Goal: Transaction & Acquisition: Purchase product/service

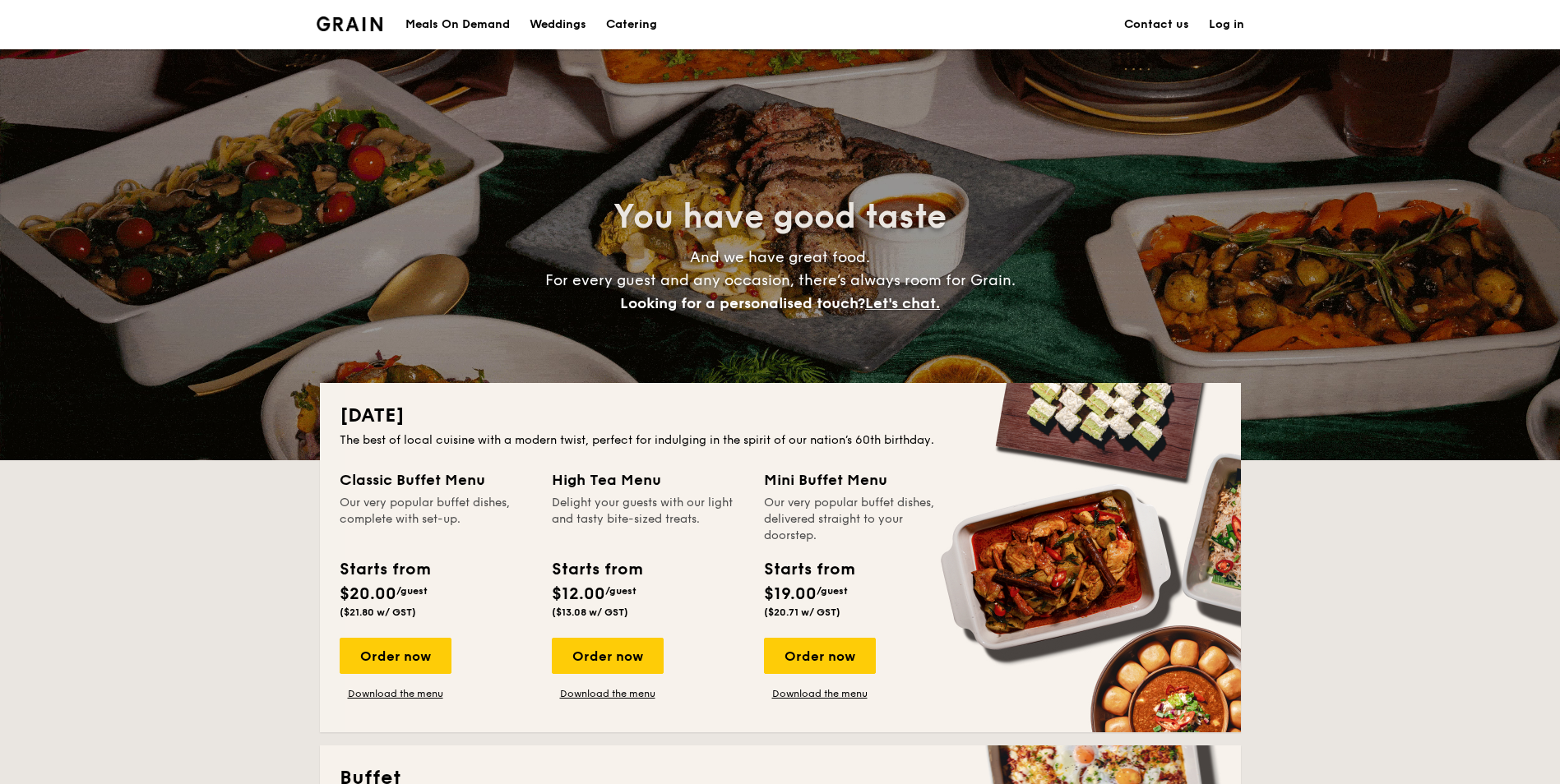
click at [639, 25] on h1 "Catering" at bounding box center [631, 24] width 51 height 49
click at [631, 26] on h1 "Catering" at bounding box center [631, 24] width 51 height 49
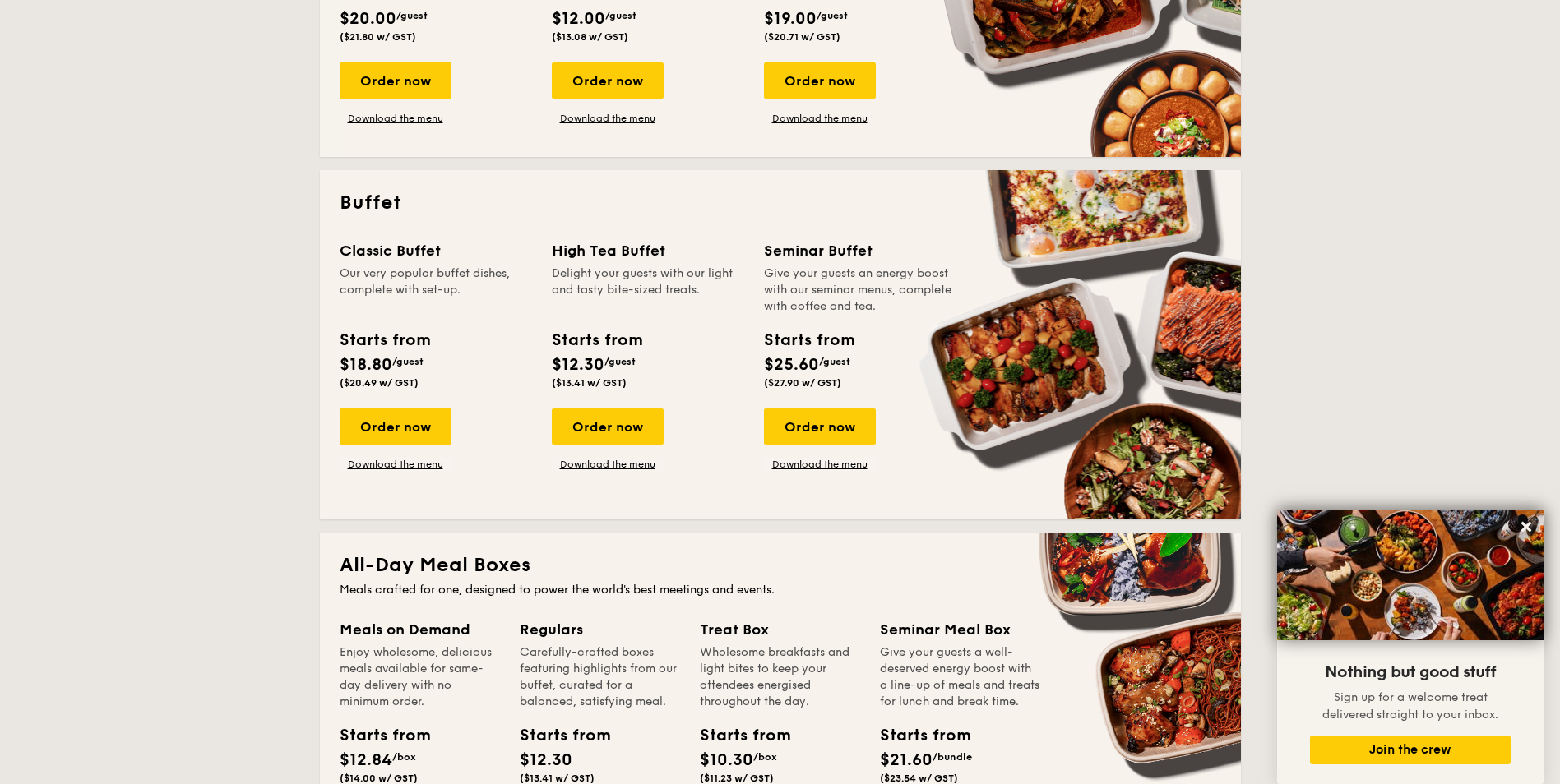
scroll to position [494, 0]
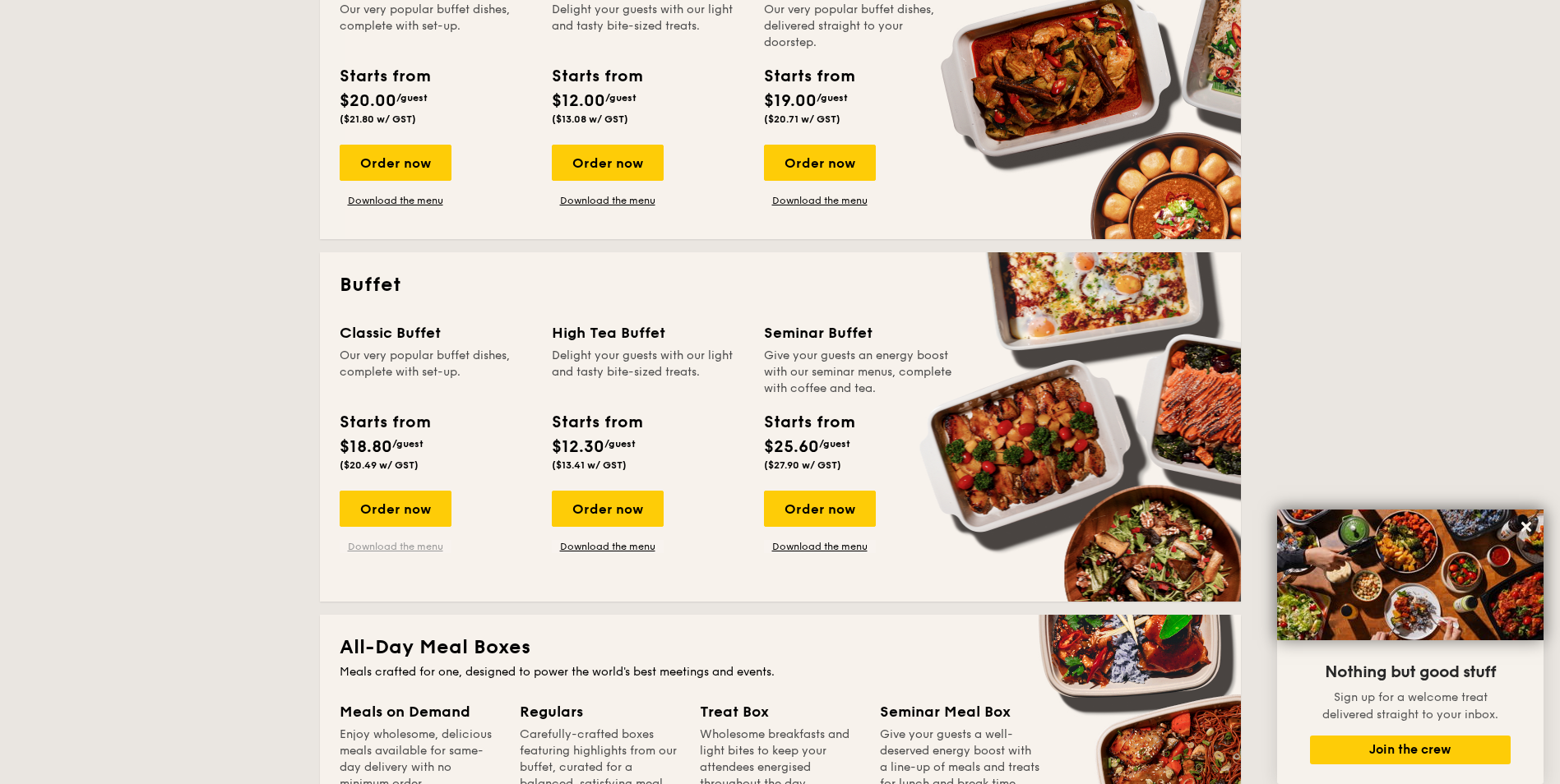
click at [401, 549] on link "Download the menu" at bounding box center [395, 546] width 112 height 13
click at [393, 507] on div "Order now" at bounding box center [395, 508] width 112 height 36
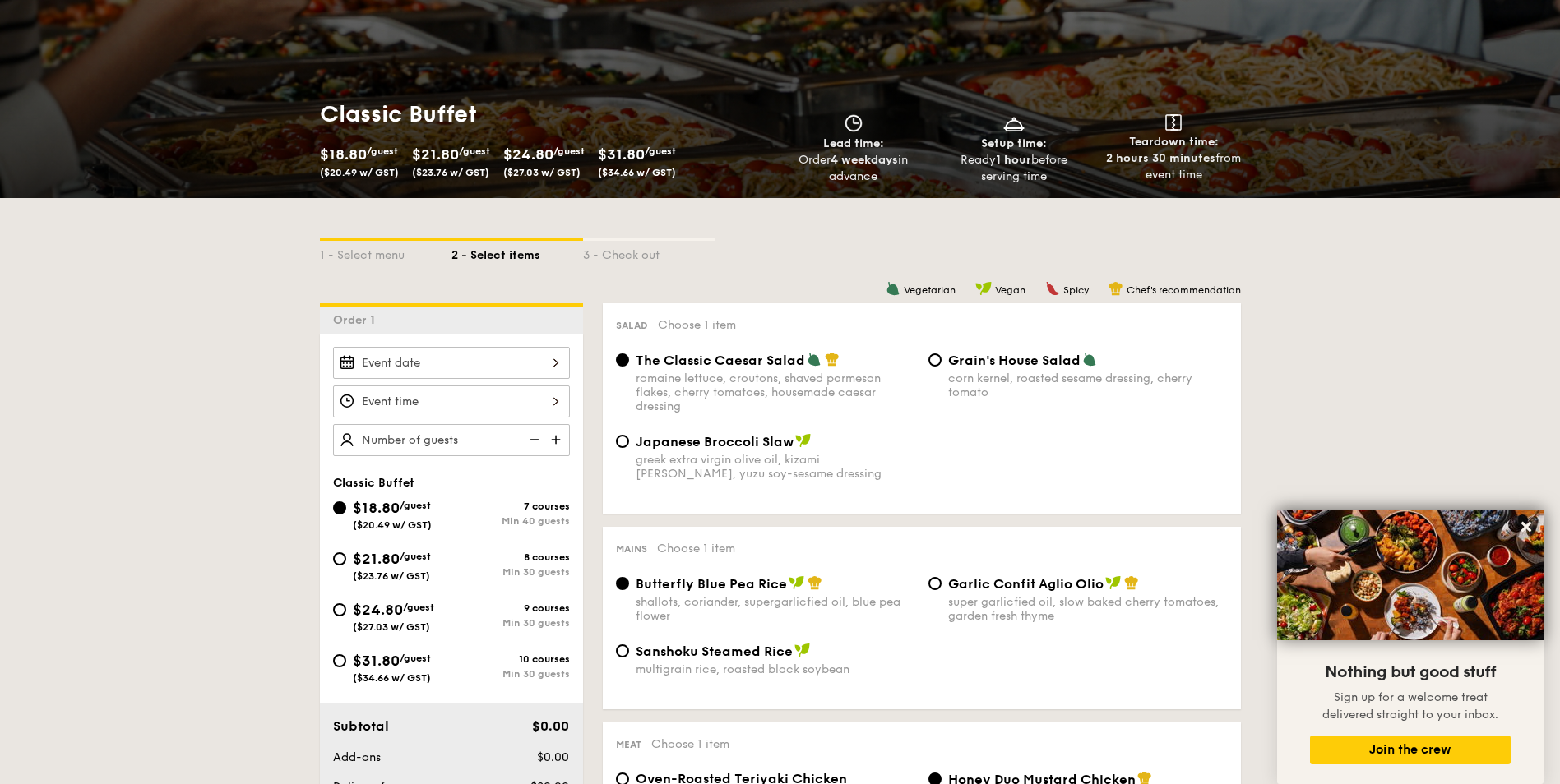
scroll to position [163, 0]
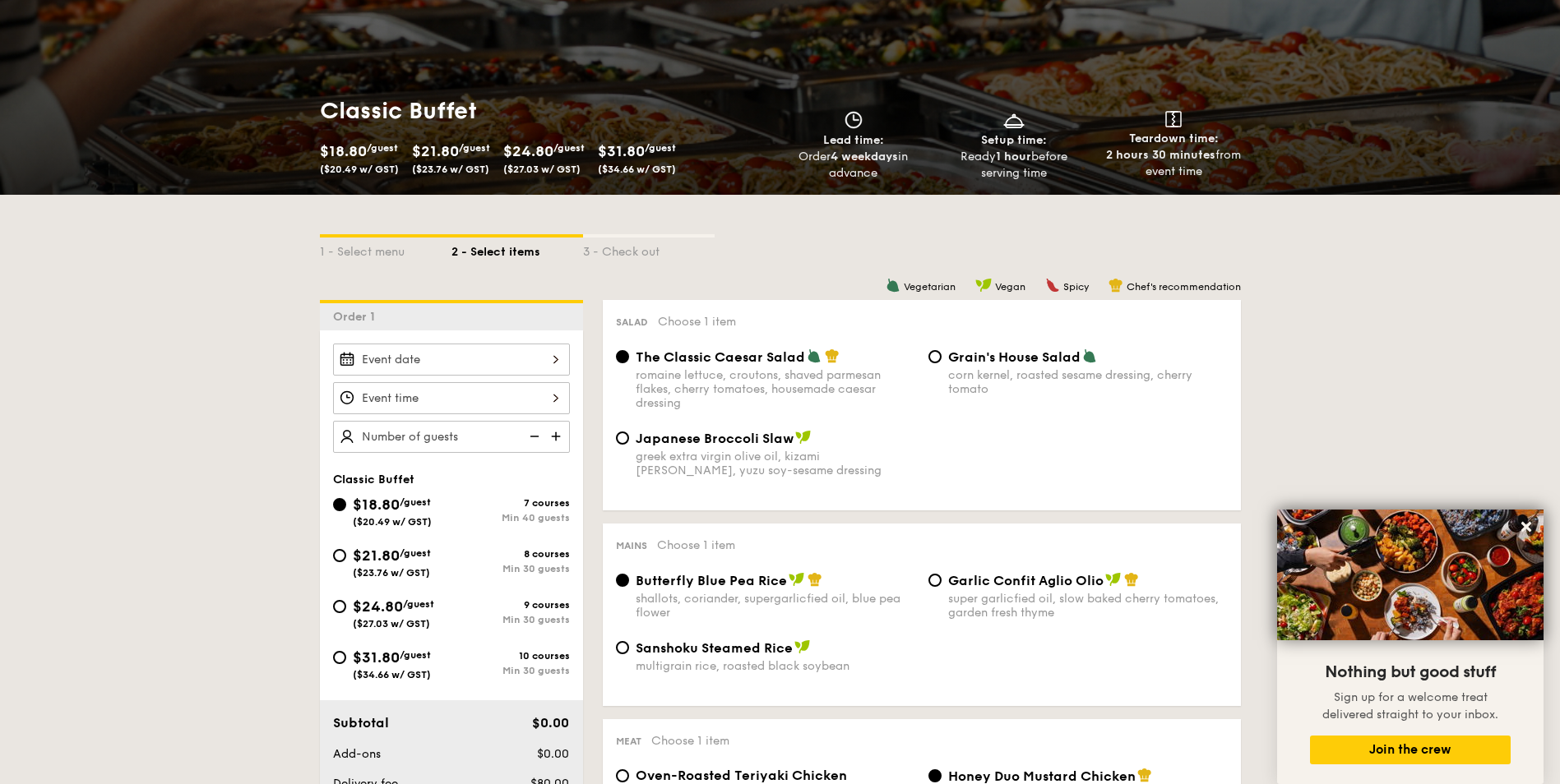
click at [496, 362] on input "Smoked Mesquite Whole Chicken brined in our in-house blend of herbs and spices,…" at bounding box center [451, 359] width 237 height 32
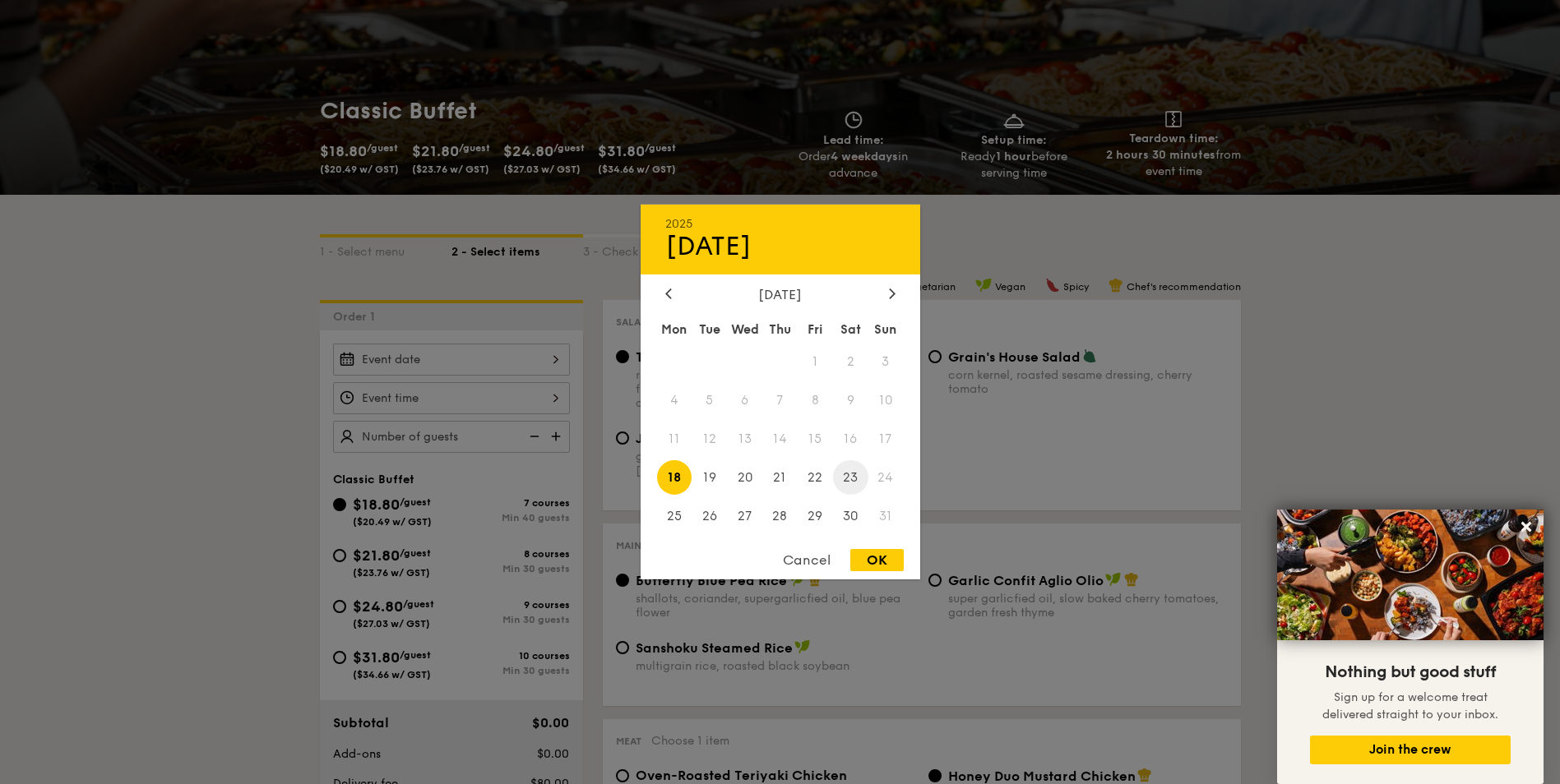
click at [846, 478] on span "23" at bounding box center [851, 477] width 35 height 35
click at [878, 564] on div "OK" at bounding box center [877, 560] width 54 height 22
type input "[DATE]"
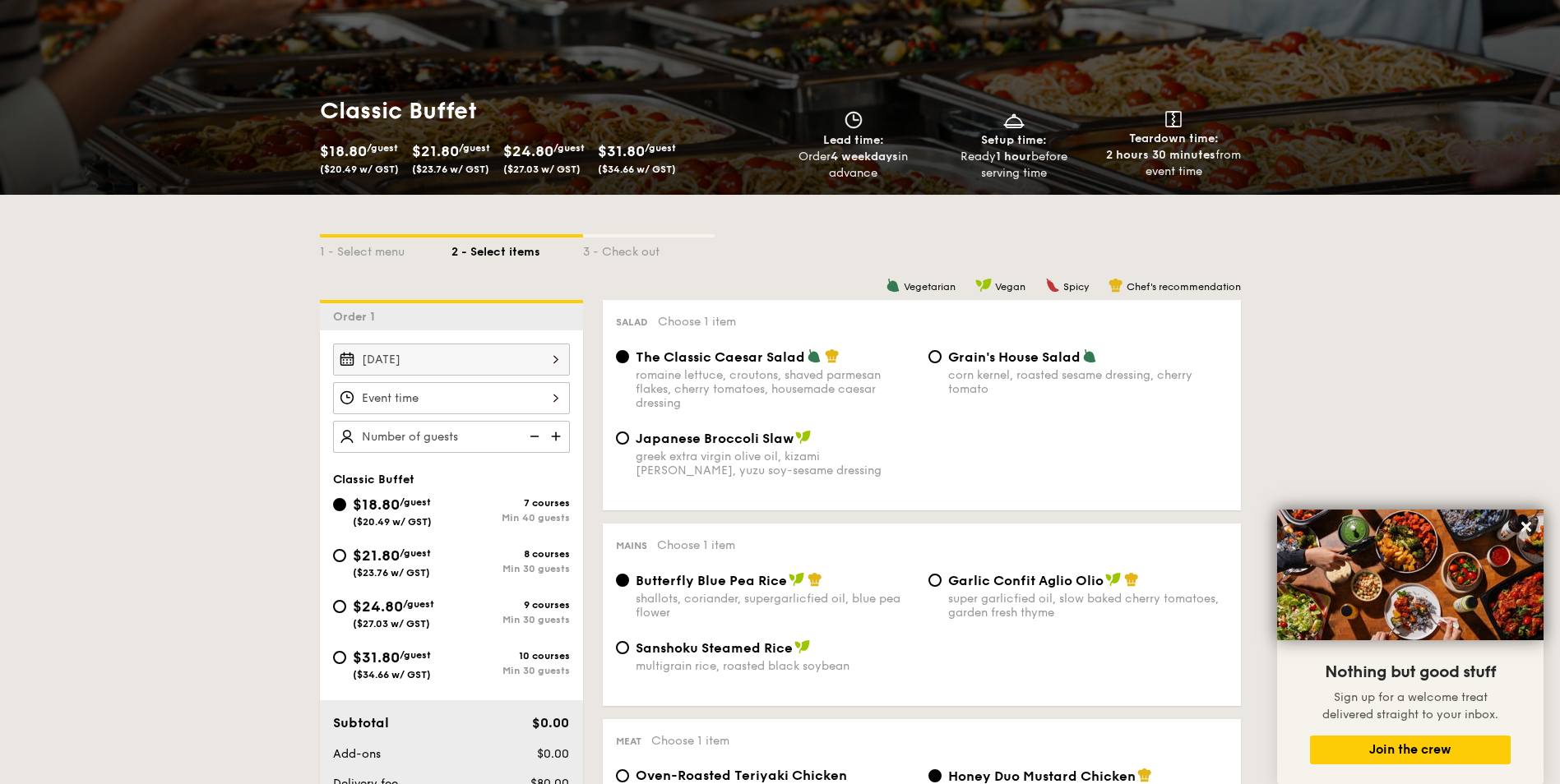
click at [469, 389] on input "Smoked Mesquite Whole Chicken brined in our in-house blend of herbs and spices,…" at bounding box center [451, 398] width 237 height 32
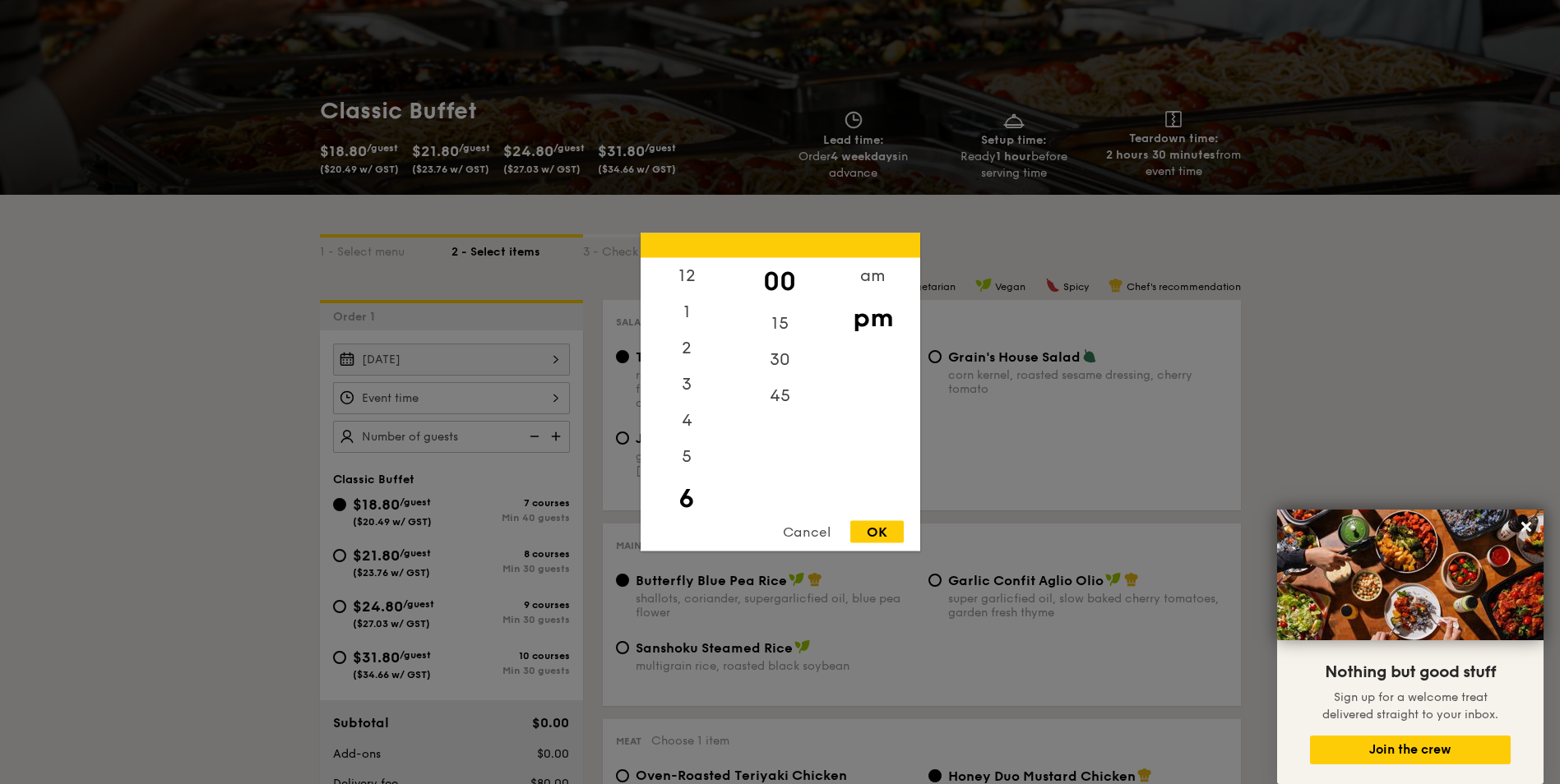
scroll to position [36, 0]
click at [689, 270] on div "1" at bounding box center [687, 281] width 93 height 47
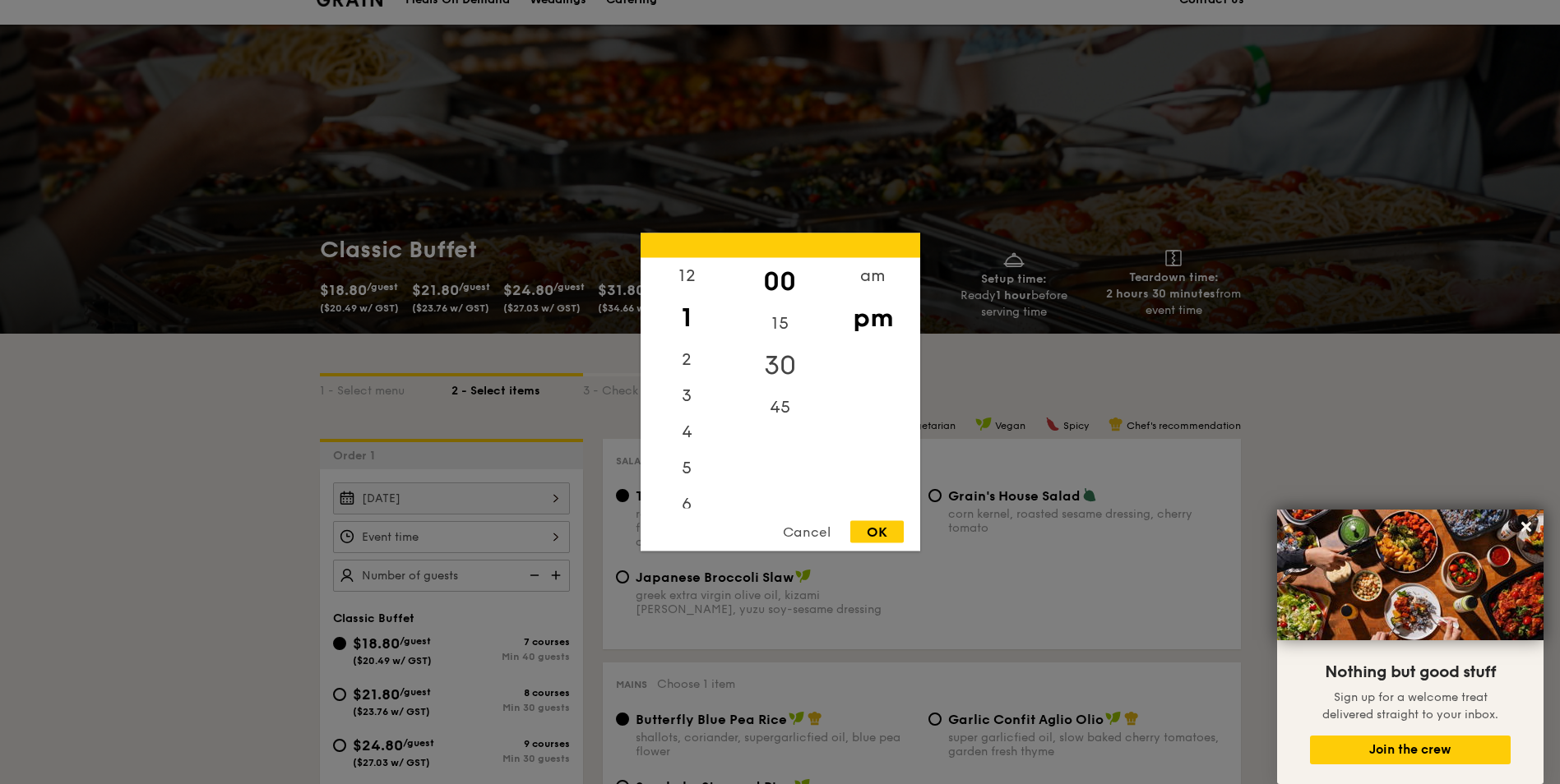
scroll to position [0, 0]
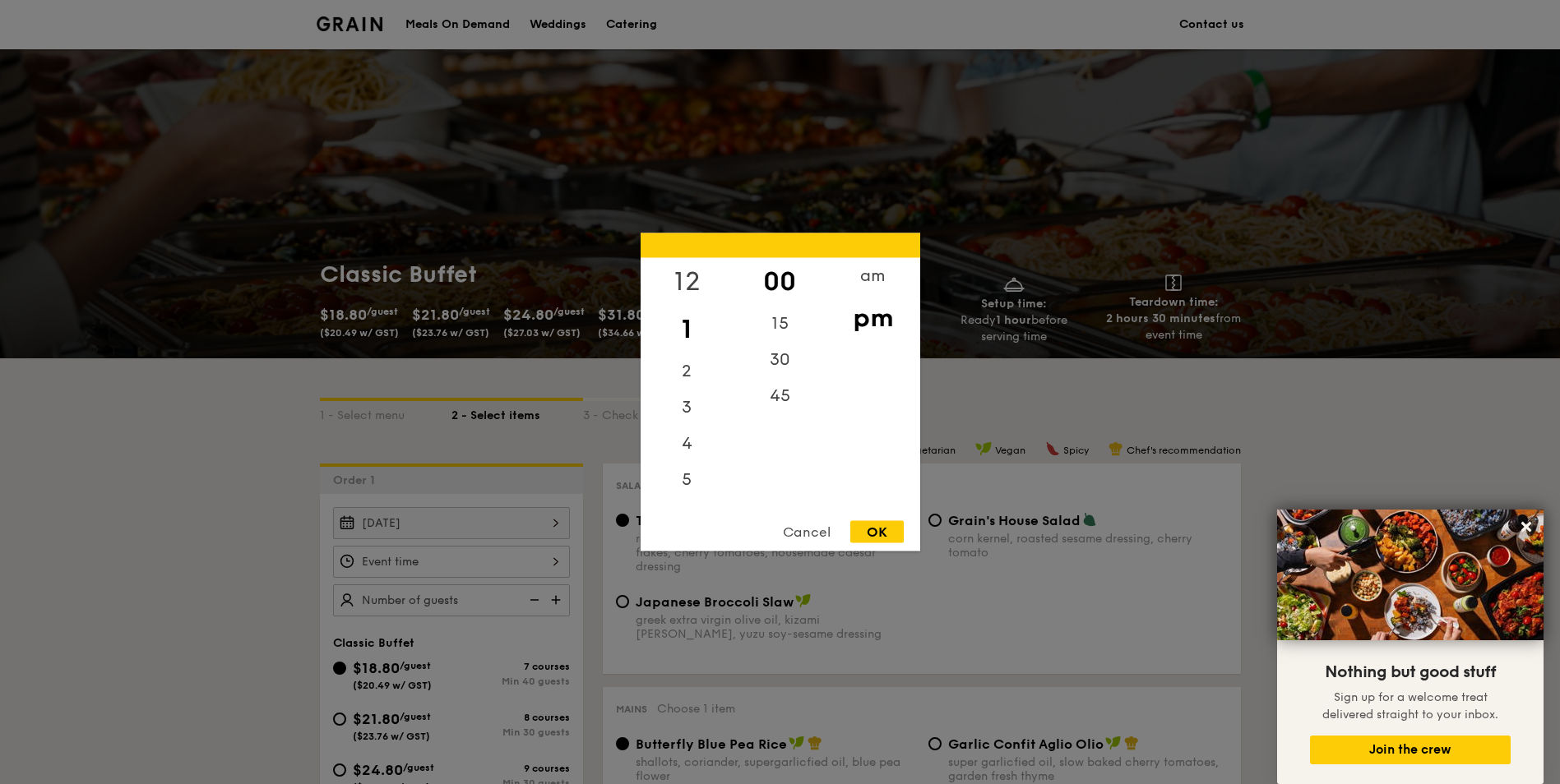
click at [682, 281] on div "12" at bounding box center [687, 281] width 93 height 47
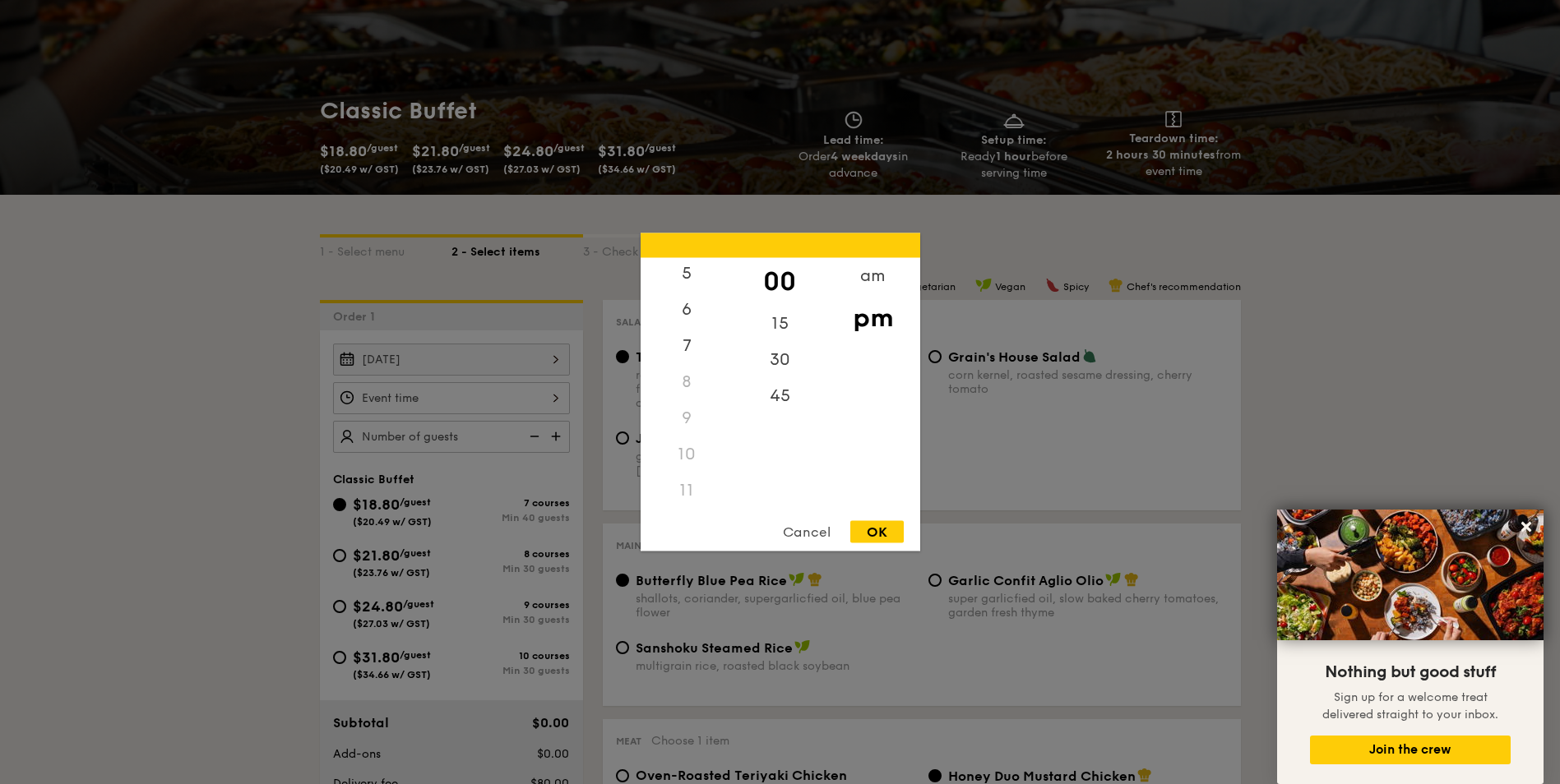
click at [690, 494] on div "11" at bounding box center [687, 491] width 93 height 36
click at [681, 351] on div "7" at bounding box center [687, 348] width 93 height 47
click at [884, 278] on div "am" at bounding box center [873, 281] width 93 height 47
click at [688, 484] on div "11" at bounding box center [687, 492] width 93 height 47
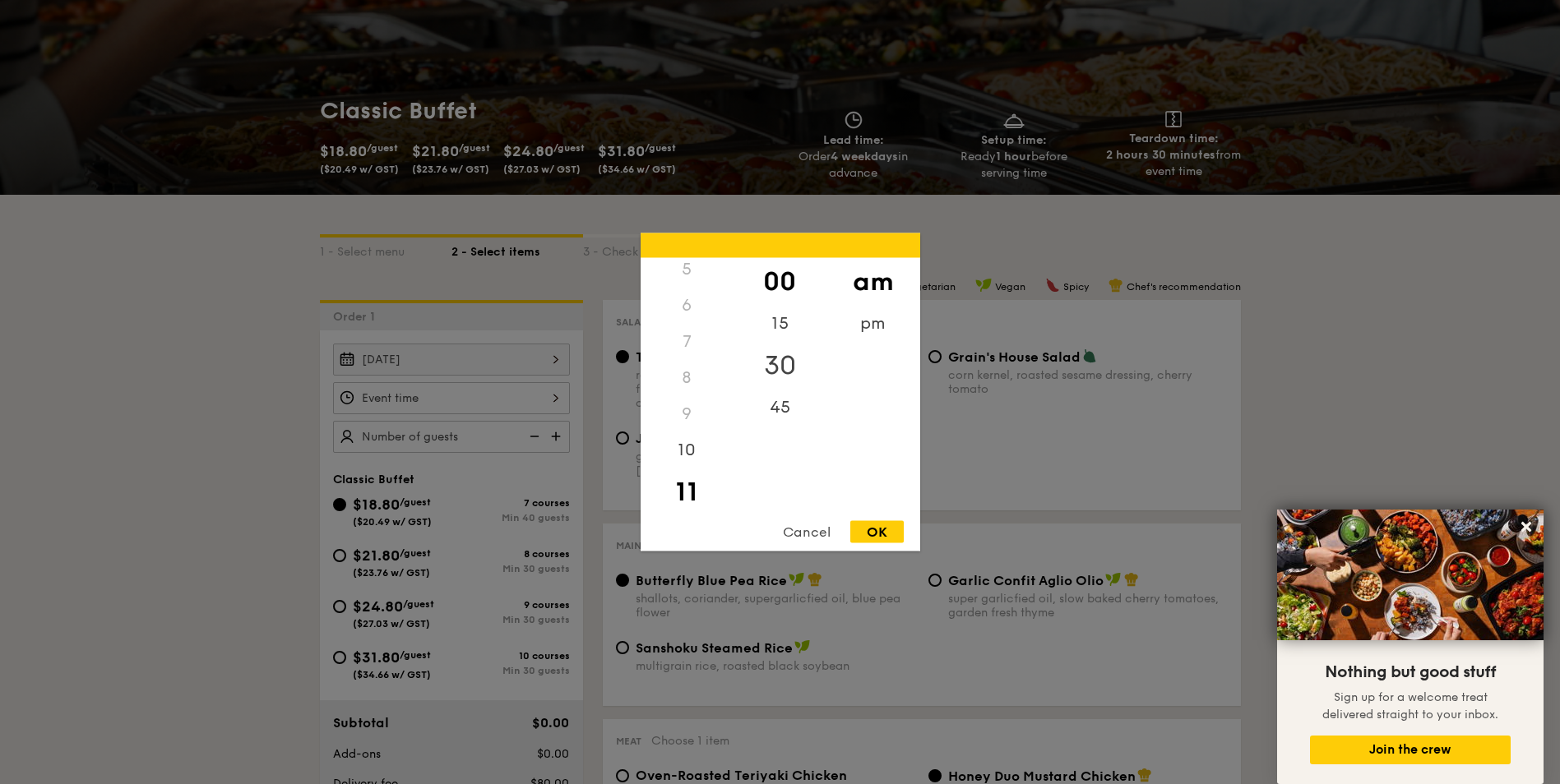
click at [776, 372] on div "30" at bounding box center [780, 366] width 93 height 47
click at [879, 531] on div "OK" at bounding box center [877, 533] width 54 height 22
type input "11:30AM"
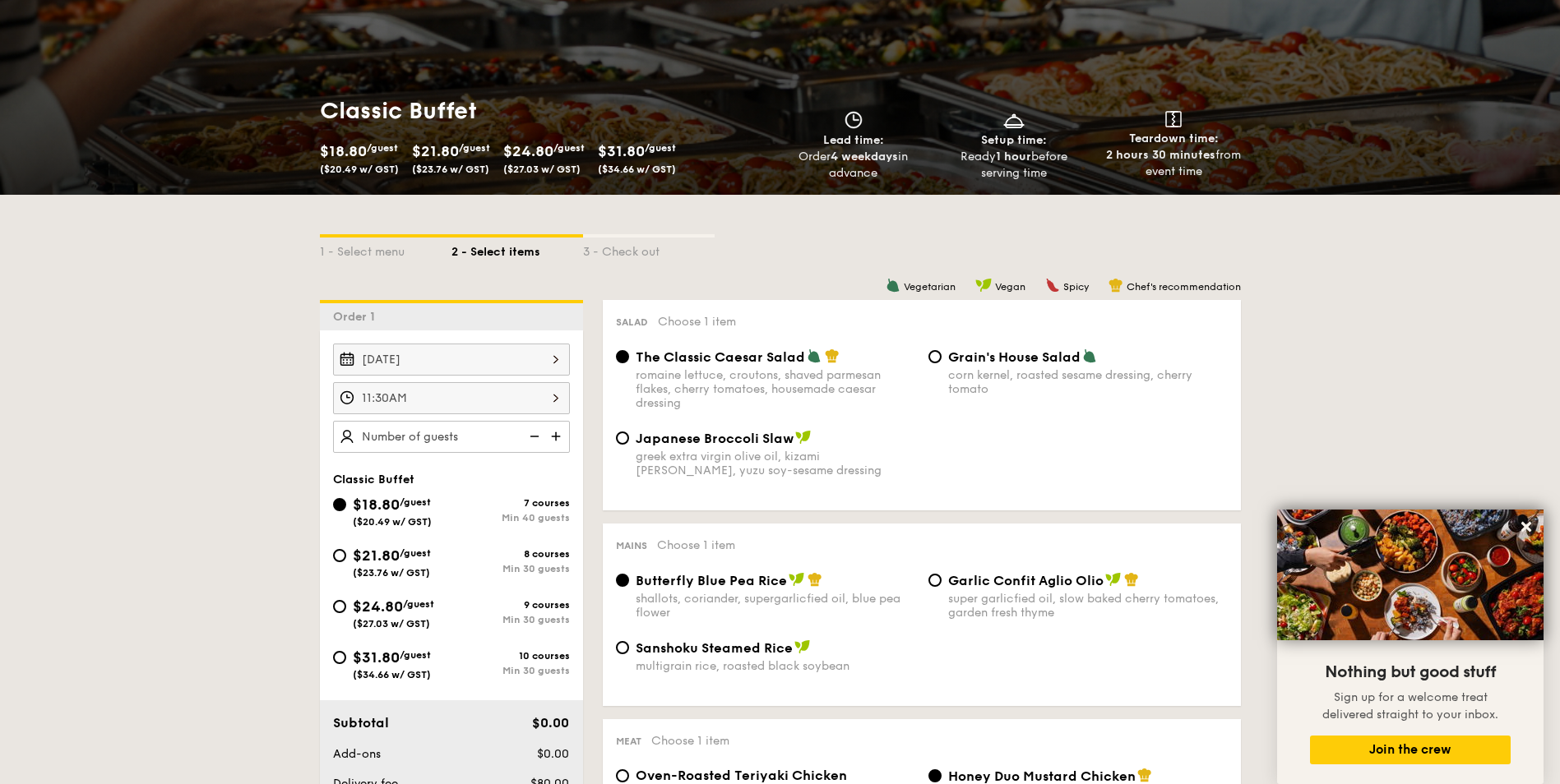
click at [425, 437] on input "text" at bounding box center [451, 437] width 237 height 32
type input "85 guests"
click at [339, 555] on input "$21.80 /guest ($23.76 w/ GST) 8 courses Min 30 guests" at bounding box center [340, 556] width 13 height 13
radio input "true"
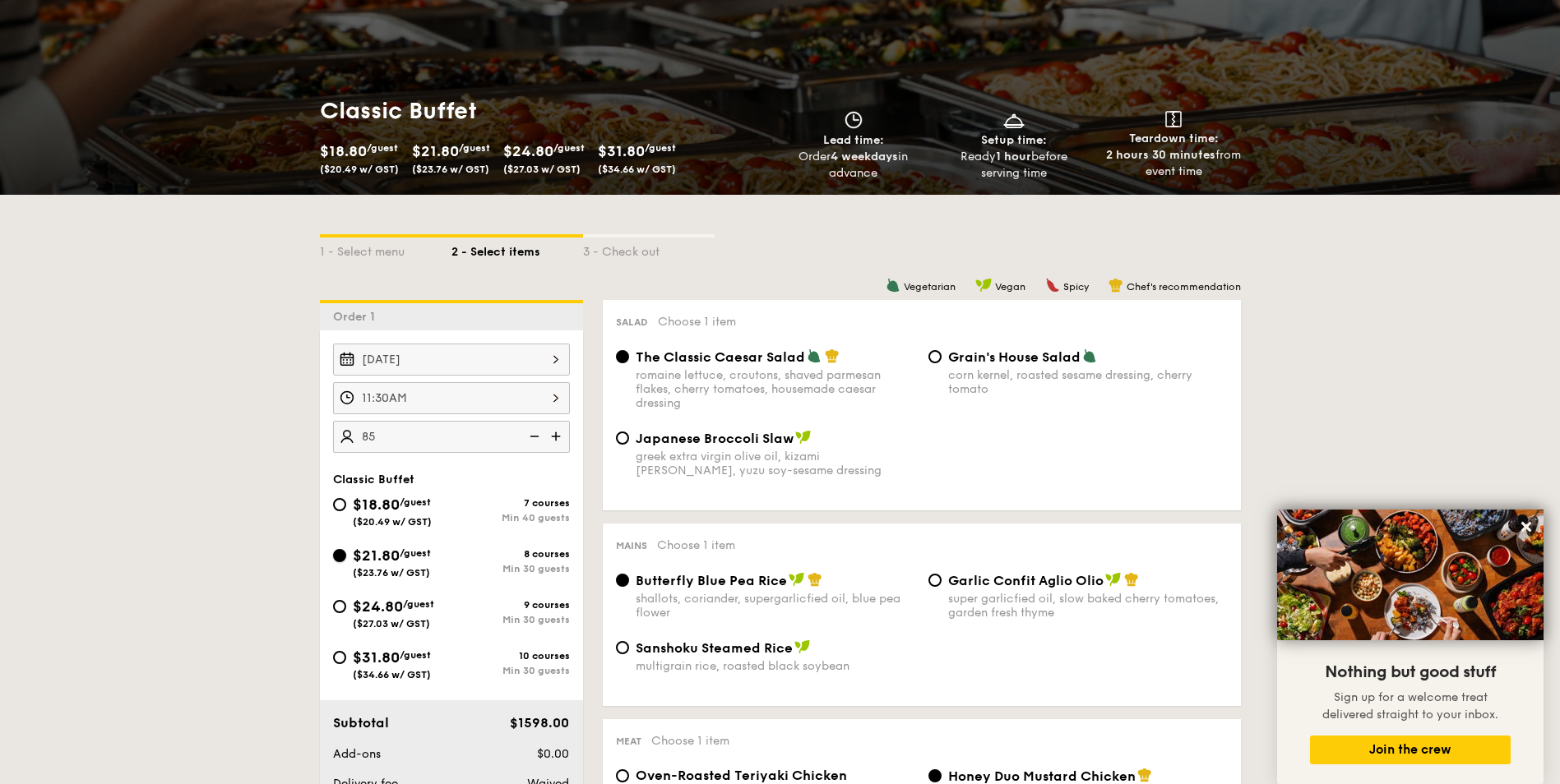
radio input "true"
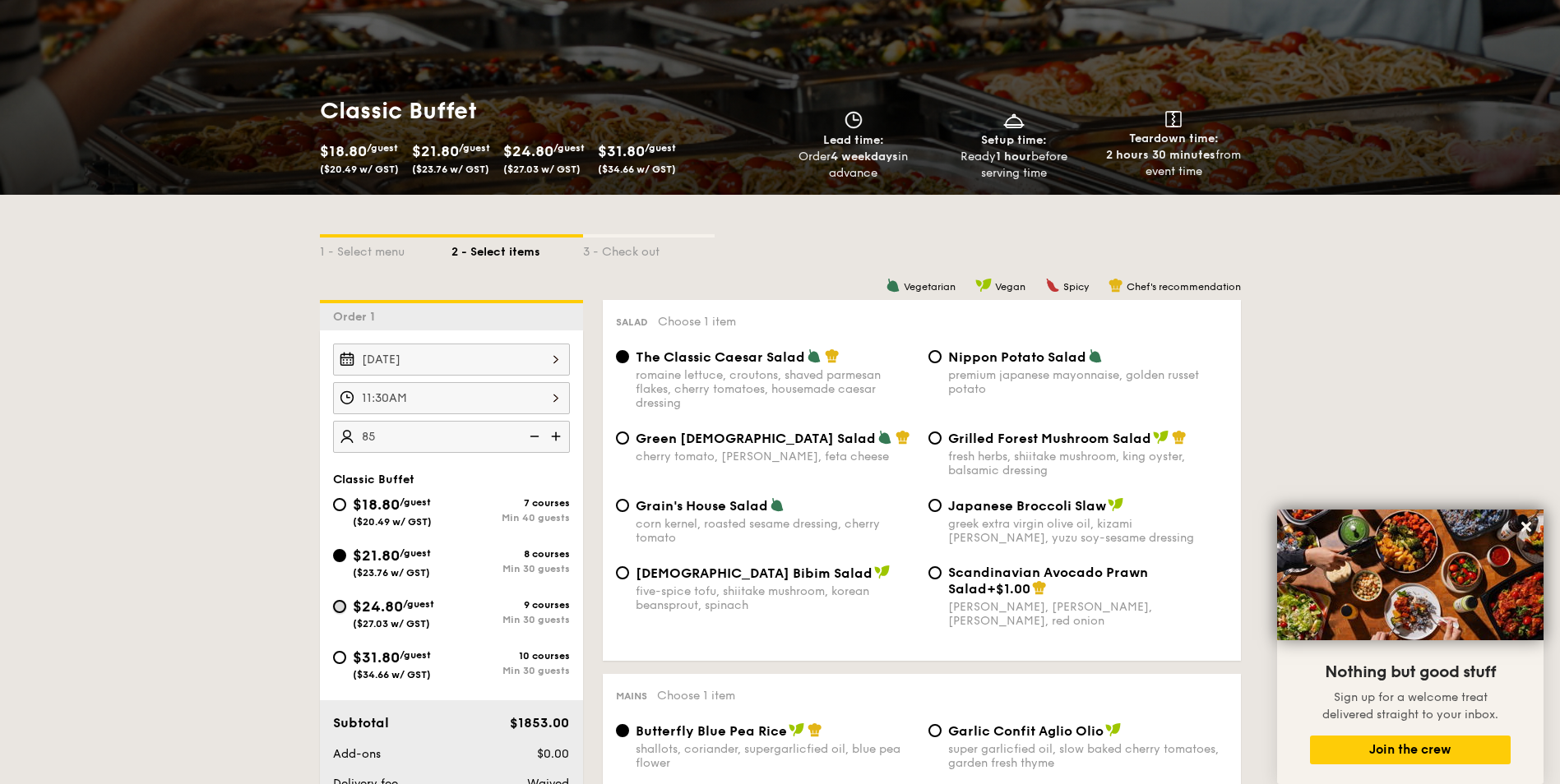
click at [342, 610] on input "$24.80 /guest ($27.03 w/ GST) 9 courses Min 30 guests" at bounding box center [340, 607] width 13 height 13
radio input "true"
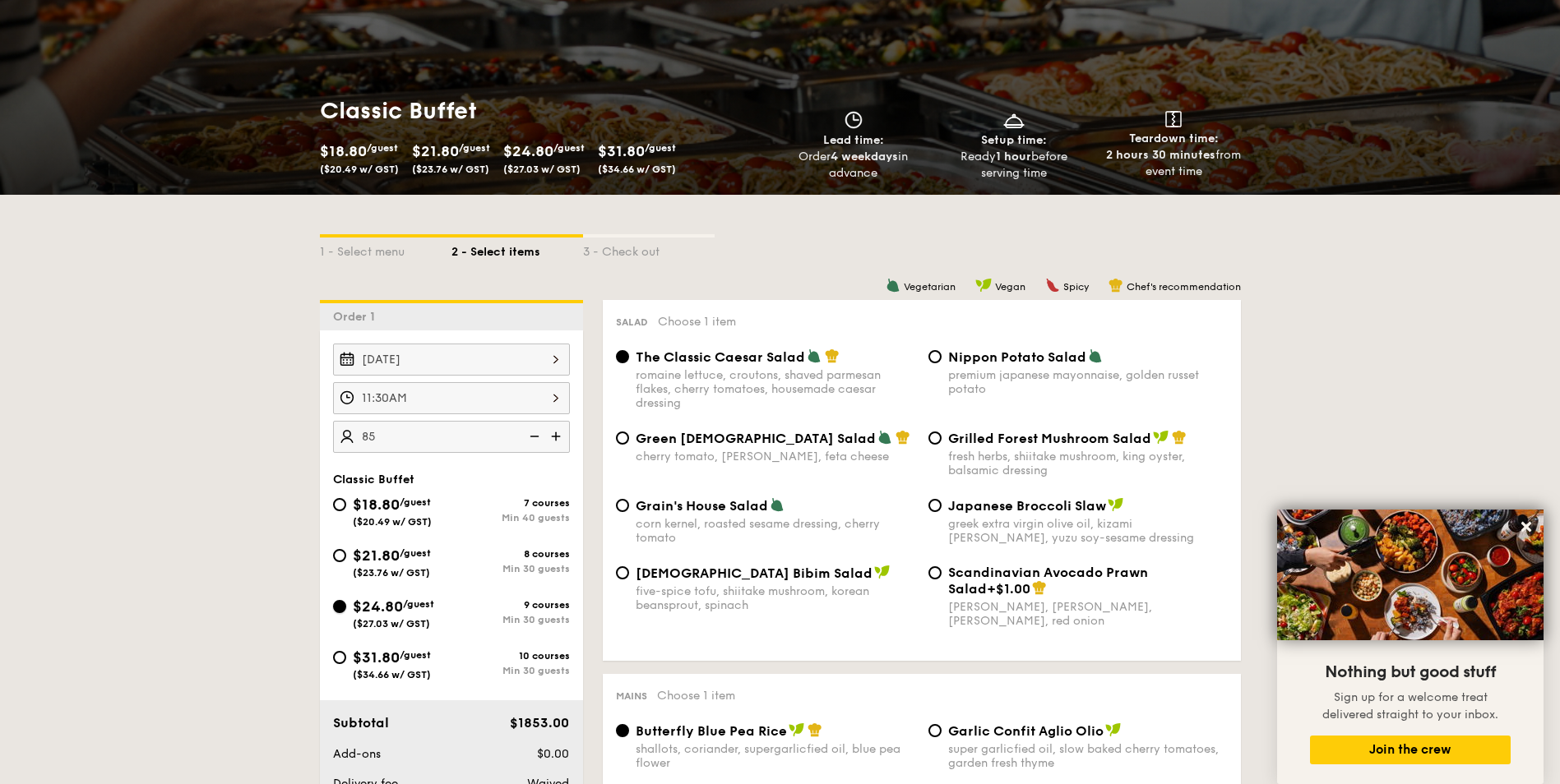
radio input "true"
click at [344, 658] on input "$31.80 /guest ($34.66 w/ GST) 10 courses Min 30 guests" at bounding box center [340, 658] width 13 height 13
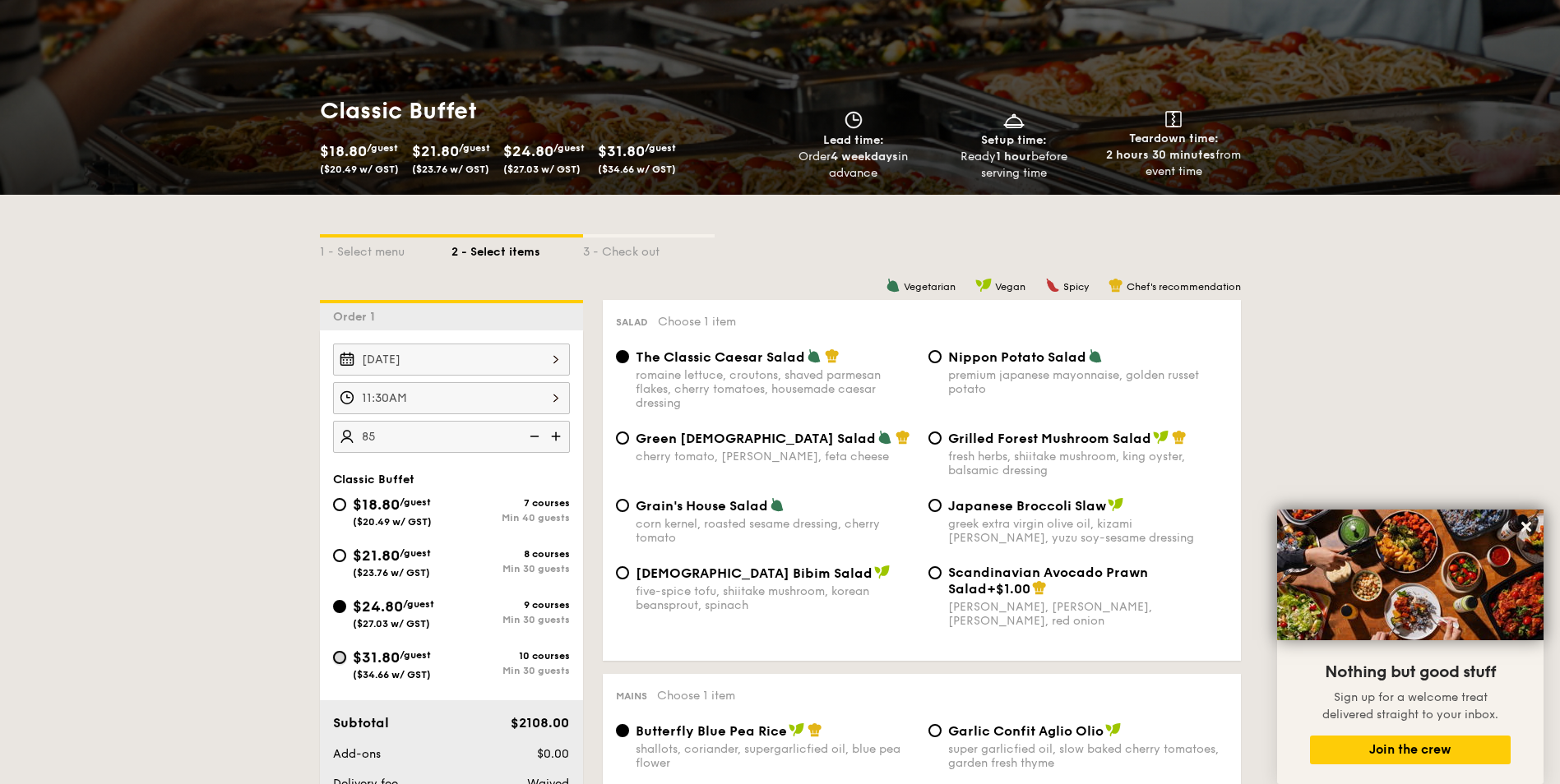
radio input "true"
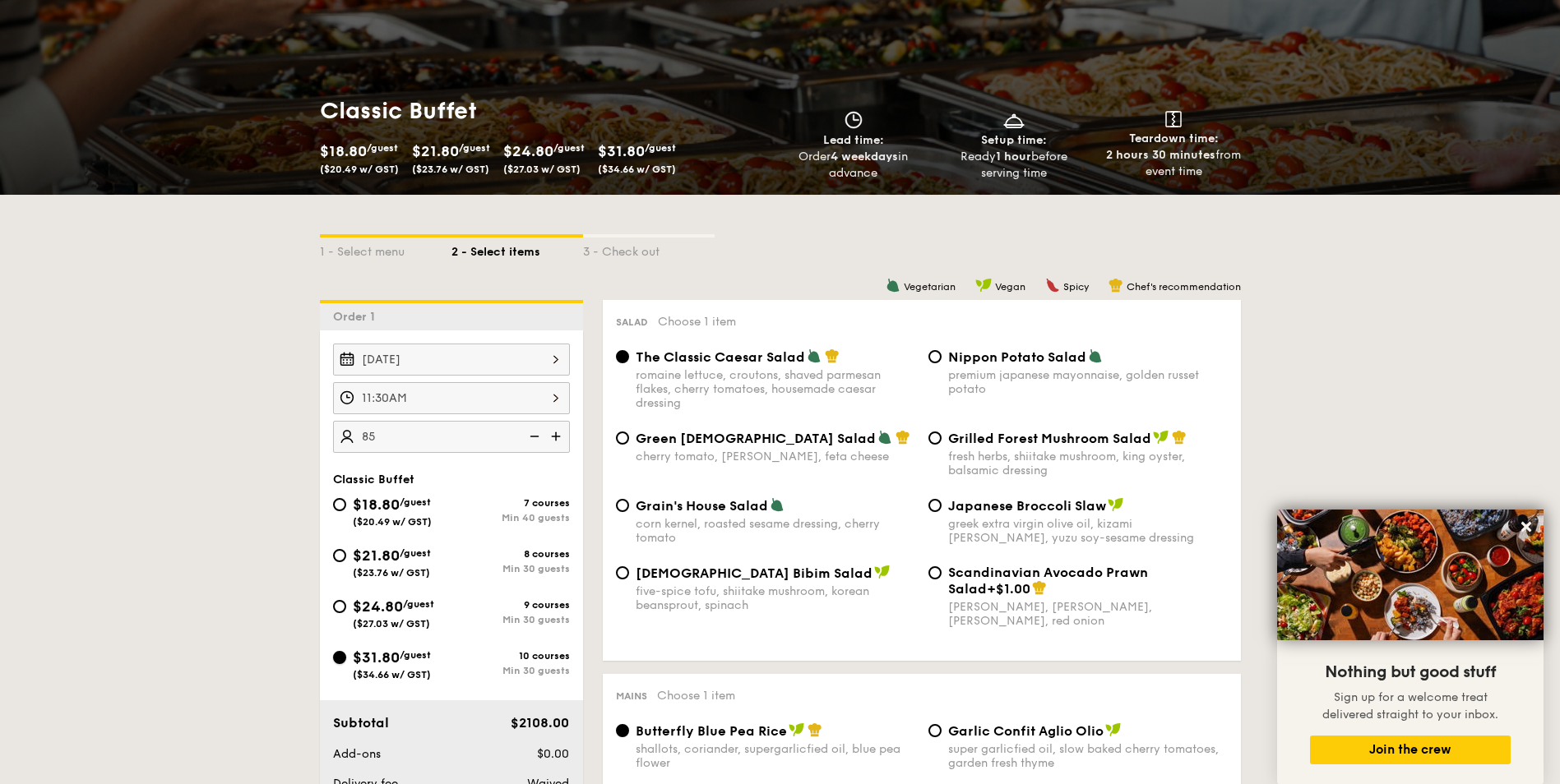
radio input "true"
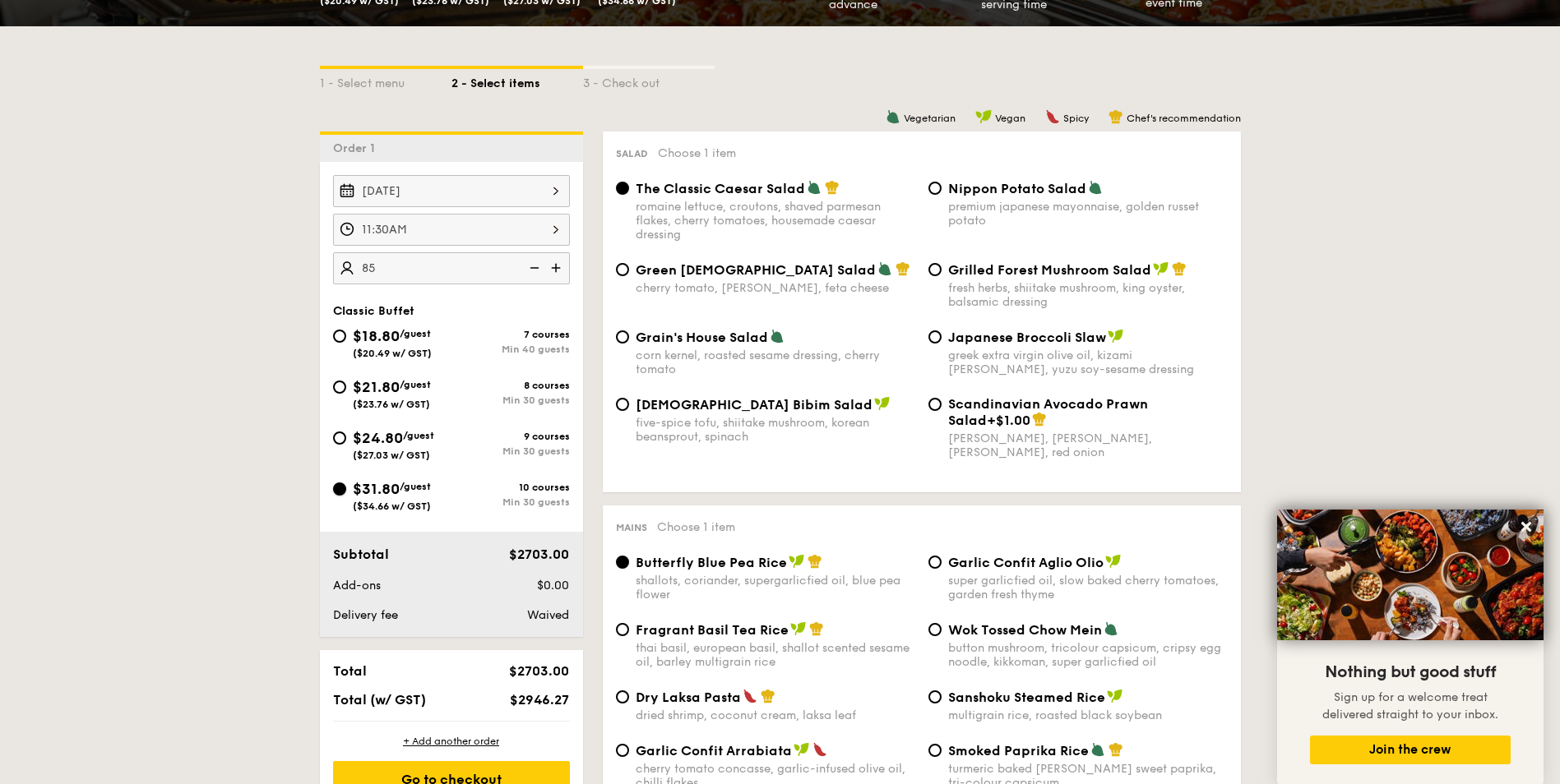
scroll to position [411, 0]
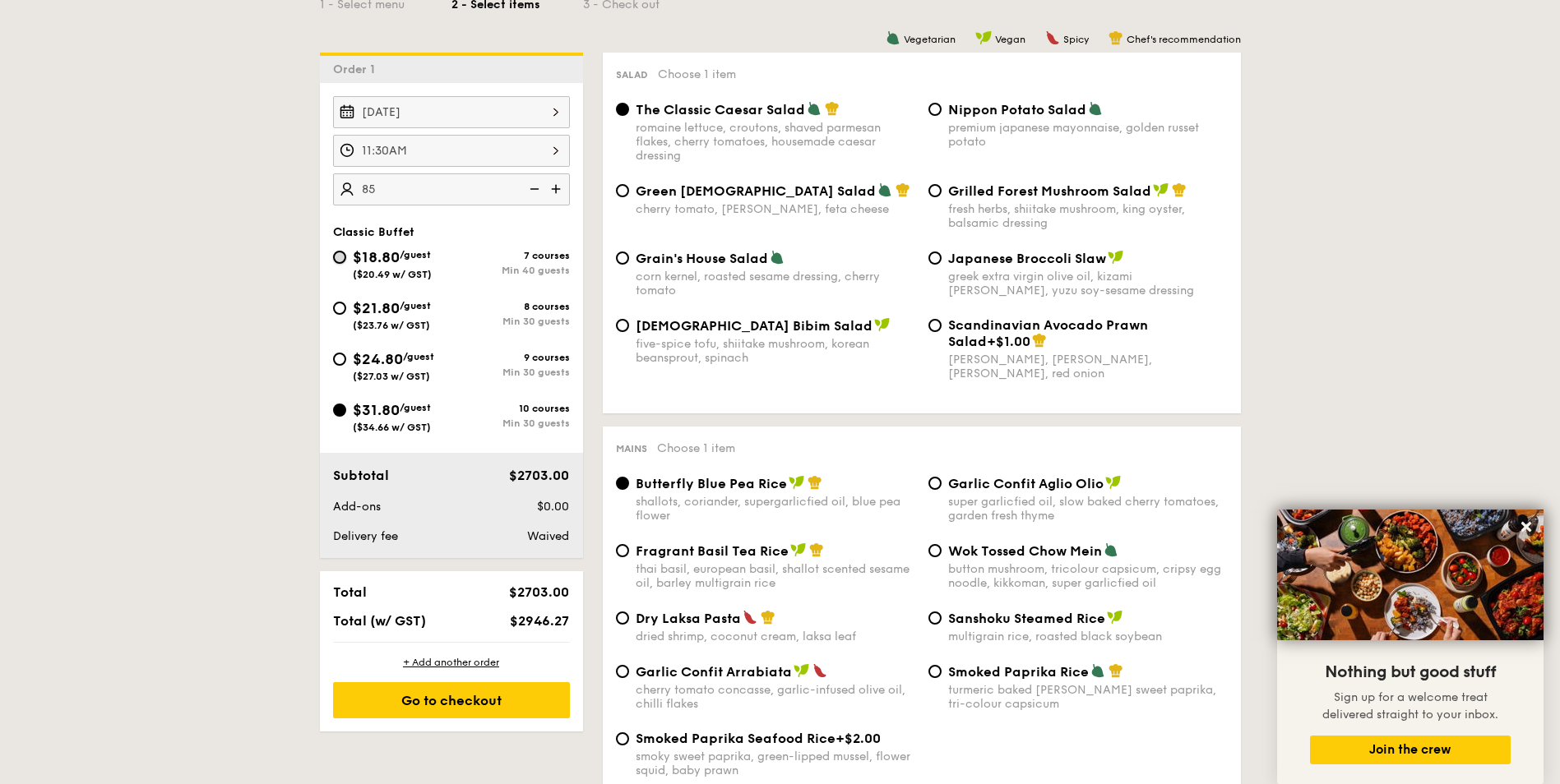
click at [342, 263] on input "$18.80 /guest ($20.49 w/ GST) 7 courses Min 40 guests" at bounding box center [340, 257] width 13 height 13
radio input "true"
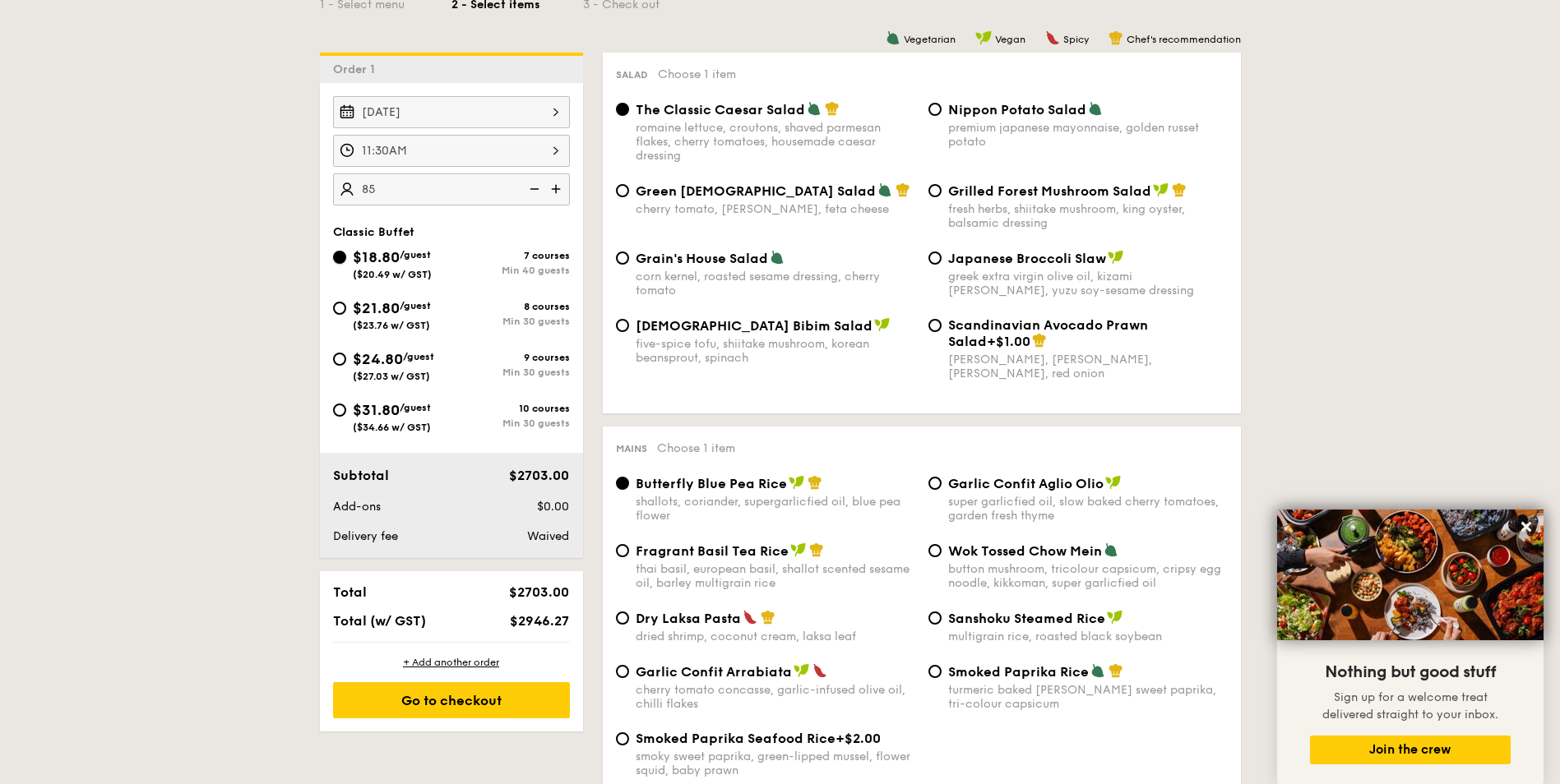
radio input "true"
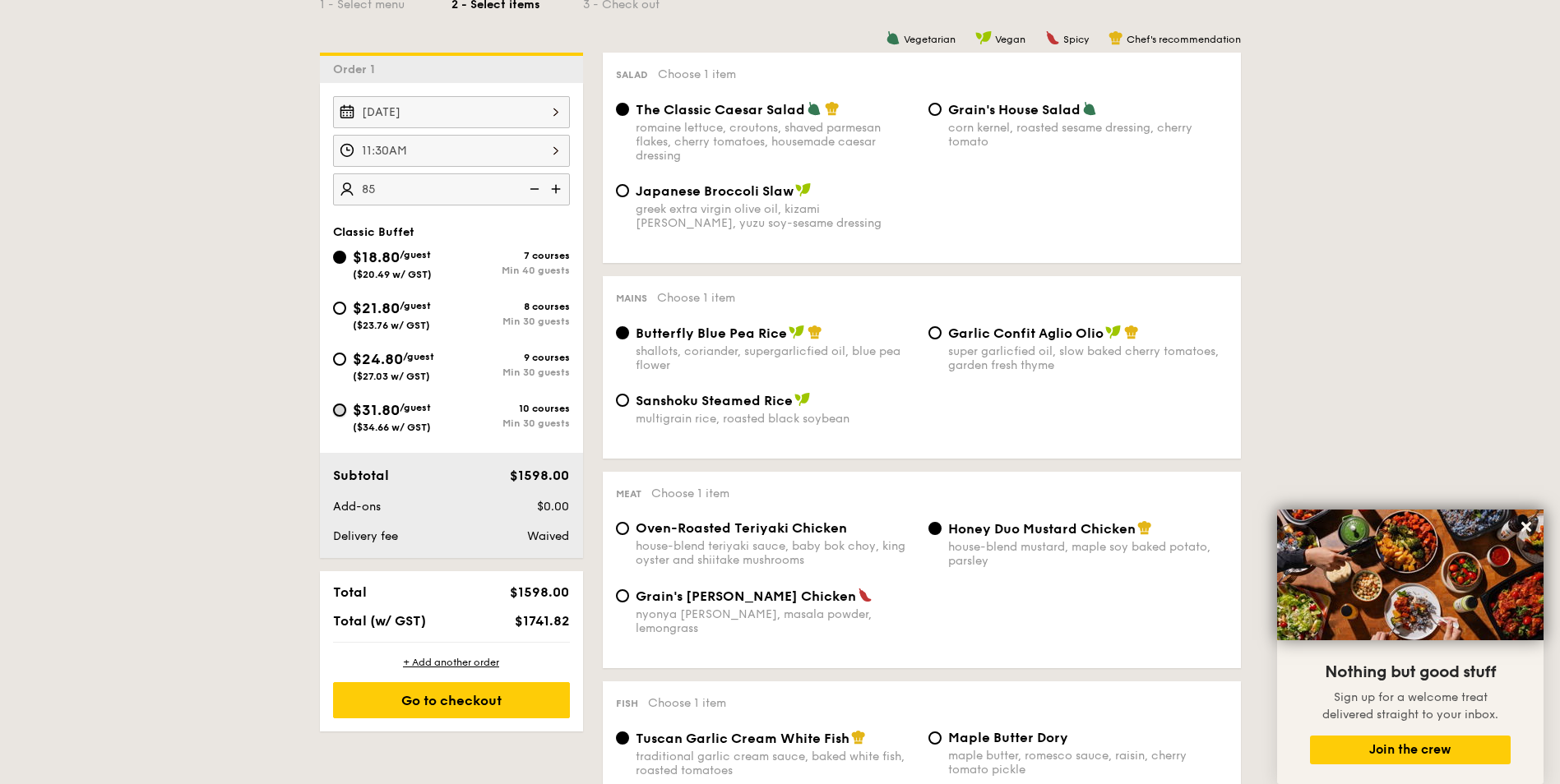
click at [339, 413] on input "$31.80 /guest ($34.66 w/ GST) 10 courses Min 30 guests" at bounding box center [340, 410] width 13 height 13
radio input "true"
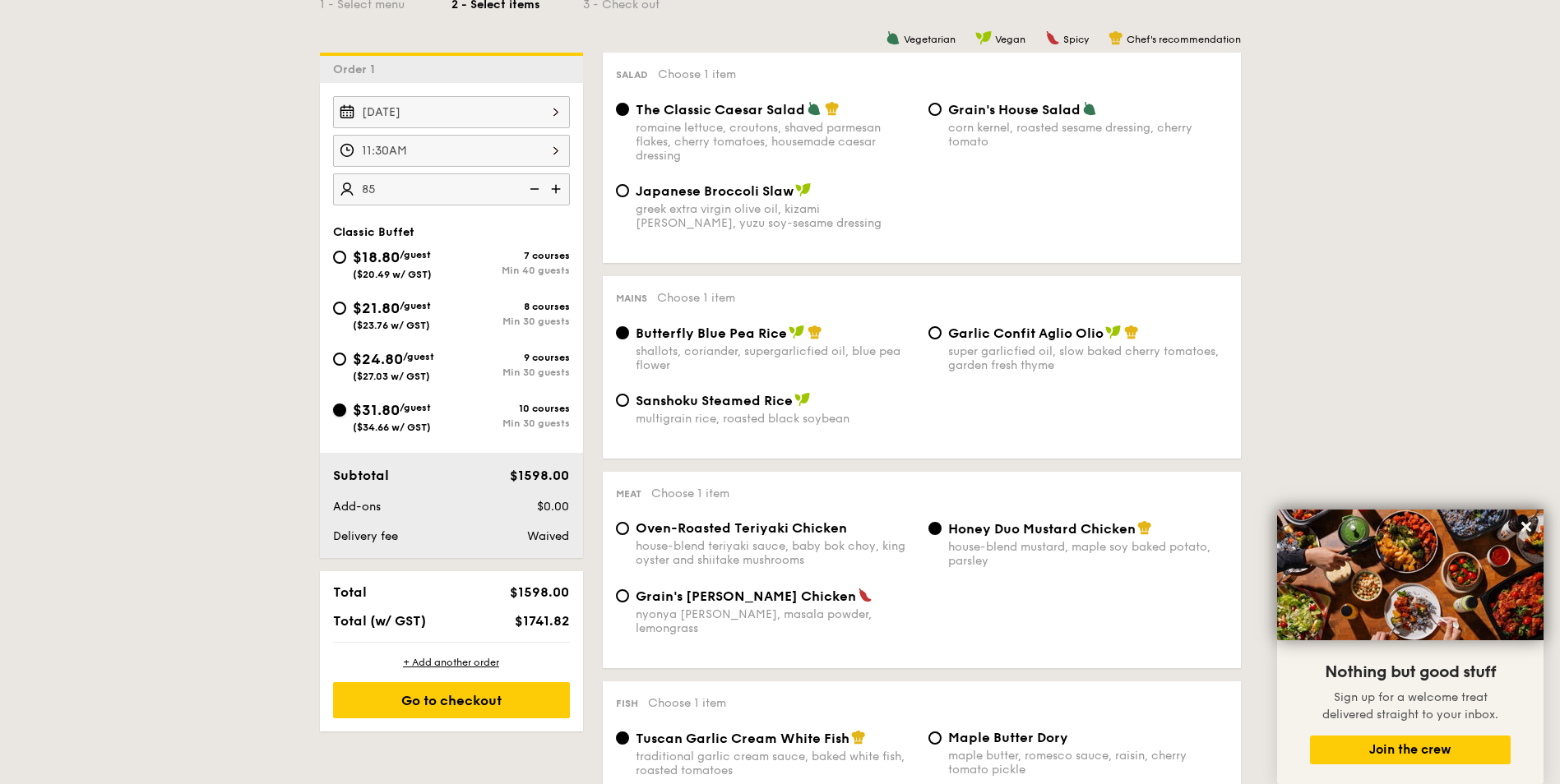
radio input "true"
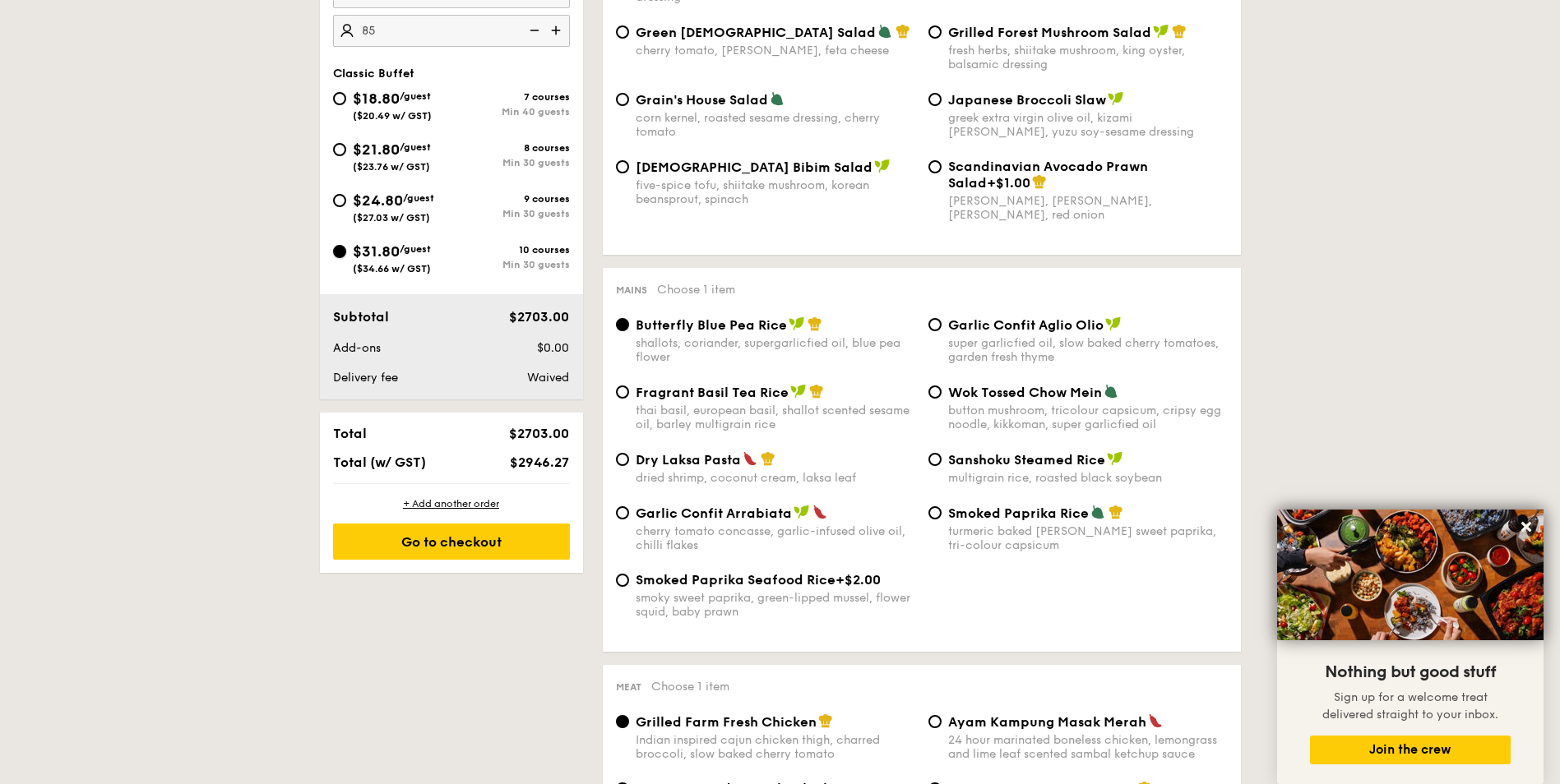
scroll to position [575, 0]
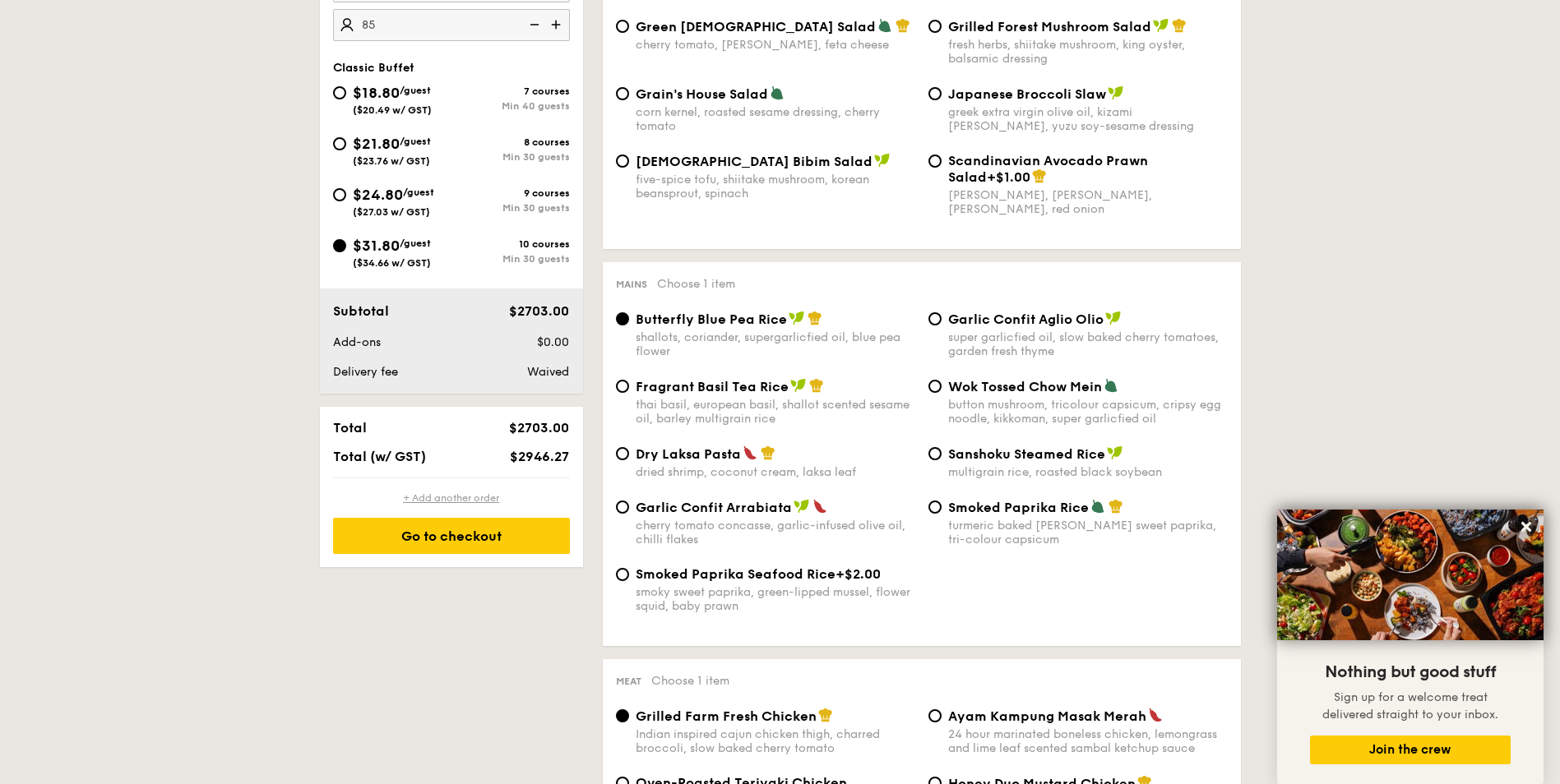
click at [468, 495] on div "+ Add another order" at bounding box center [451, 498] width 237 height 13
radio input "true"
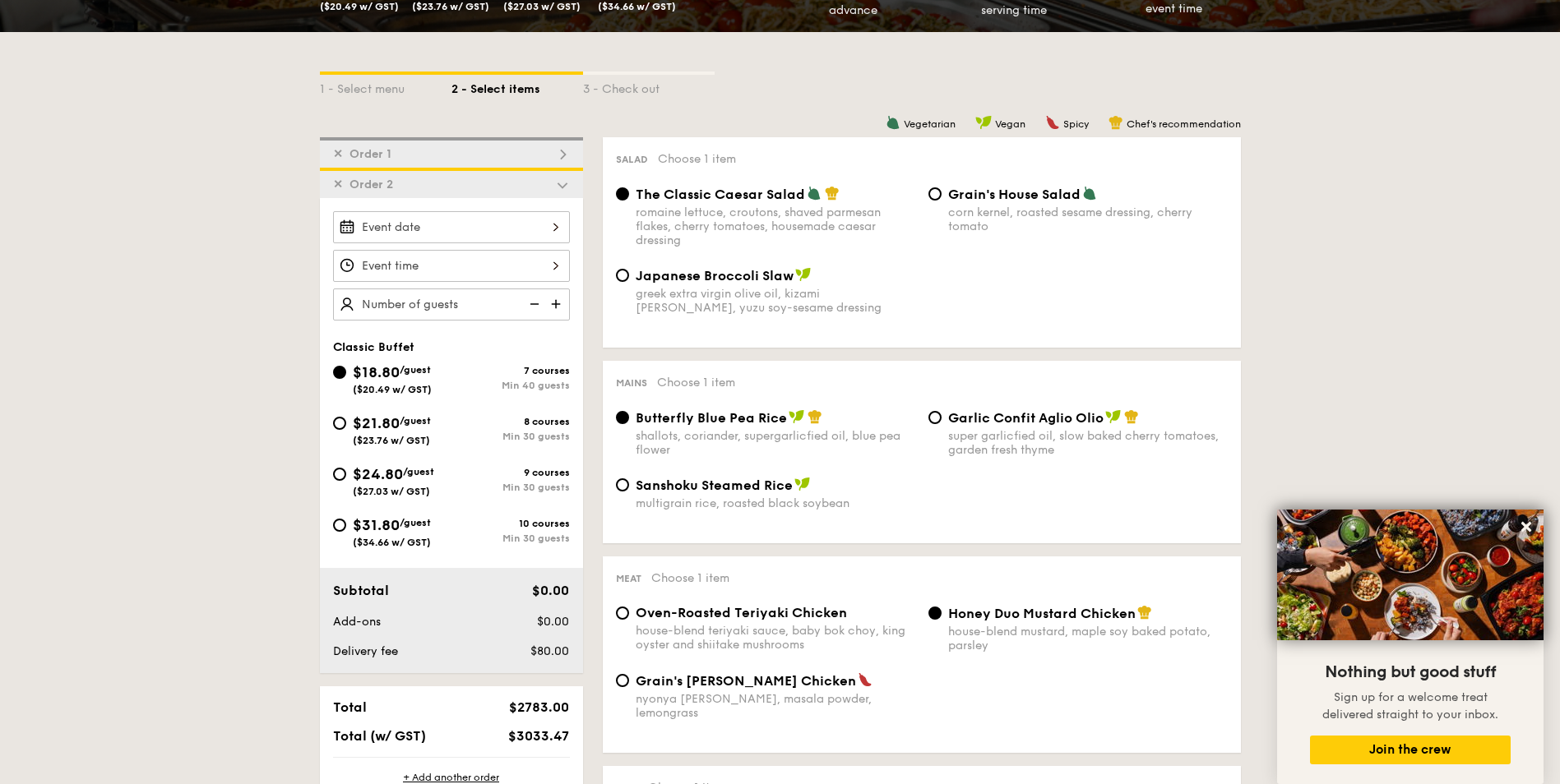
scroll to position [223, 0]
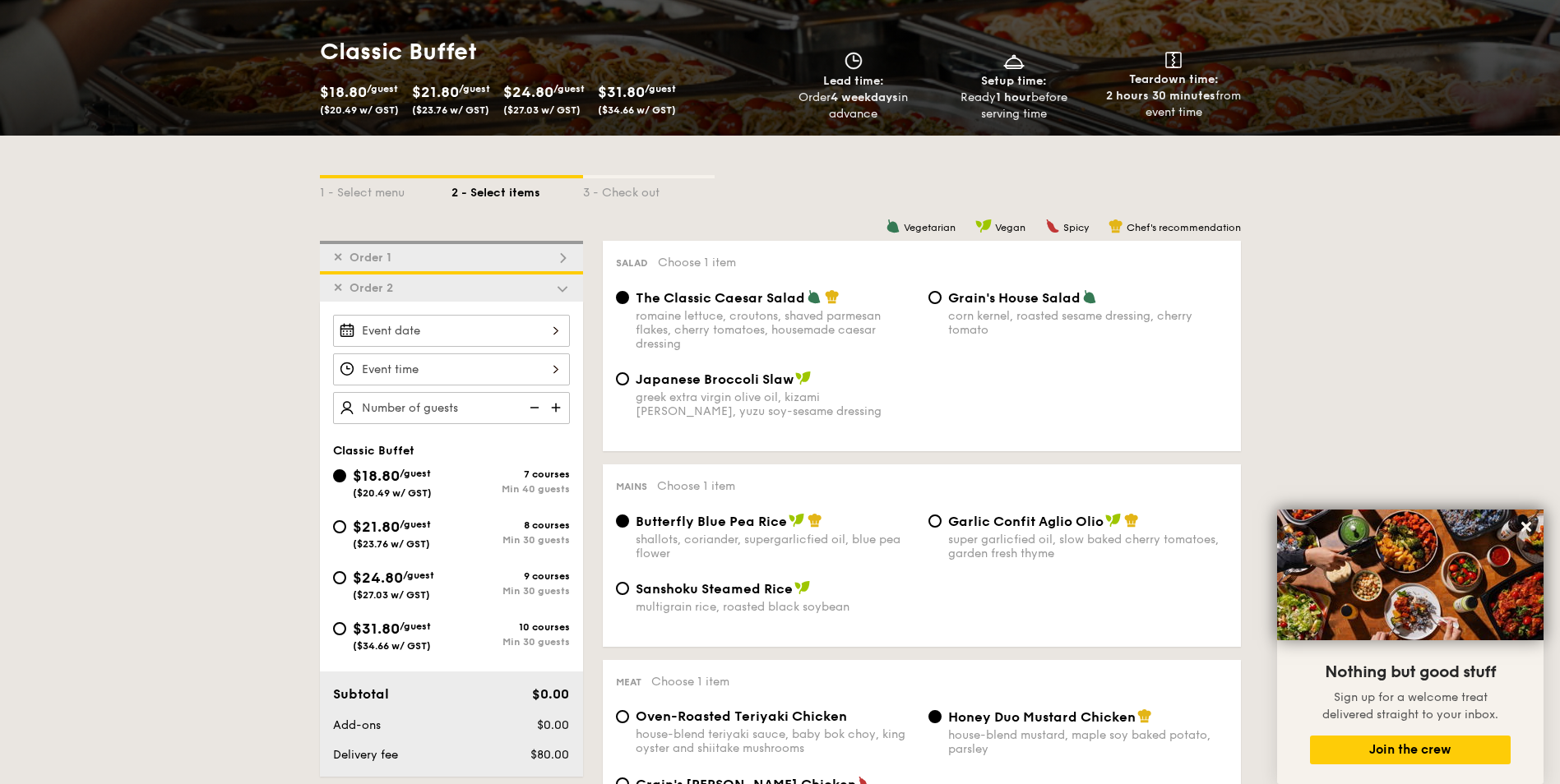
click at [334, 288] on span "✕" at bounding box center [338, 288] width 10 height 14
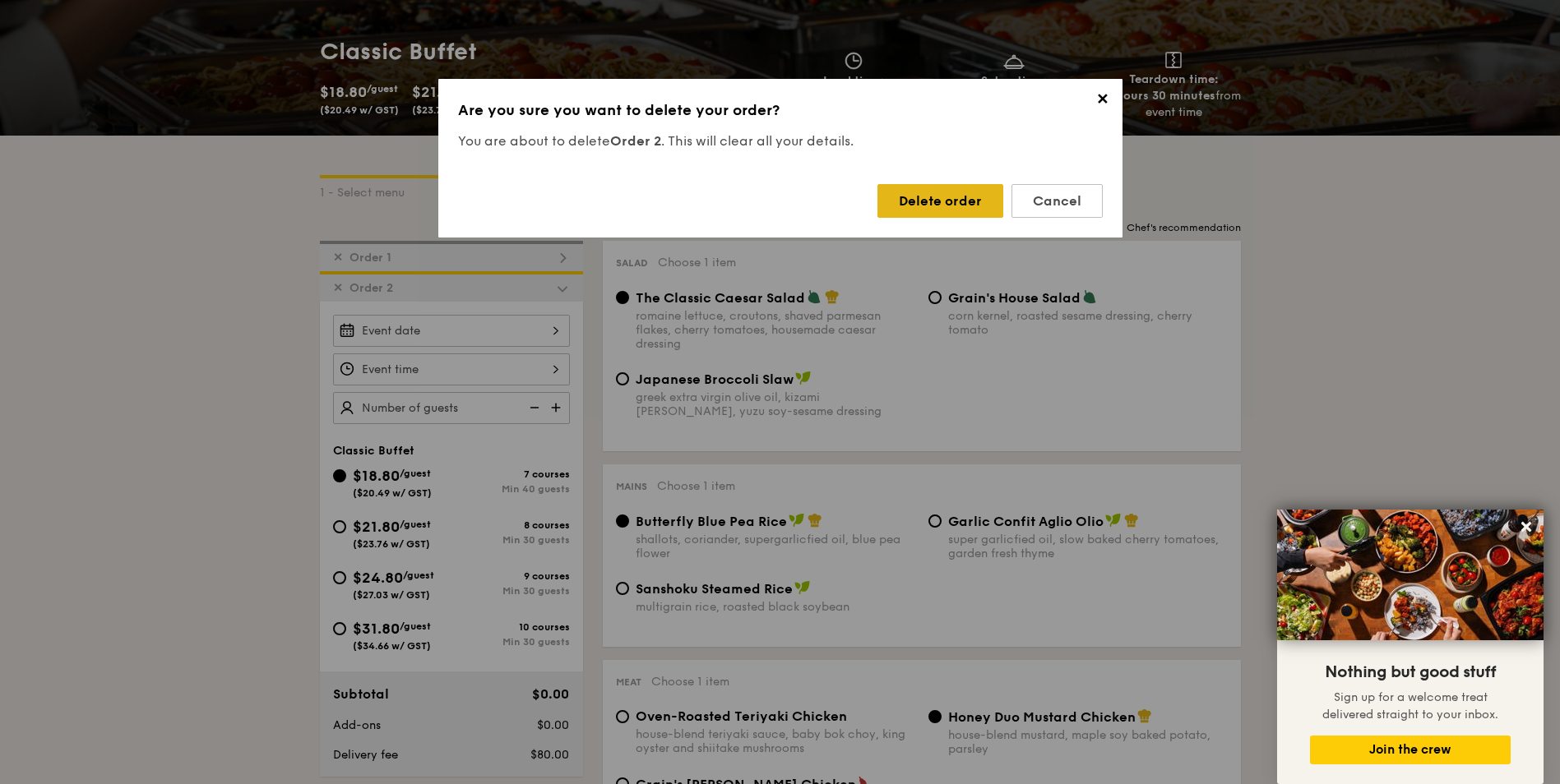
click at [940, 199] on div "Delete order" at bounding box center [941, 201] width 126 height 33
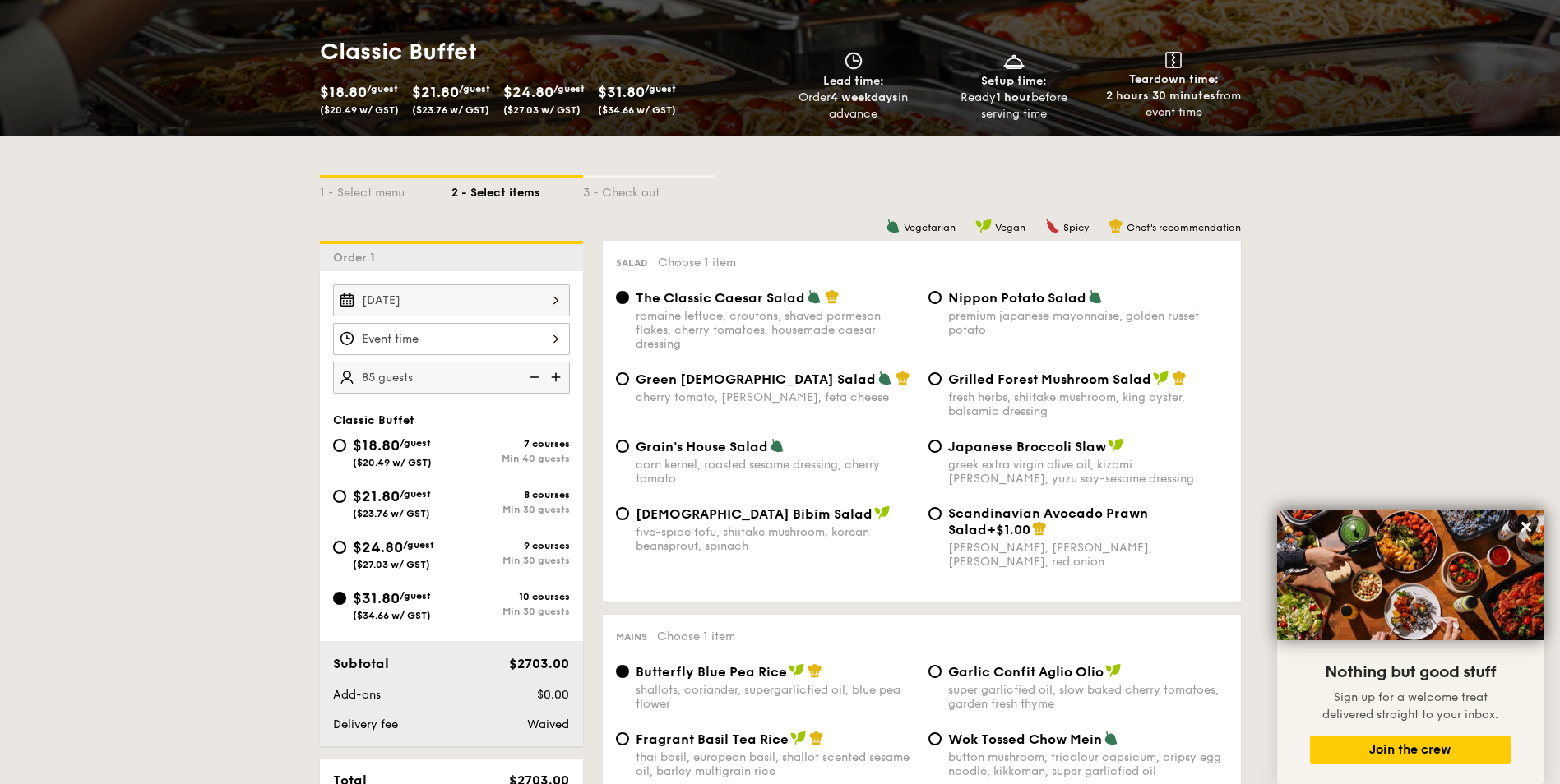
click at [1058, 530] on div "Scandinavian Avocado Prawn Salad +$1.00" at bounding box center [1088, 521] width 279 height 32
click at [942, 521] on input "Scandinavian Avocado Prawn Salad +$1.00 virgin [PERSON_NAME] dressing, dijon mu…" at bounding box center [935, 514] width 13 height 13
radio input "true"
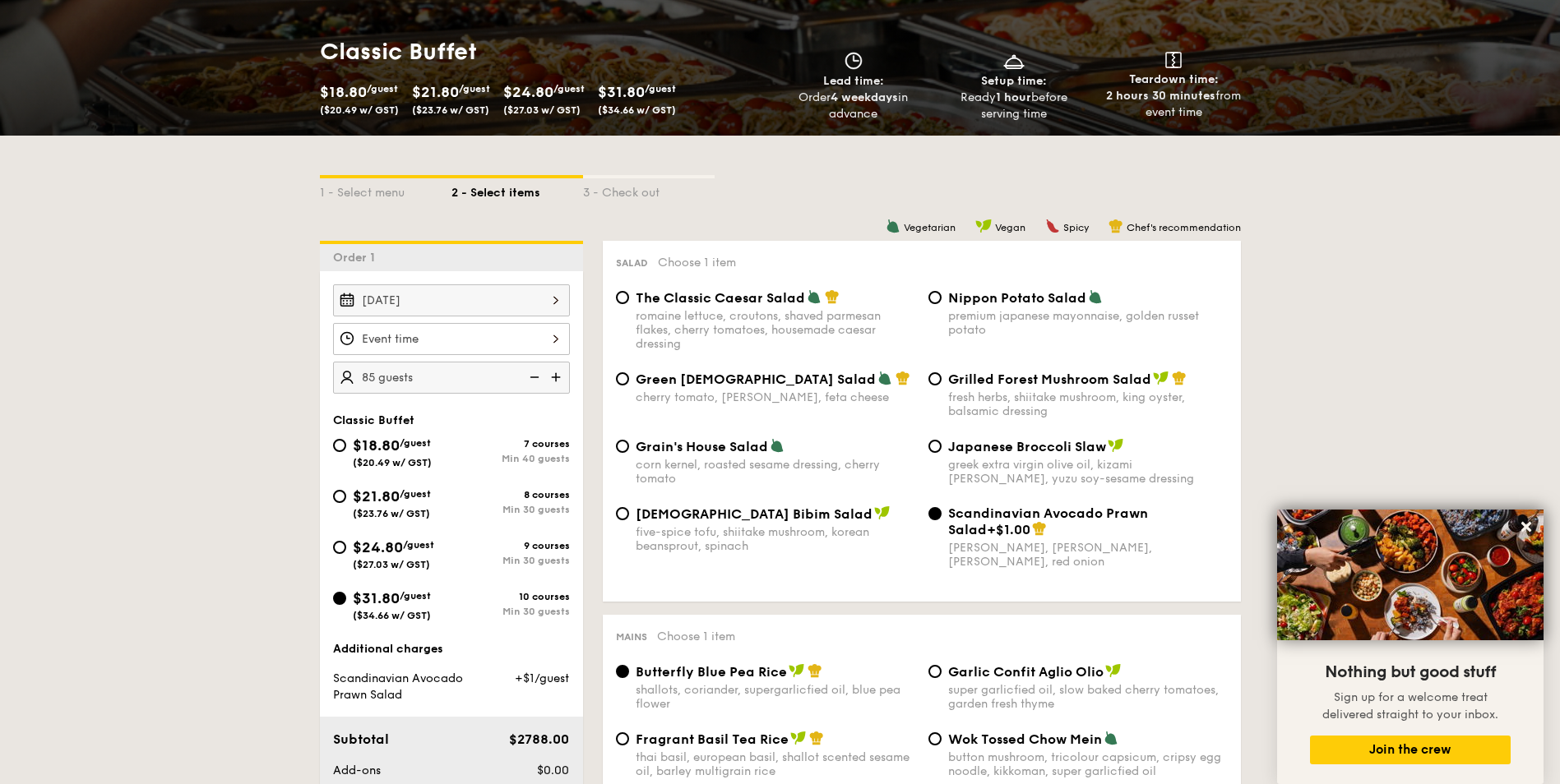
click at [1058, 530] on div "Scandinavian Avocado Prawn Salad +$1.00" at bounding box center [1088, 521] width 279 height 32
click at [942, 521] on input "Scandinavian Avocado Prawn Salad +$1.00 virgin [PERSON_NAME] dressing, dijon mu…" at bounding box center [935, 514] width 13 height 13
click at [941, 443] on input "Japanese Broccoli Slaw greek extra virgin olive oil, kizami [PERSON_NAME], yuzu…" at bounding box center [935, 446] width 13 height 13
radio input "true"
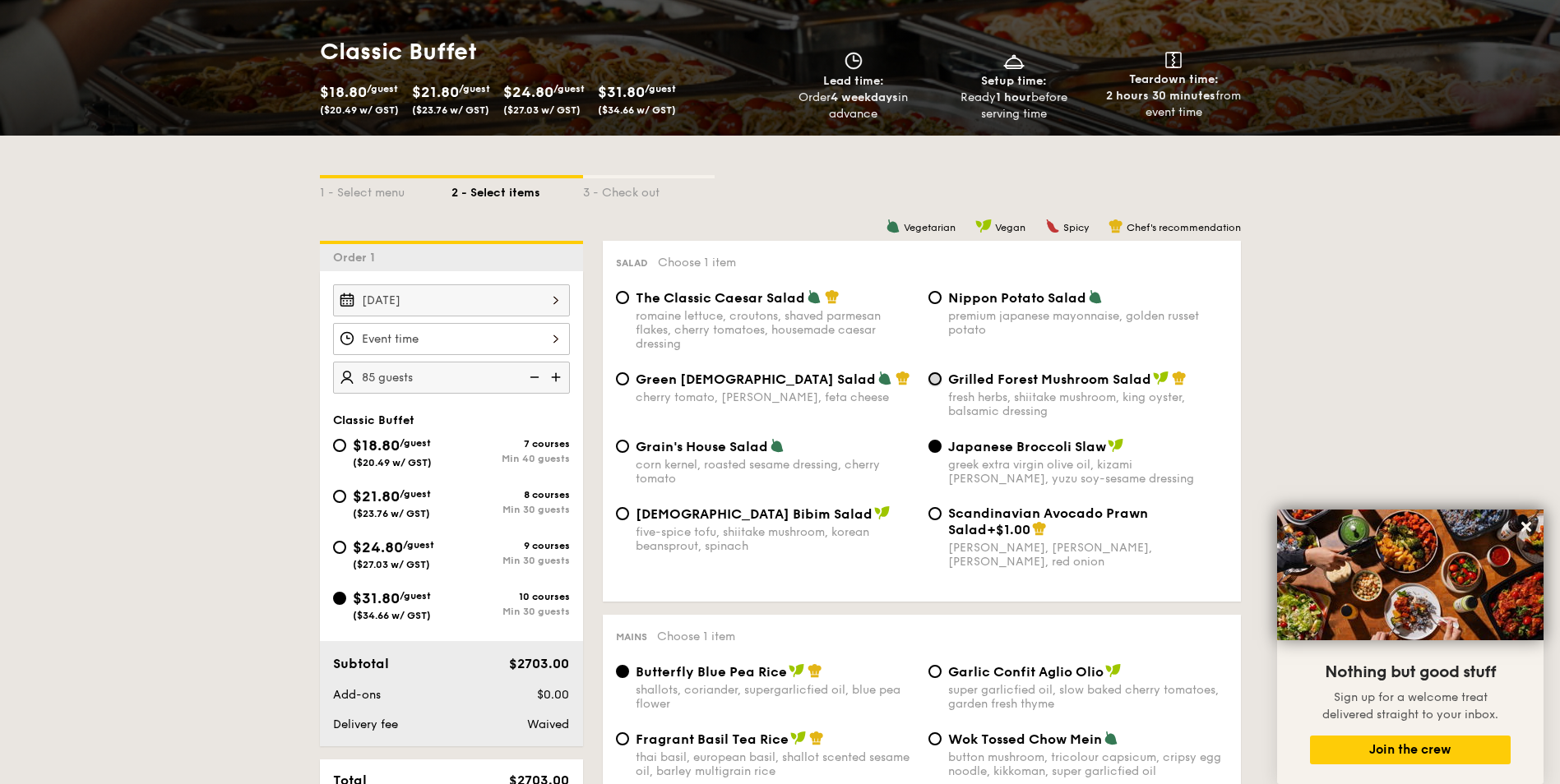
click at [938, 381] on input "Grilled Forest Mushroom Salad fresh herbs, shiitake mushroom, king oyster, bals…" at bounding box center [935, 379] width 13 height 13
radio input "true"
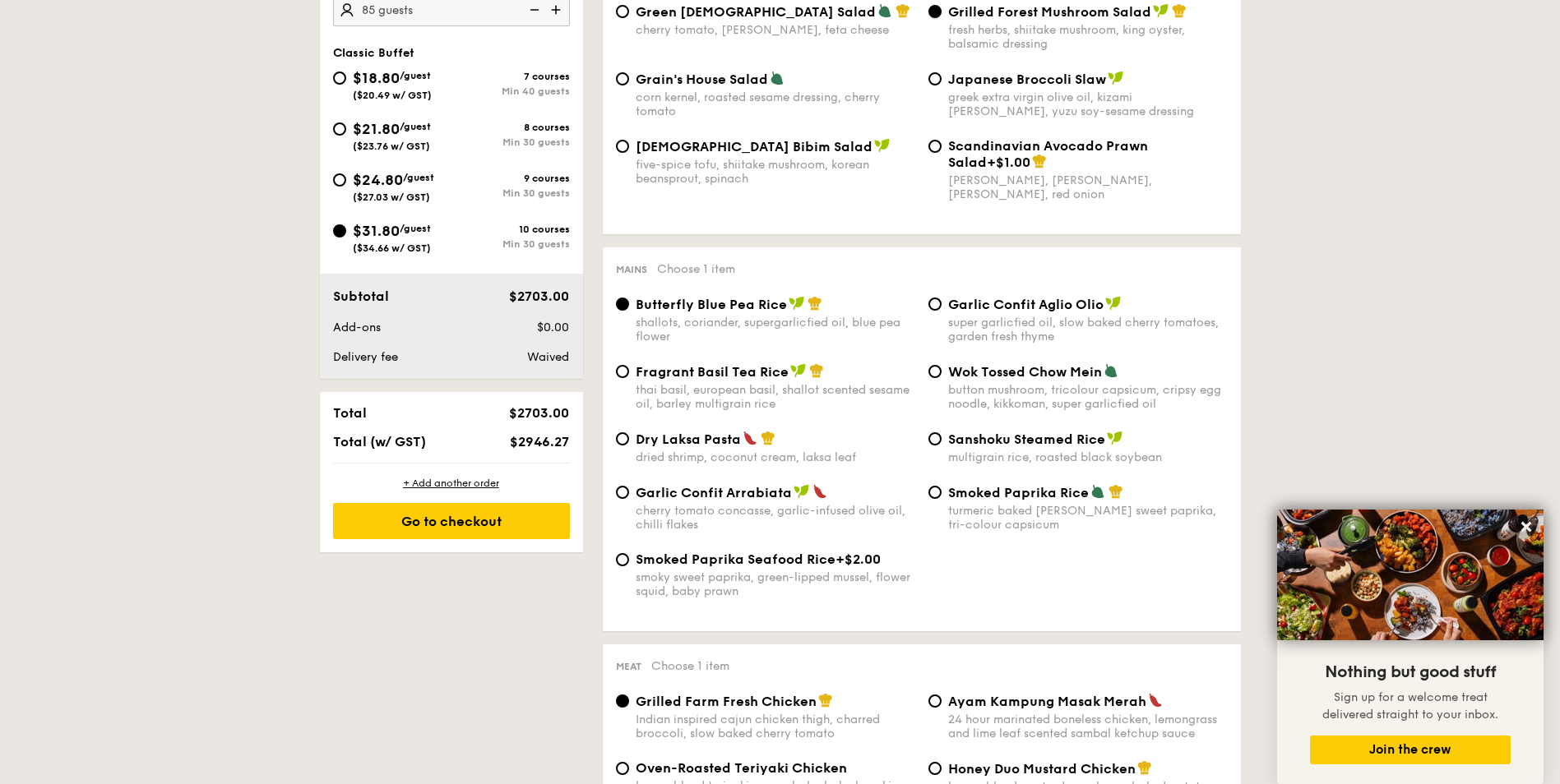
scroll to position [552, 0]
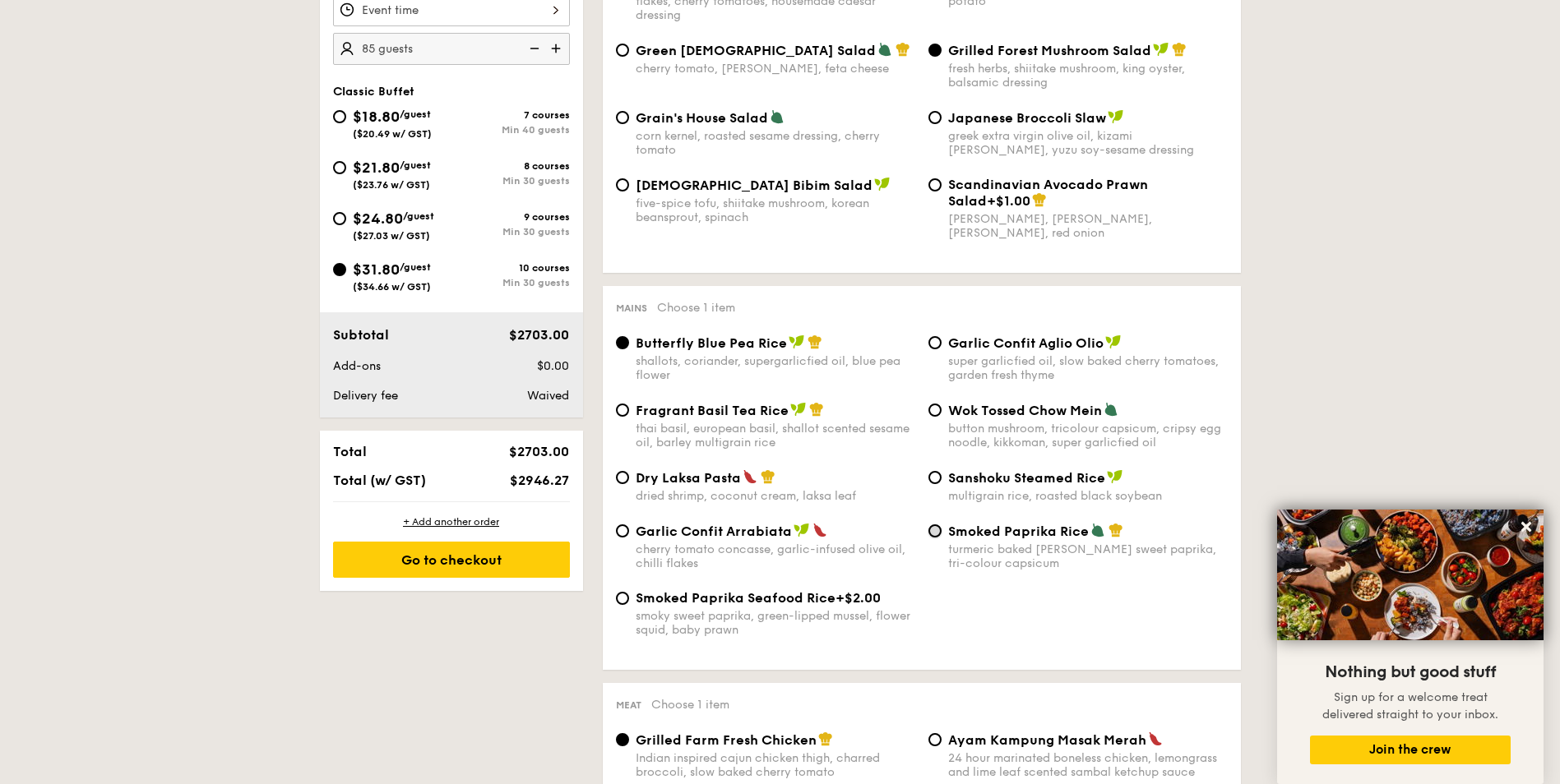
click at [936, 531] on input "Smoked Paprika Rice turmeric baked [PERSON_NAME] sweet paprika, tri-colour caps…" at bounding box center [935, 531] width 13 height 13
radio input "true"
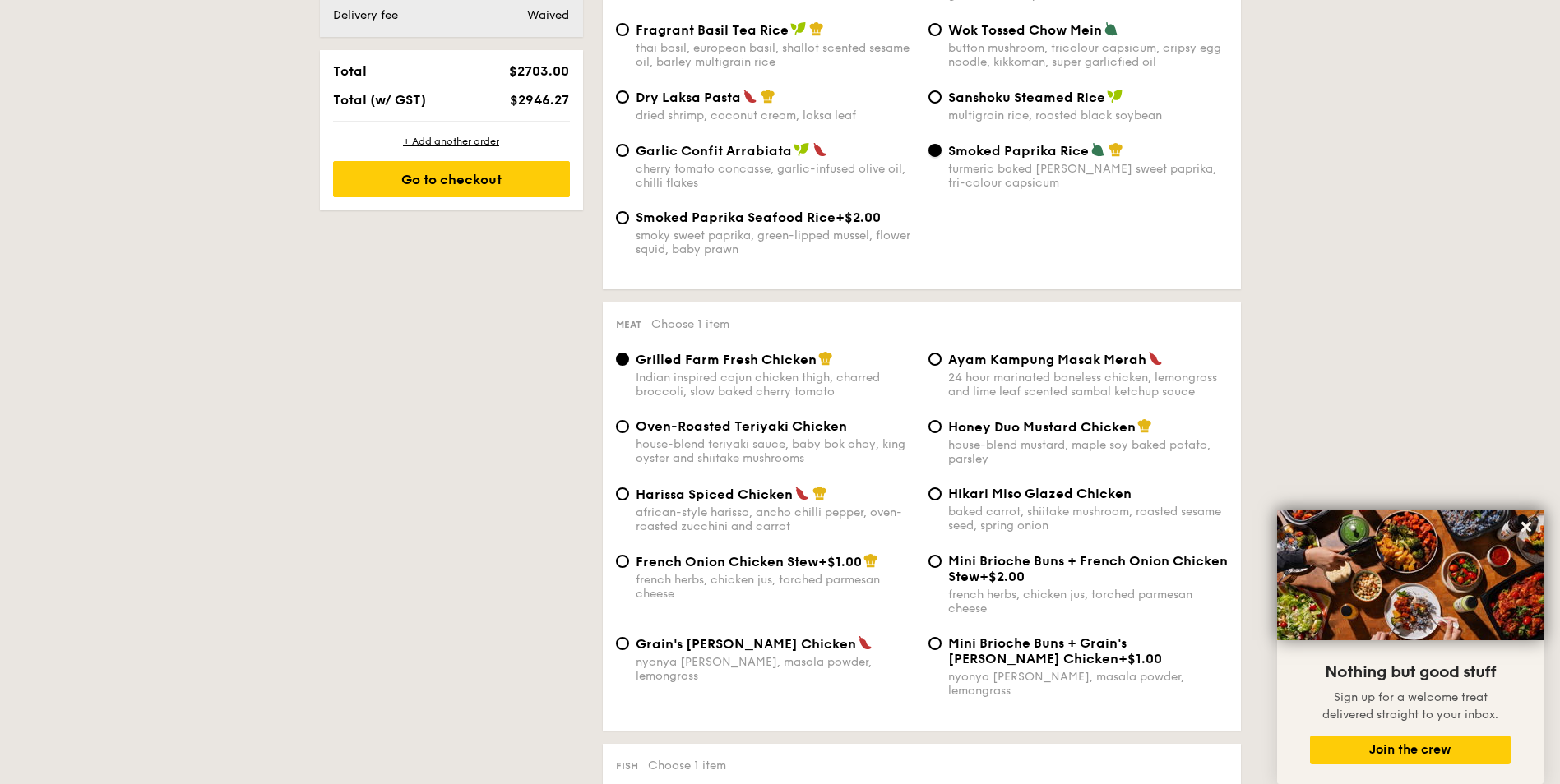
scroll to position [963, 0]
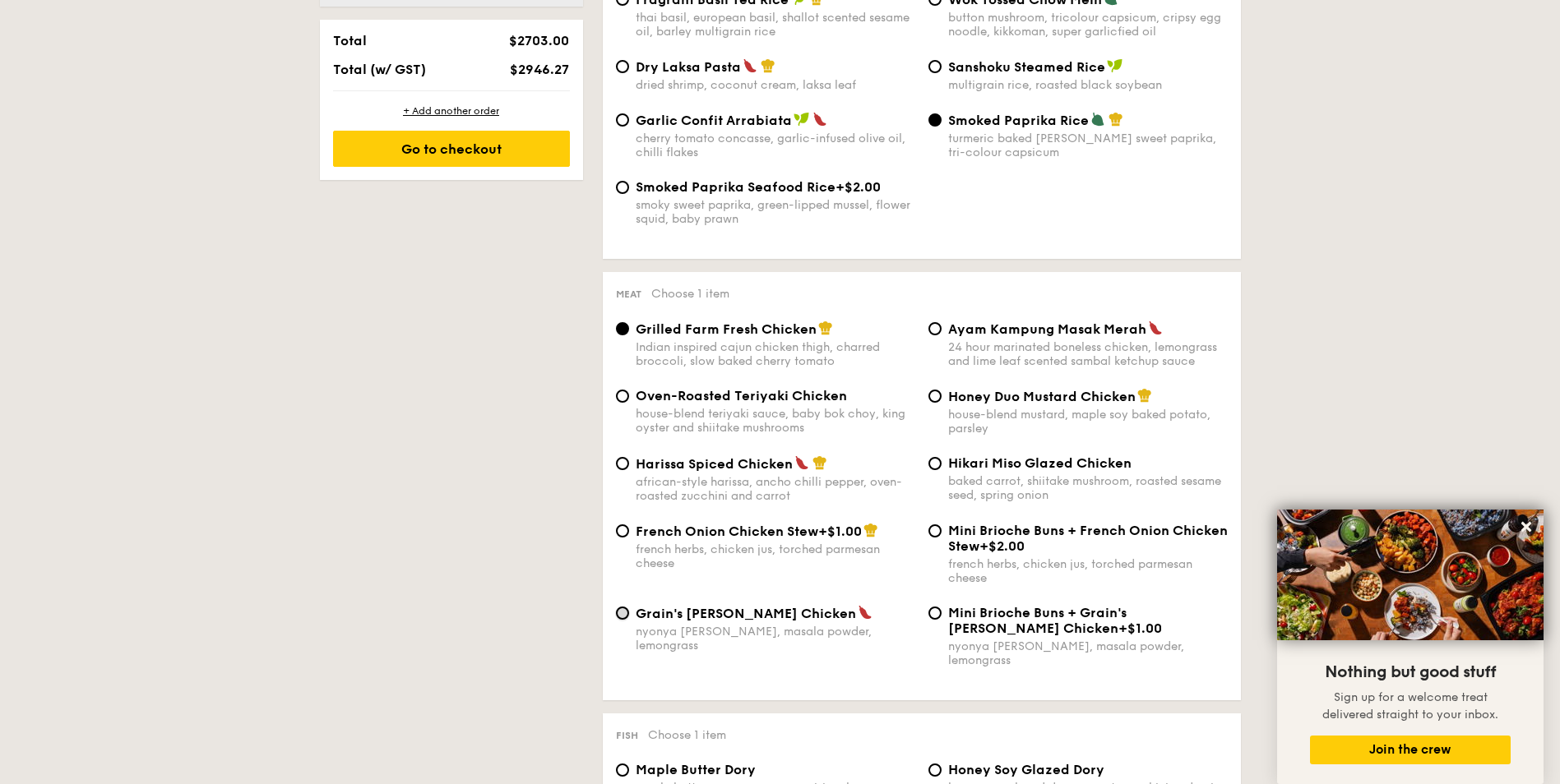
click at [628, 616] on input "Grain's [PERSON_NAME] Chicken nyonya [PERSON_NAME], masala powder, lemongrass" at bounding box center [623, 613] width 13 height 13
radio input "true"
click at [935, 394] on input "Honey Duo Mustard Chicken house-blend mustard, maple soy baked potato, parsley" at bounding box center [935, 396] width 13 height 13
radio input "true"
click at [934, 332] on input "Ayam Kampung Masak Merah 24 hour marinated boneless chicken, lemongrass and lim…" at bounding box center [935, 328] width 13 height 13
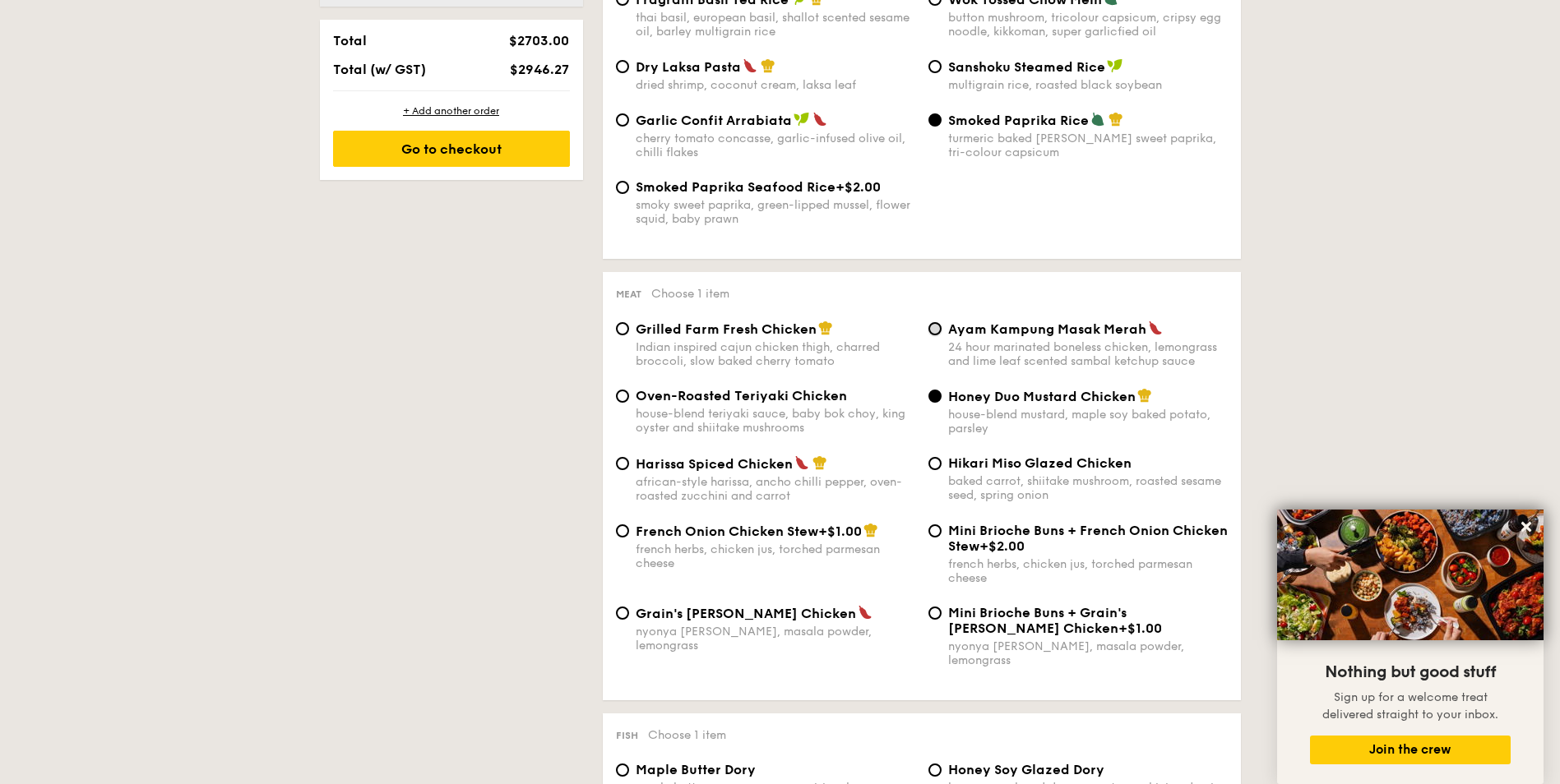
radio input "true"
click at [942, 395] on div "Honey Duo Mustard Chicken house-blend mustard, maple soy baked potato, parsley" at bounding box center [1077, 411] width 313 height 47
click at [937, 397] on input "Honey Duo Mustard Chicken house-blend mustard, maple soy baked potato, parsley" at bounding box center [935, 396] width 13 height 13
radio input "true"
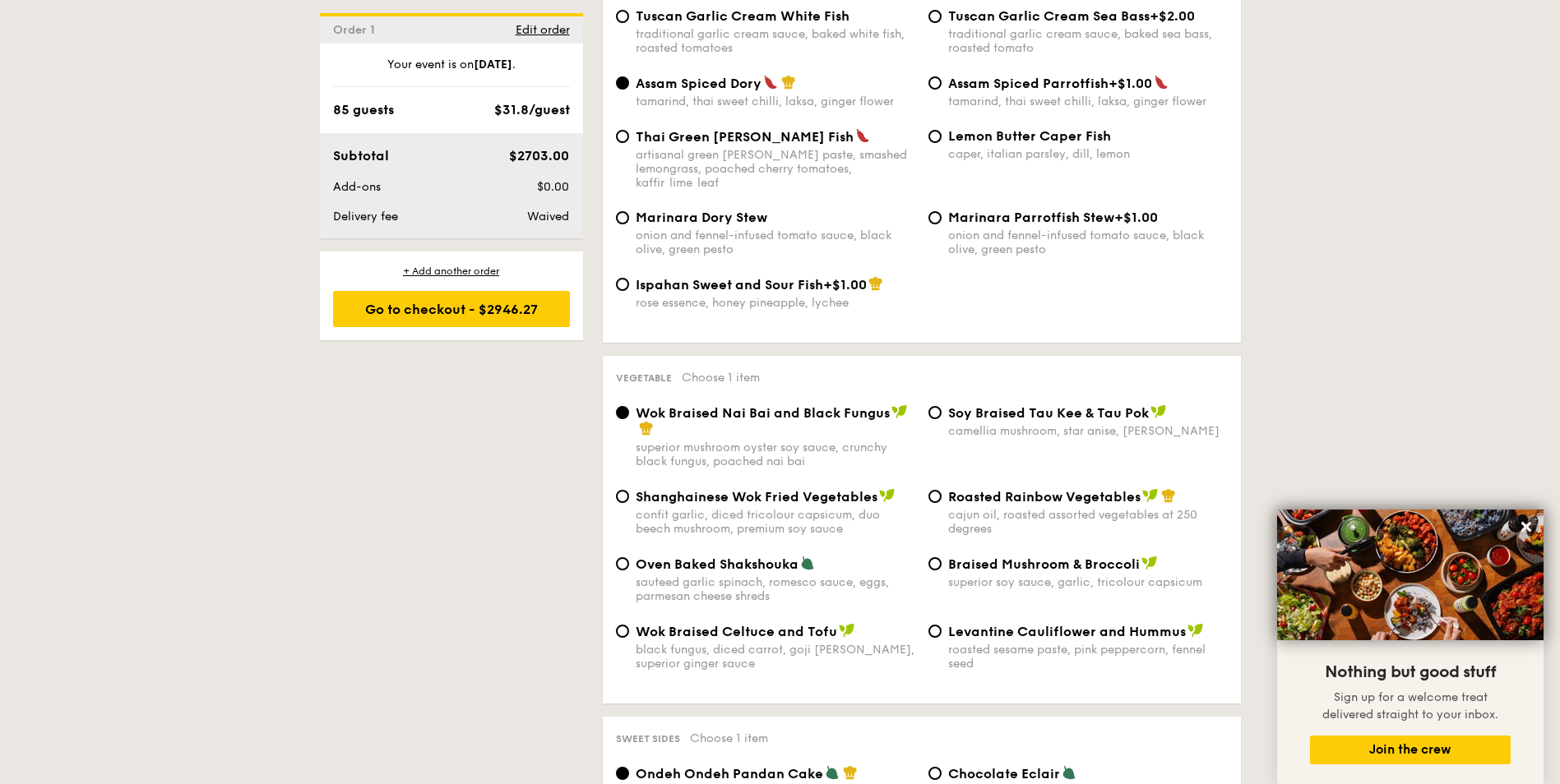
scroll to position [1785, 0]
click at [937, 488] on input "Roasted Rainbow Vegetables cajun oil, roasted assorted vegetables at 250 degrees" at bounding box center [935, 495] width 13 height 13
radio input "true"
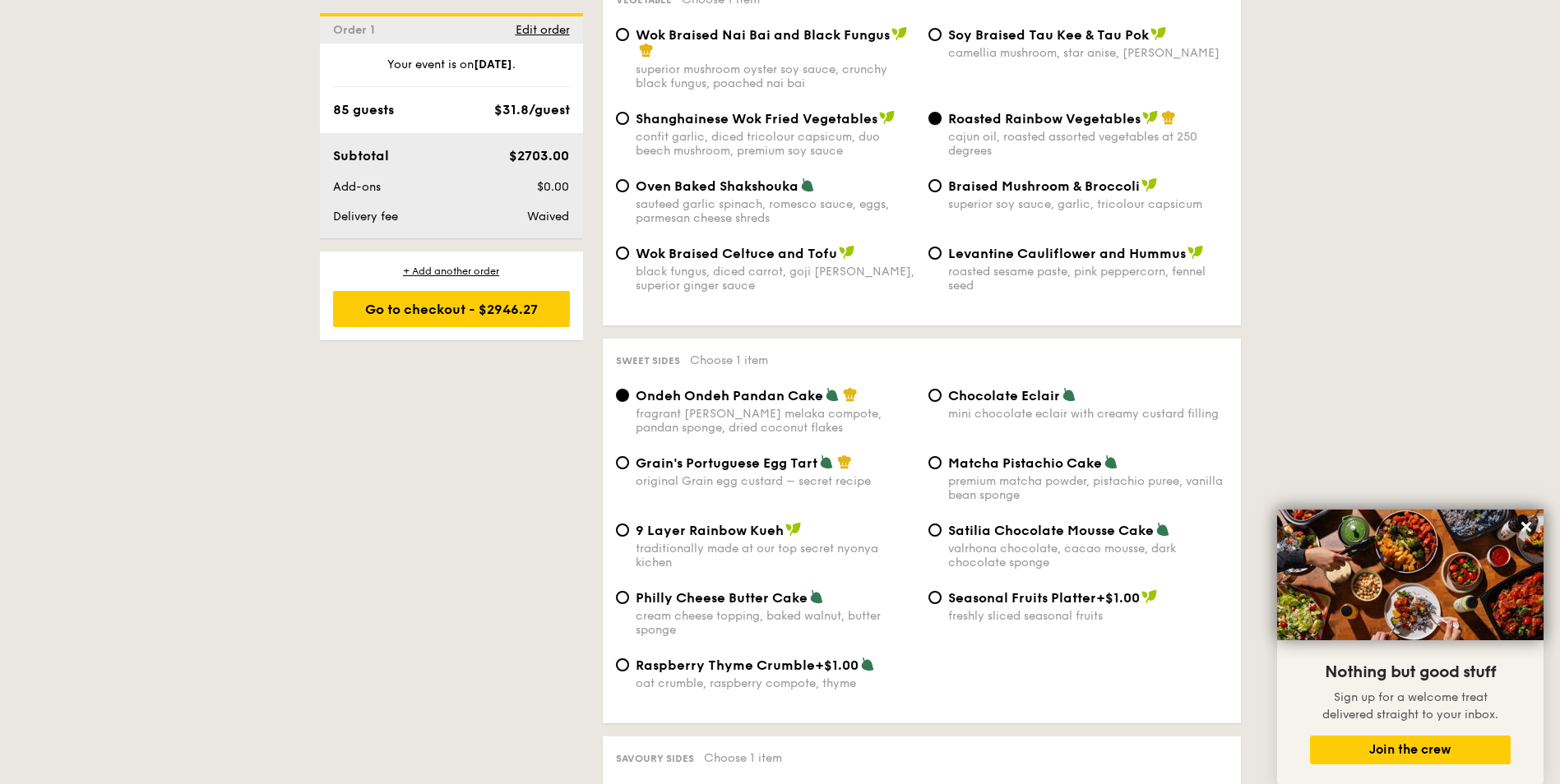
scroll to position [2196, 0]
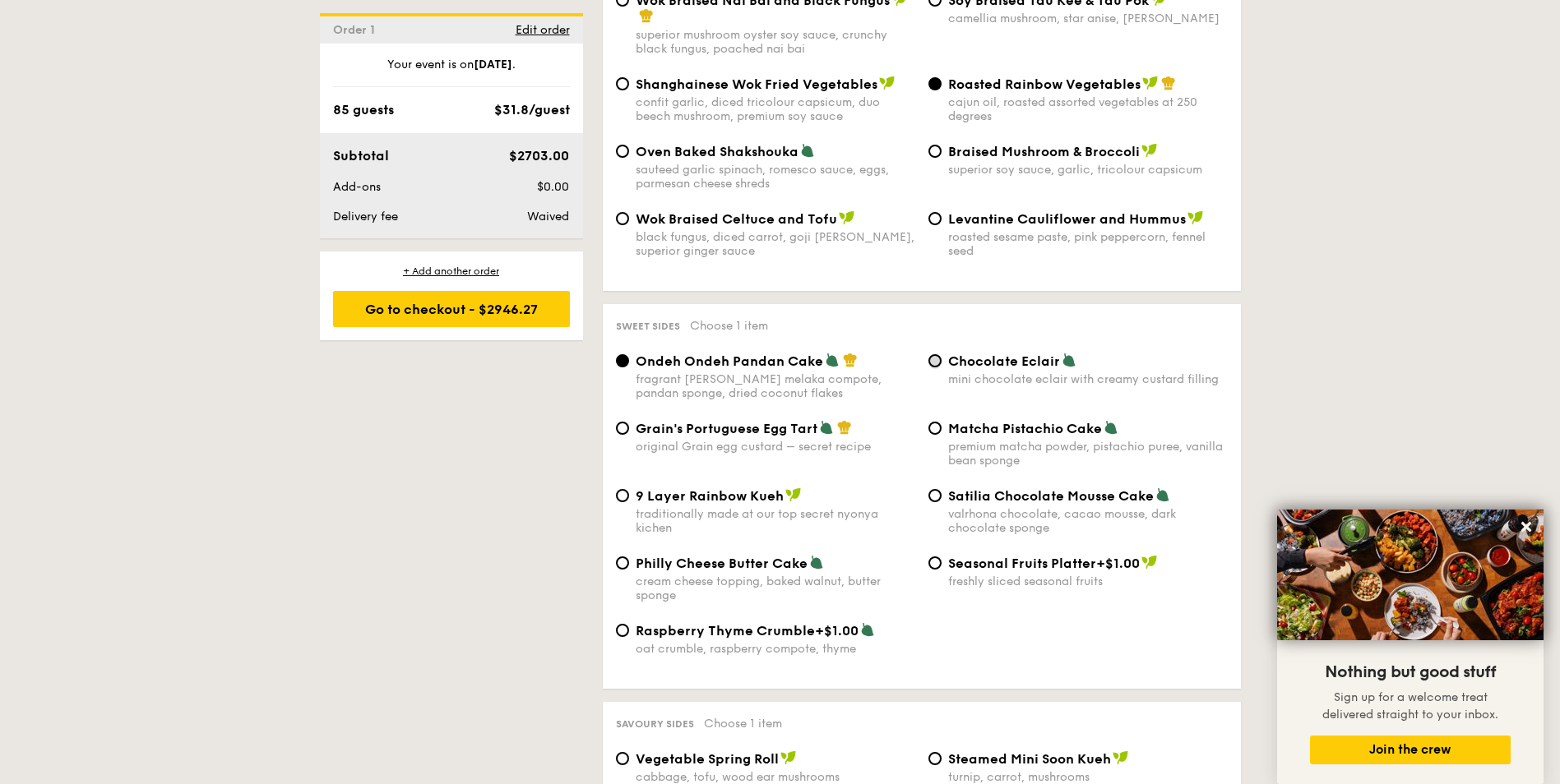
click at [937, 354] on input "Chocolate Eclair mini chocolate eclair with creamy custard filling" at bounding box center [935, 361] width 13 height 13
radio input "true"
click at [927, 420] on div "Matcha Pistachio Cake premium matcha powder, pistachio puree, vanilla bean spon…" at bounding box center [1077, 443] width 313 height 47
click at [930, 422] on input "Matcha Pistachio Cake premium matcha powder, pistachio puree, vanilla bean spon…" at bounding box center [935, 429] width 13 height 13
radio input "true"
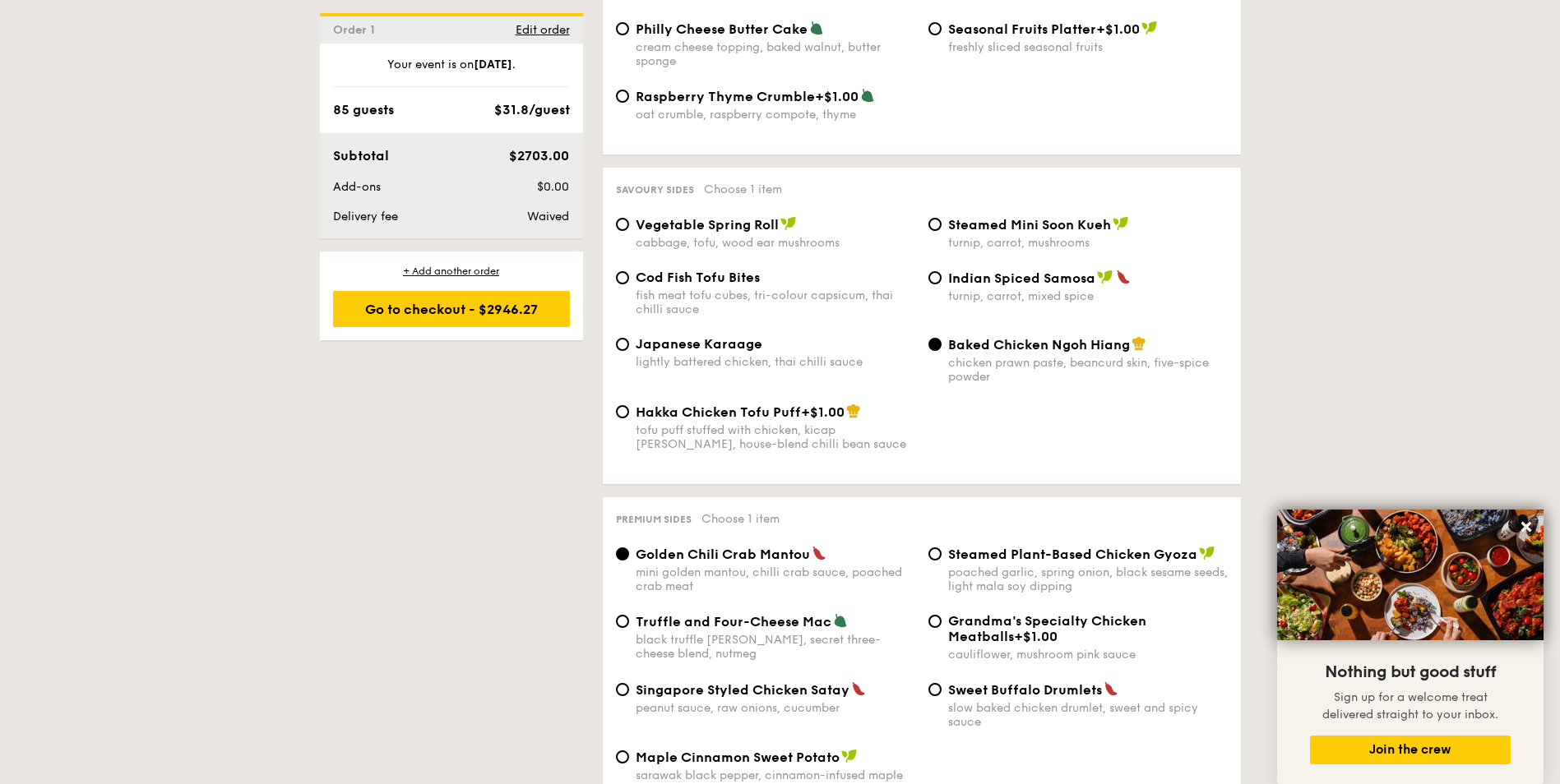
scroll to position [2937, 0]
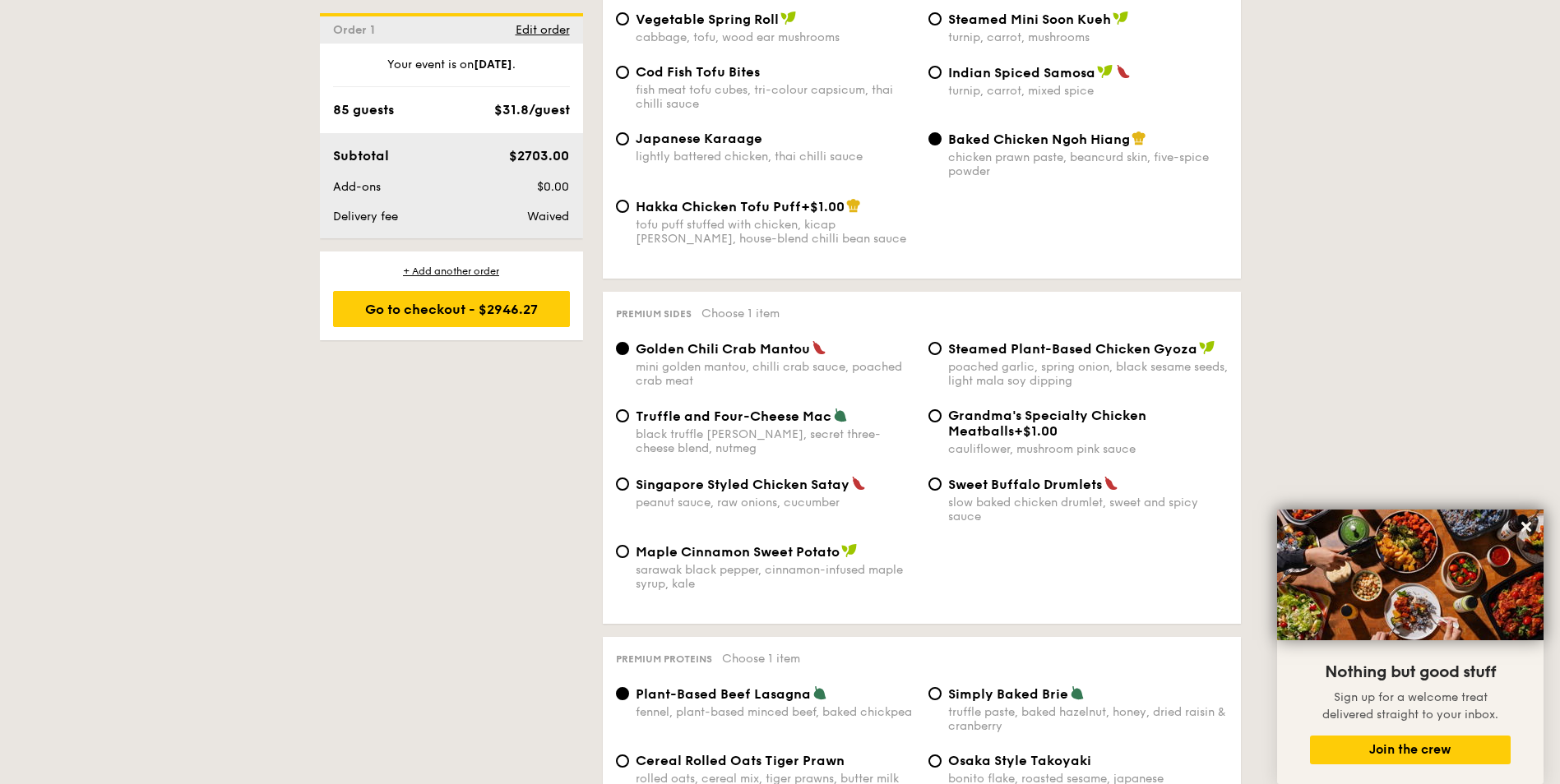
click at [708, 477] on span "Singapore Styled Chicken Satay" at bounding box center [742, 484] width 213 height 16
click at [629, 478] on input "Singapore Styled Chicken Satay peanut sauce, raw onions, cucumber" at bounding box center [623, 484] width 13 height 13
radio input "true"
click at [1023, 476] on div "Sweet Buffalo Drumlets slow baked chicken drumlet, sweet and spicy sauce" at bounding box center [1088, 499] width 279 height 47
click at [942, 478] on input "Sweet Buffalo Drumlets slow baked chicken drumlet, sweet and spicy sauce" at bounding box center [935, 484] width 13 height 13
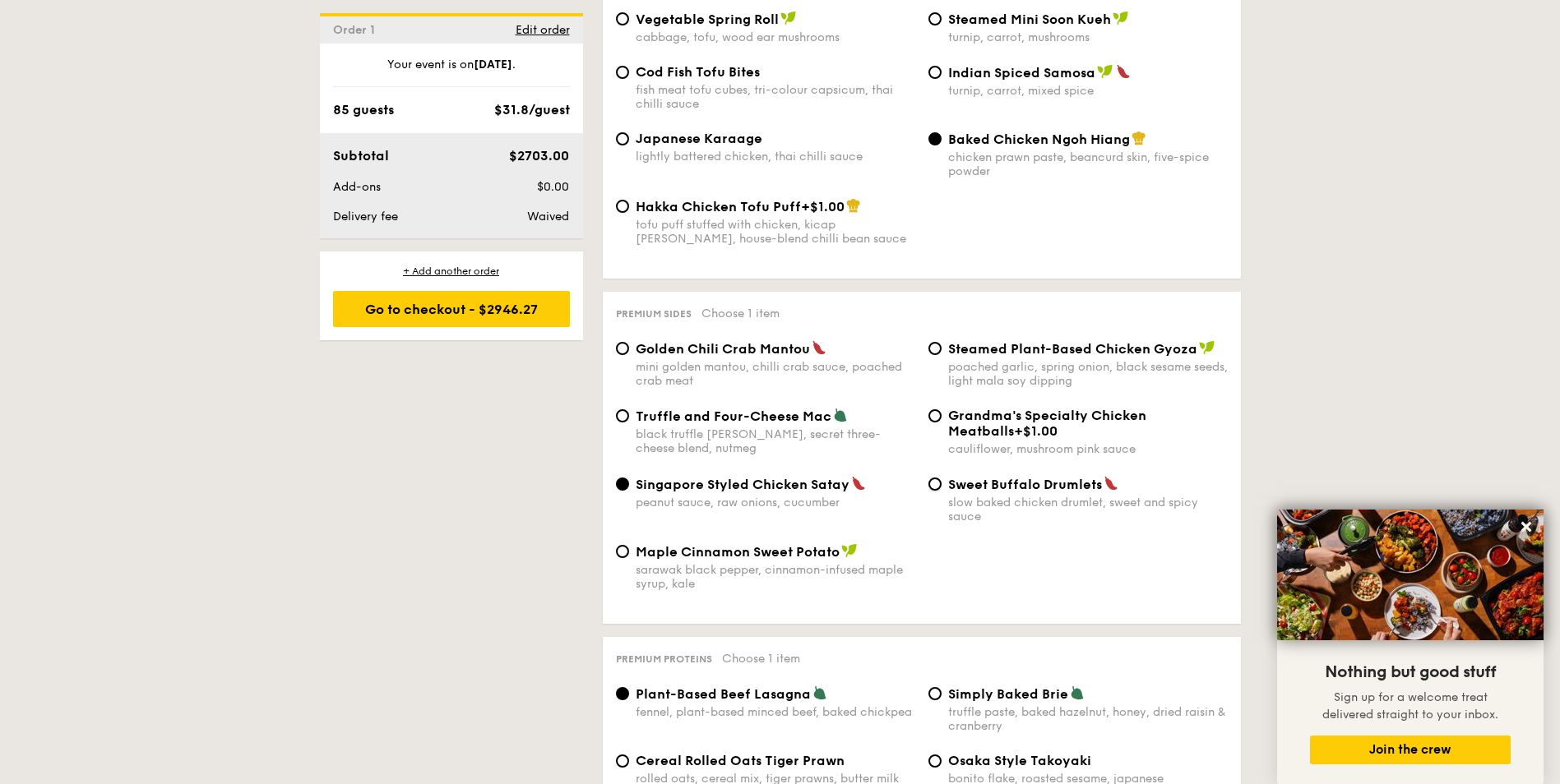
radio input "true"
click at [671, 341] on span "Golden Chili Crab Mantou" at bounding box center [723, 349] width 174 height 16
click at [629, 342] on input "Golden Chili Crab Mantou mini golden mantou, chilli crab sauce, poached crab me…" at bounding box center [623, 349] width 13 height 13
radio input "true"
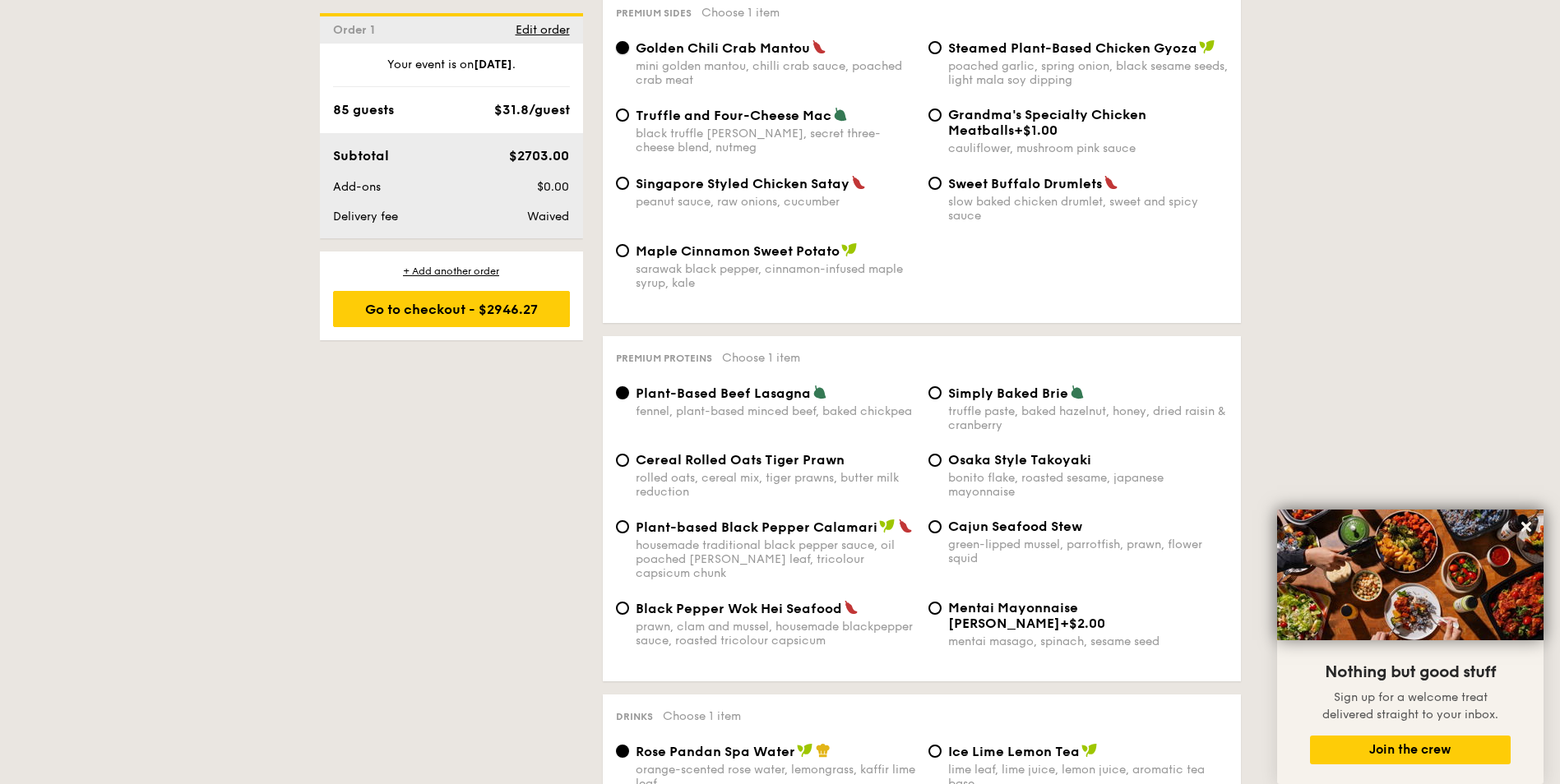
scroll to position [3265, 0]
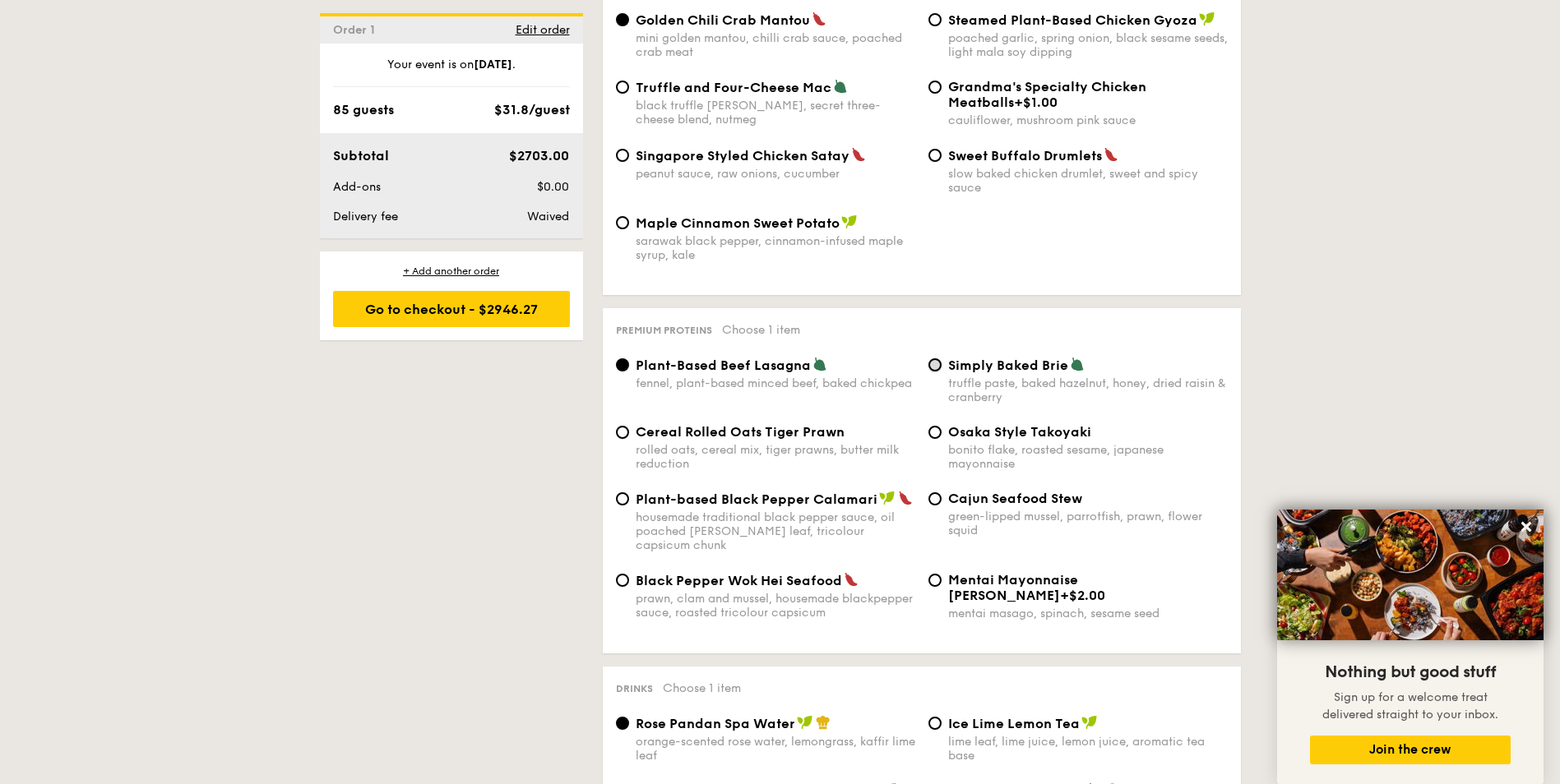
click at [933, 358] on input "Simply Baked Brie truffle paste, baked hazelnut, honey, dried raisin & cranberry" at bounding box center [935, 365] width 13 height 13
radio input "true"
click at [624, 493] on input "Plant-based Black Pepper Calamari housemade traditional black pepper sauce, oil…" at bounding box center [623, 499] width 13 height 13
radio input "true"
click at [938, 426] on input "Osaka Style Takoyaki bonito flake, roasted sesame, japanese mayonnaise" at bounding box center [935, 432] width 13 height 13
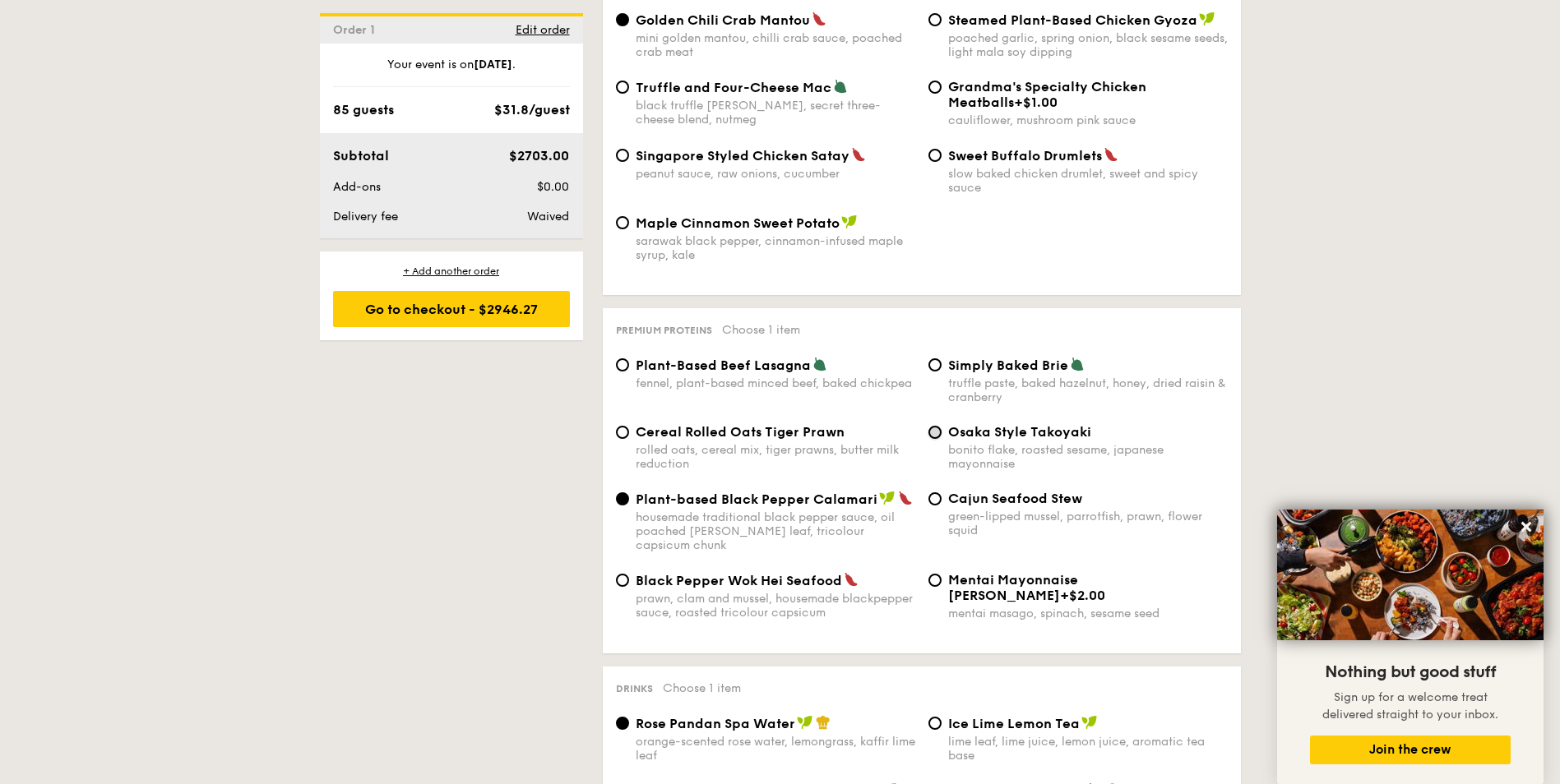
radio input "true"
click at [935, 493] on input "Cajun Seafood Stew green-lipped mussel, parrotfish, prawn, flower squid" at bounding box center [935, 499] width 13 height 13
radio input "true"
click at [625, 574] on input "Black Pepper Wok Hei Seafood prawn, clam and mussel, housemade blackpepper sauc…" at bounding box center [623, 581] width 13 height 13
radio input "true"
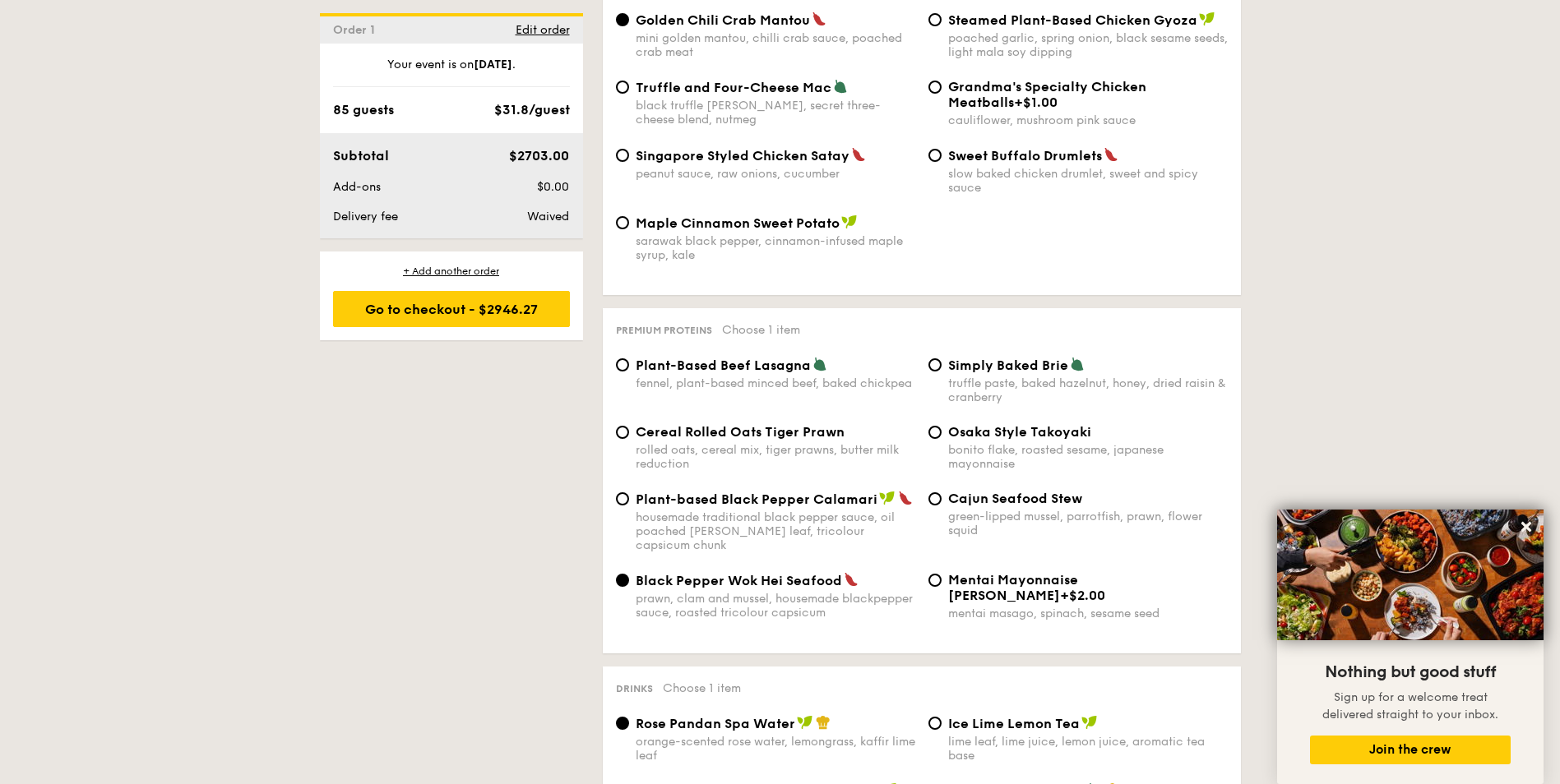
click at [939, 572] on div "Mentai Mayonnaise Aburi Salmon +$2.00 mentai masago, spinach, sesame seed" at bounding box center [1077, 597] width 313 height 48
click at [935, 574] on input "Mentai Mayonnaise Aburi Salmon +$2.00 mentai masago, spinach, sesame seed" at bounding box center [935, 581] width 13 height 13
radio input "true"
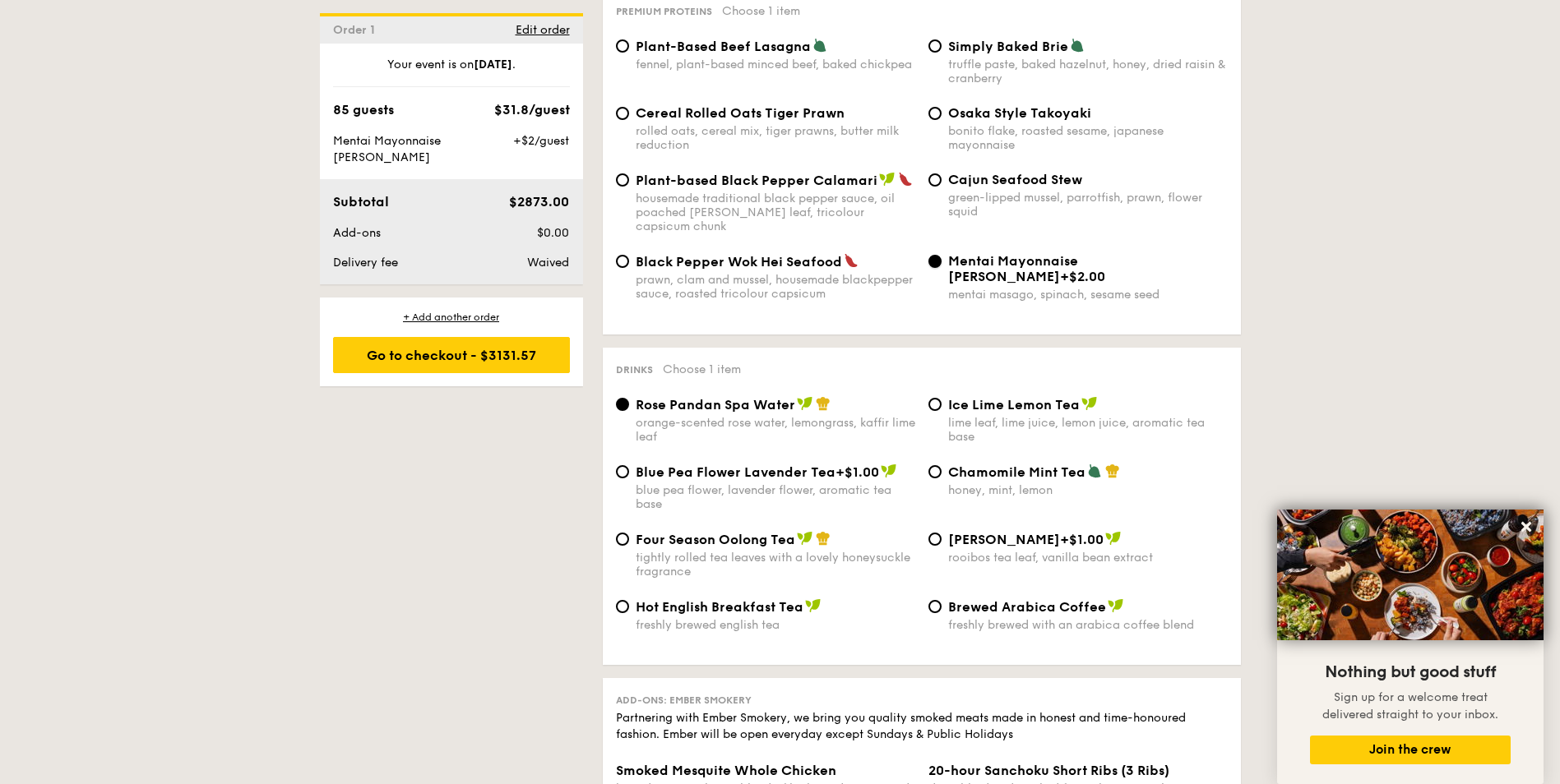
scroll to position [3594, 0]
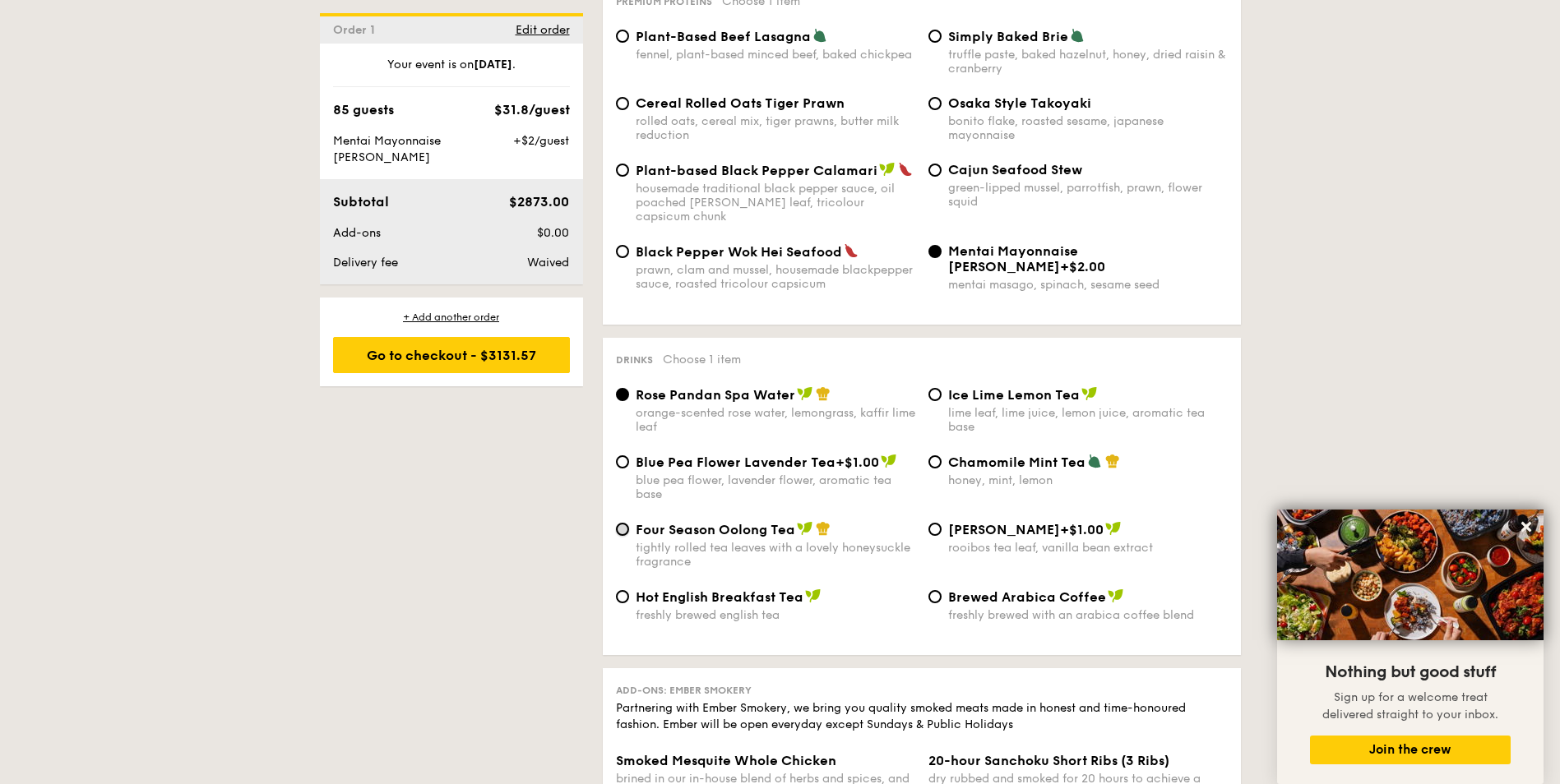
click at [620, 523] on input "Four Season Oolong Tea tightly rolled tea leaves with a lovely honeysuckle frag…" at bounding box center [623, 530] width 13 height 13
radio input "true"
click at [621, 456] on input "Blue Pea Flower Lavender Tea +$1.00 blue pea flower, lavender flower, aromatic …" at bounding box center [623, 462] width 13 height 13
radio input "true"
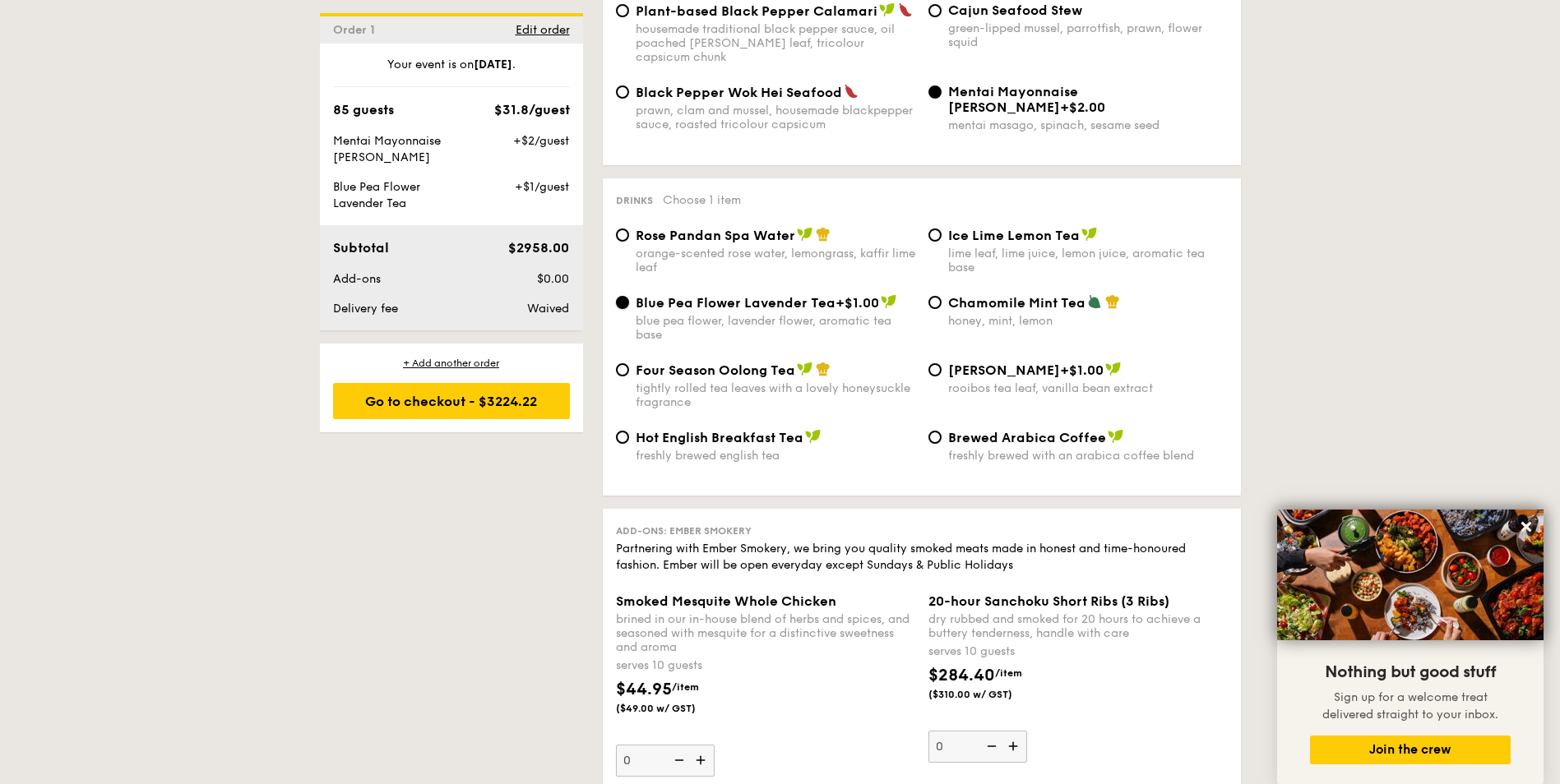
scroll to position [3759, 0]
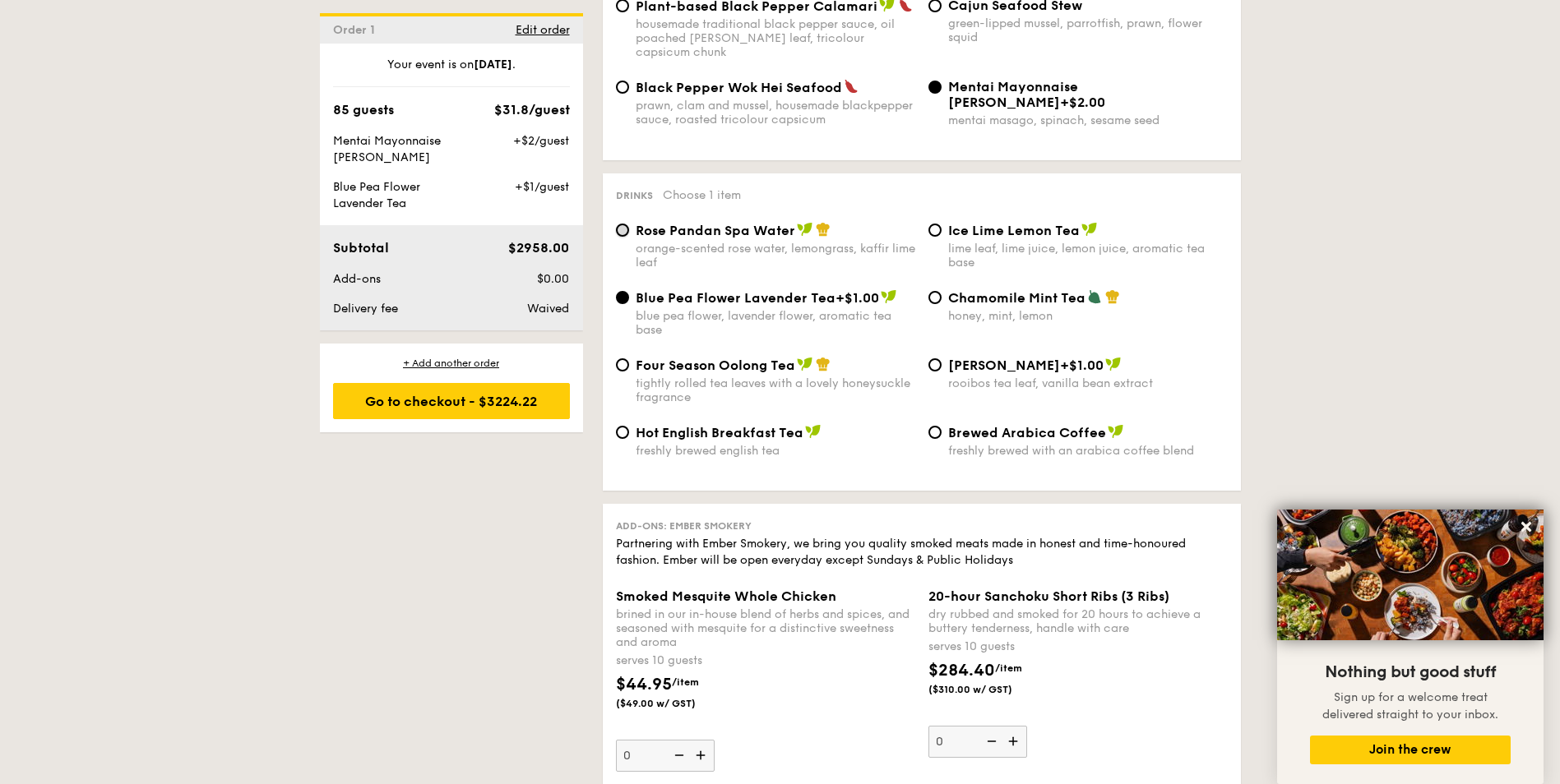
click at [618, 224] on input "Rose Pandan Spa Water orange-scented rose water, lemongrass, kaffir lime leaf" at bounding box center [623, 230] width 13 height 13
radio input "true"
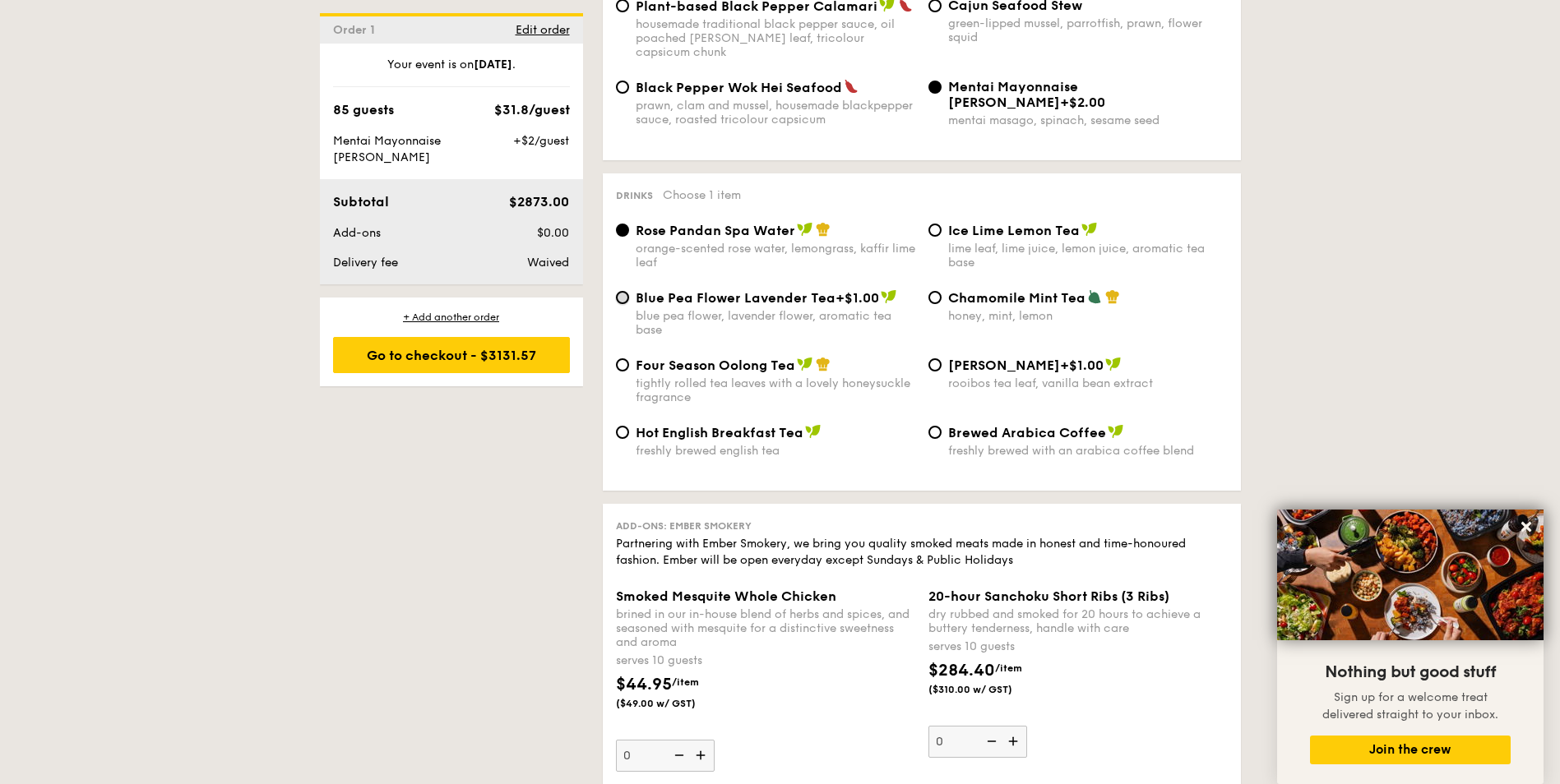
click at [623, 291] on input "Blue Pea Flower Lavender Tea +$1.00 blue pea flower, lavender flower, aromatic …" at bounding box center [623, 298] width 13 height 13
radio input "true"
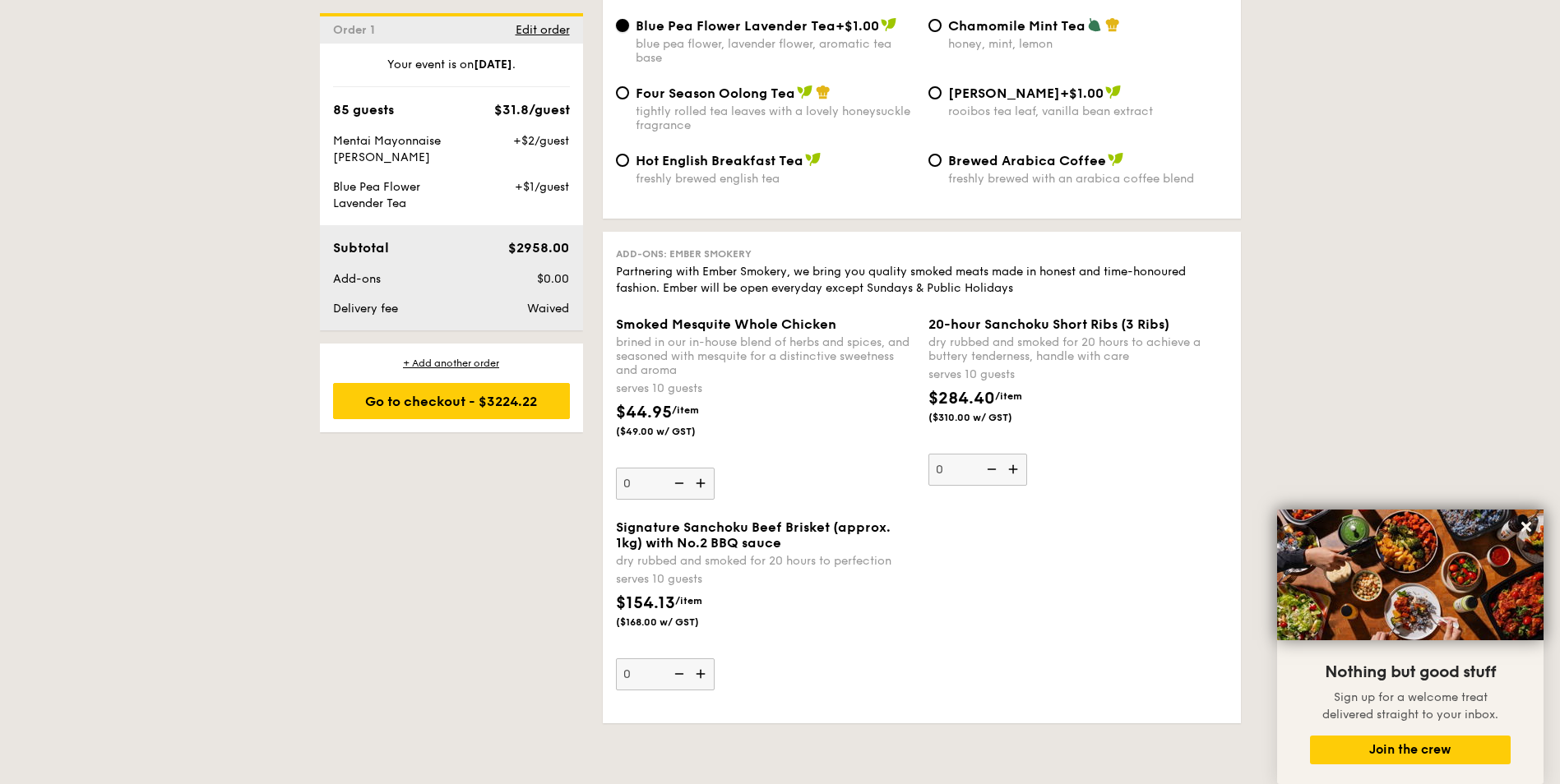
scroll to position [4005, 0]
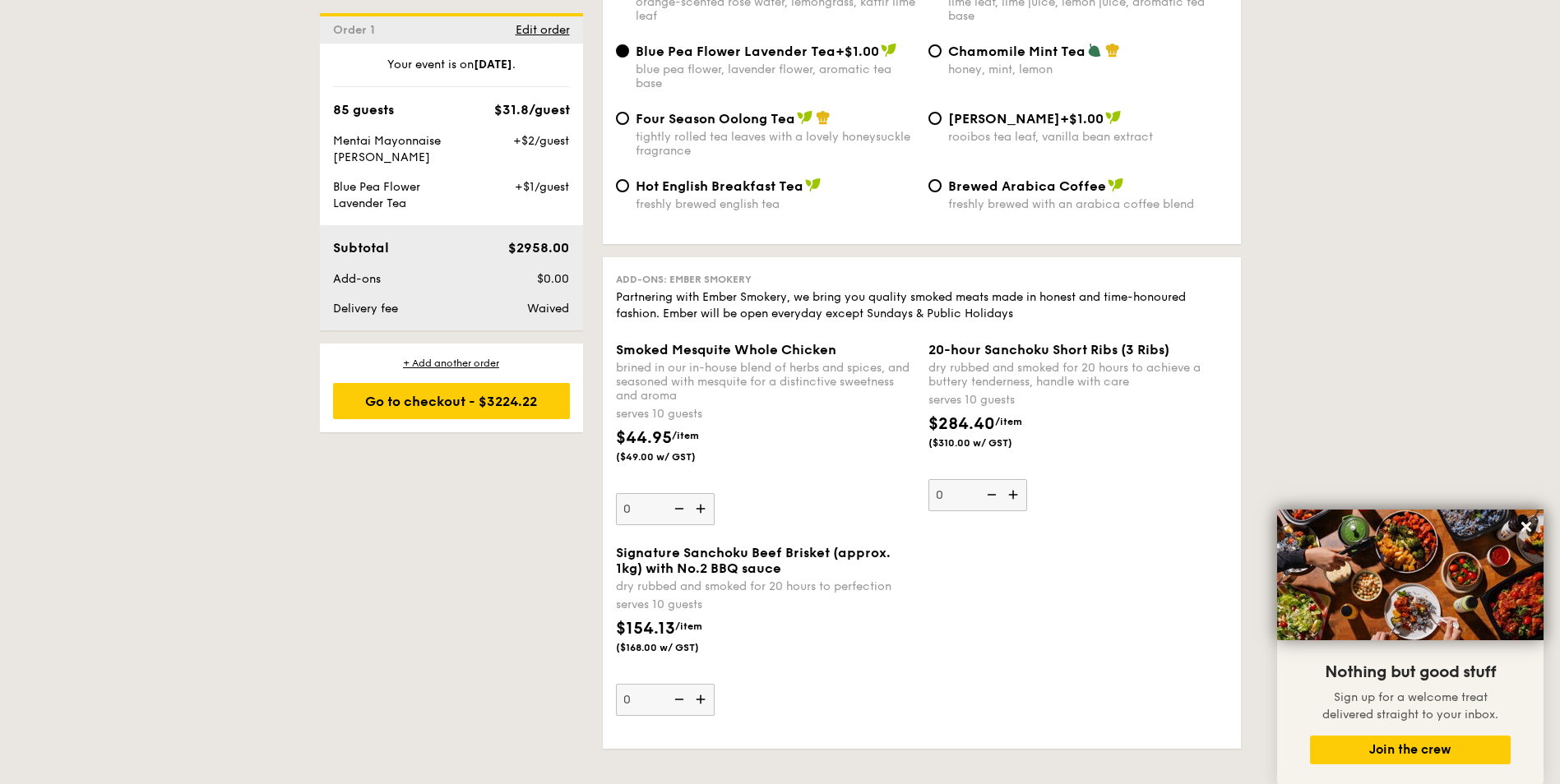
drag, startPoint x: 714, startPoint y: 307, endPoint x: 807, endPoint y: 310, distance: 93.0
click at [811, 342] on span "Smoked Mesquite Whole Chicken" at bounding box center [727, 350] width 221 height 16
click at [757, 361] on div "brined in our in-house blend of herbs and spices, and seasoned with mesquite fo…" at bounding box center [766, 381] width 300 height 42
click at [715, 494] on input "0" at bounding box center [665, 509] width 98 height 32
drag, startPoint x: 698, startPoint y: 308, endPoint x: 799, endPoint y: 312, distance: 101.1
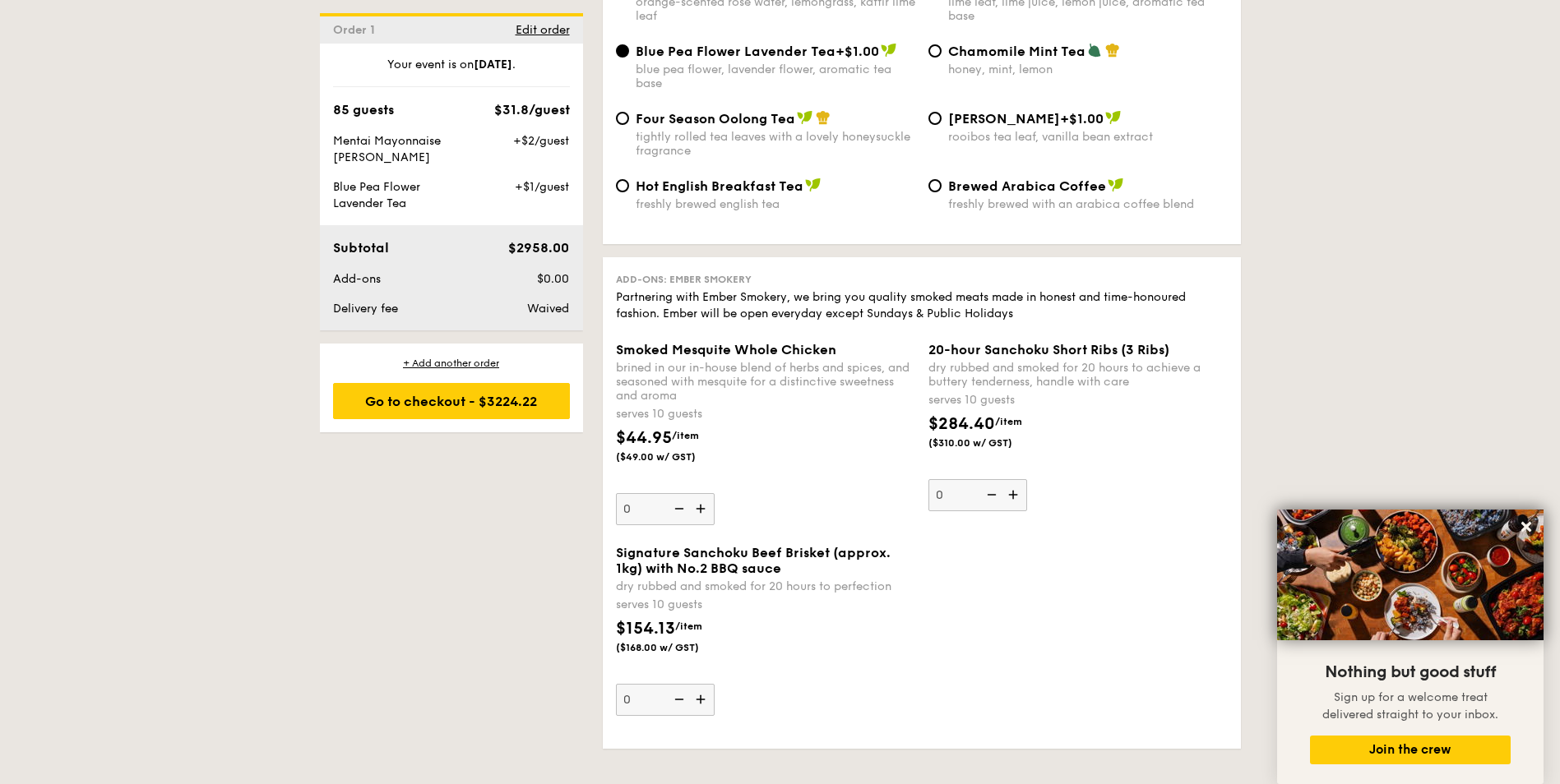
click at [799, 342] on span "Smoked Mesquite Whole Chicken" at bounding box center [727, 350] width 221 height 16
click at [796, 361] on div "brined in our in-house blend of herbs and spices, and seasoned with mesquite fo…" at bounding box center [766, 381] width 300 height 42
drag, startPoint x: 796, startPoint y: 342, endPoint x: 842, endPoint y: 335, distance: 46.5
click at [842, 361] on div "brined in our in-house blend of herbs and spices, and seasoned with mesquite fo…" at bounding box center [766, 381] width 300 height 42
drag, startPoint x: 842, startPoint y: 335, endPoint x: 803, endPoint y: 357, distance: 44.8
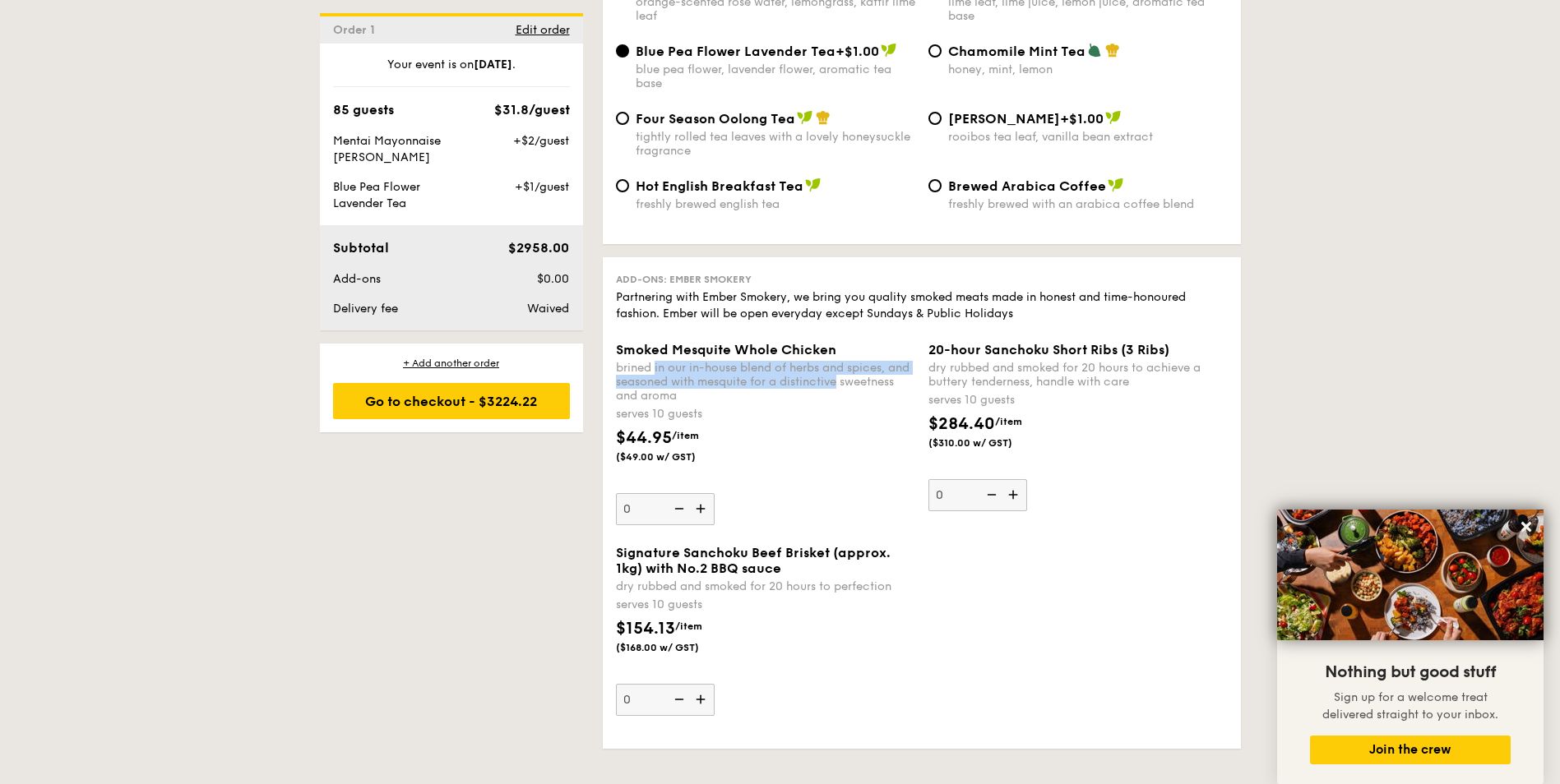
click at [803, 361] on div "brined in our in-house blend of herbs and spices, and seasoned with mesquite fo…" at bounding box center [766, 381] width 300 height 42
click at [715, 494] on input "0" at bounding box center [665, 509] width 98 height 32
click at [767, 434] on div "$44.95 /item ($49.00 w/ GST)" at bounding box center [766, 455] width 313 height 58
click at [715, 494] on input "0" at bounding box center [665, 509] width 98 height 32
click at [704, 494] on img at bounding box center [703, 509] width 25 height 32
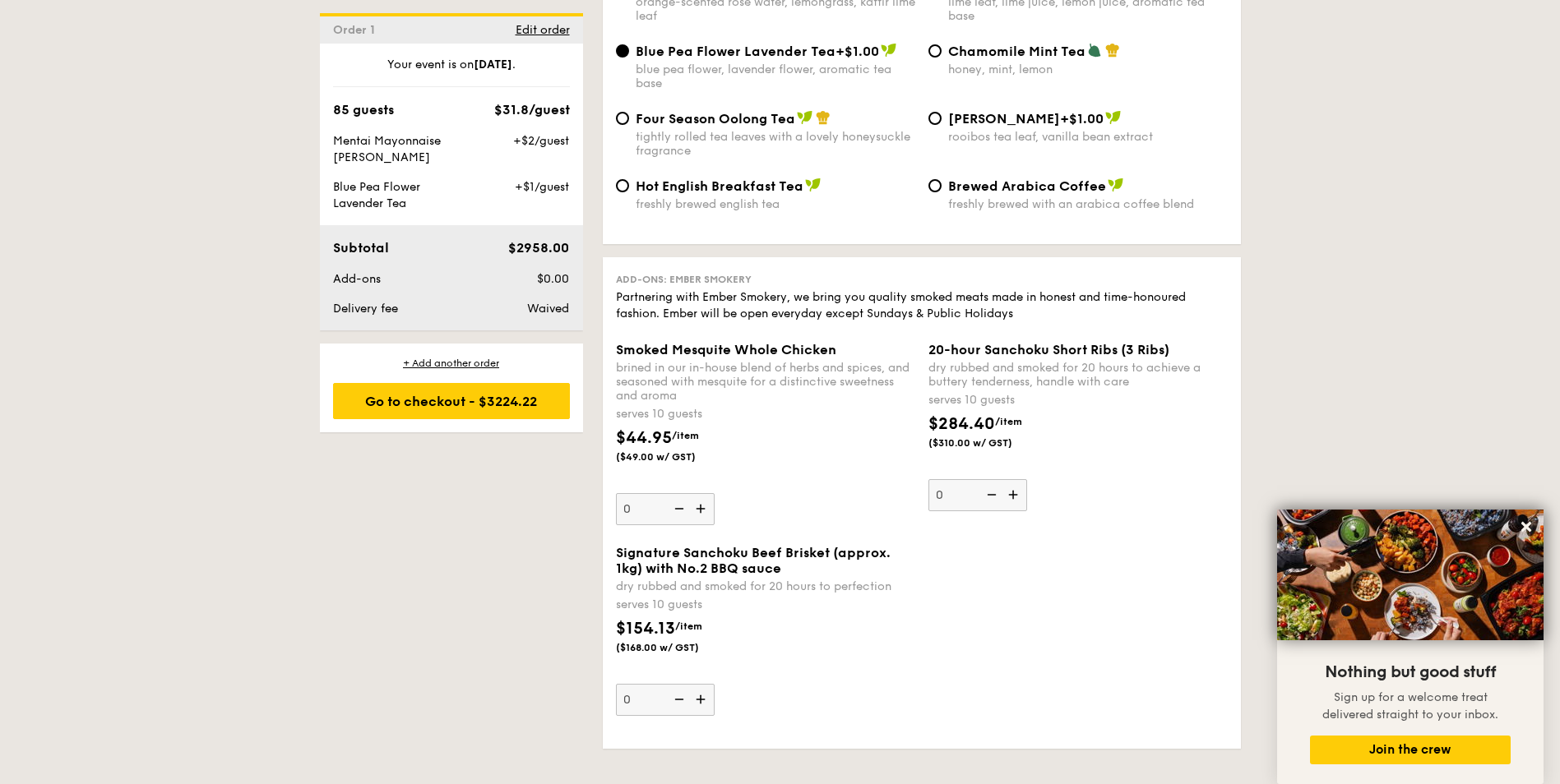
click at [704, 494] on input "0" at bounding box center [665, 509] width 98 height 32
click at [704, 494] on img at bounding box center [703, 509] width 25 height 32
click at [704, 494] on input "1" at bounding box center [665, 509] width 98 height 32
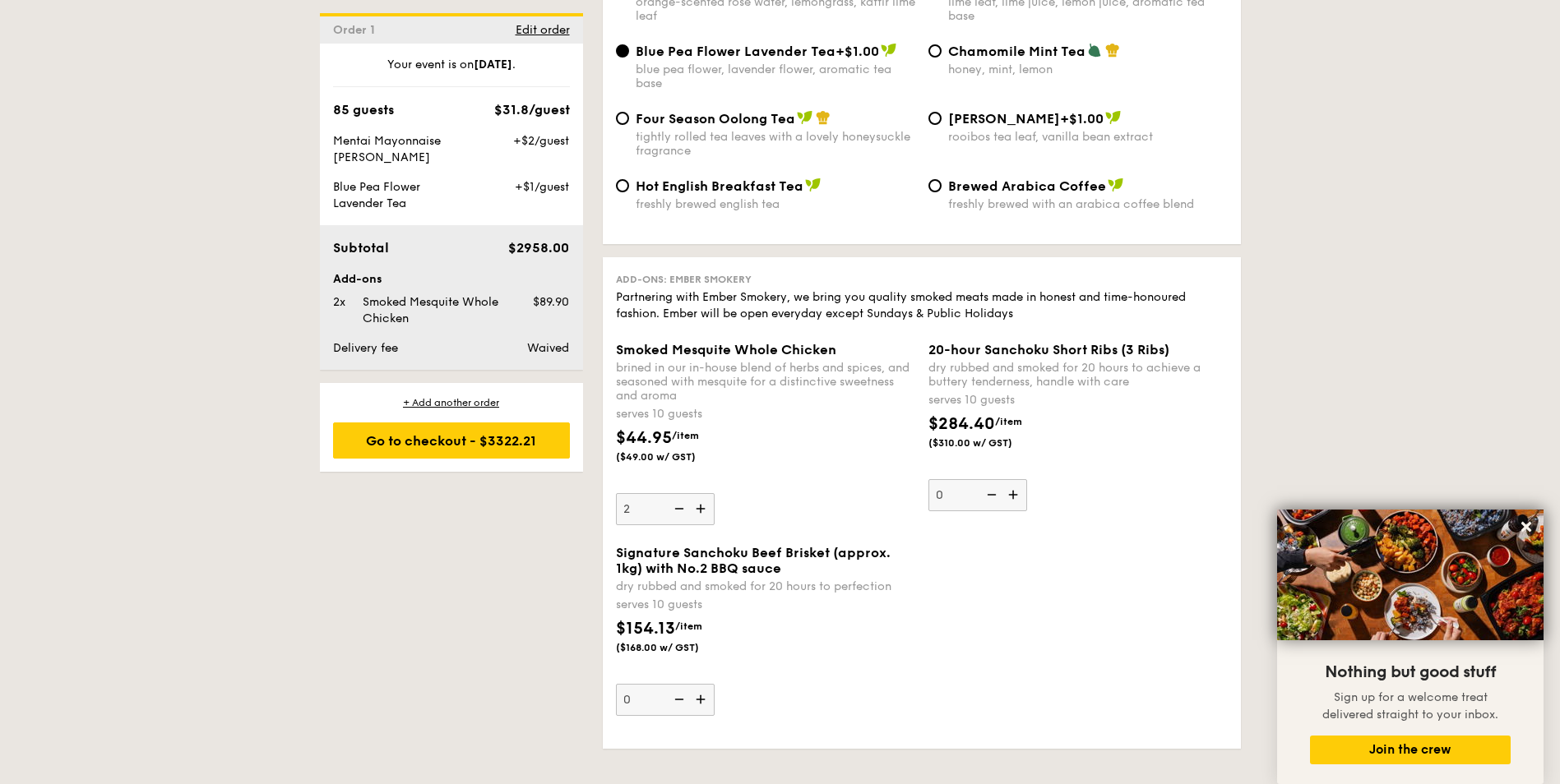
click at [704, 494] on img at bounding box center [703, 509] width 25 height 32
click at [704, 494] on input "2" at bounding box center [665, 509] width 98 height 32
click at [704, 494] on img at bounding box center [703, 509] width 25 height 32
click at [704, 494] on input "3" at bounding box center [665, 509] width 98 height 32
click at [704, 494] on img at bounding box center [703, 509] width 25 height 32
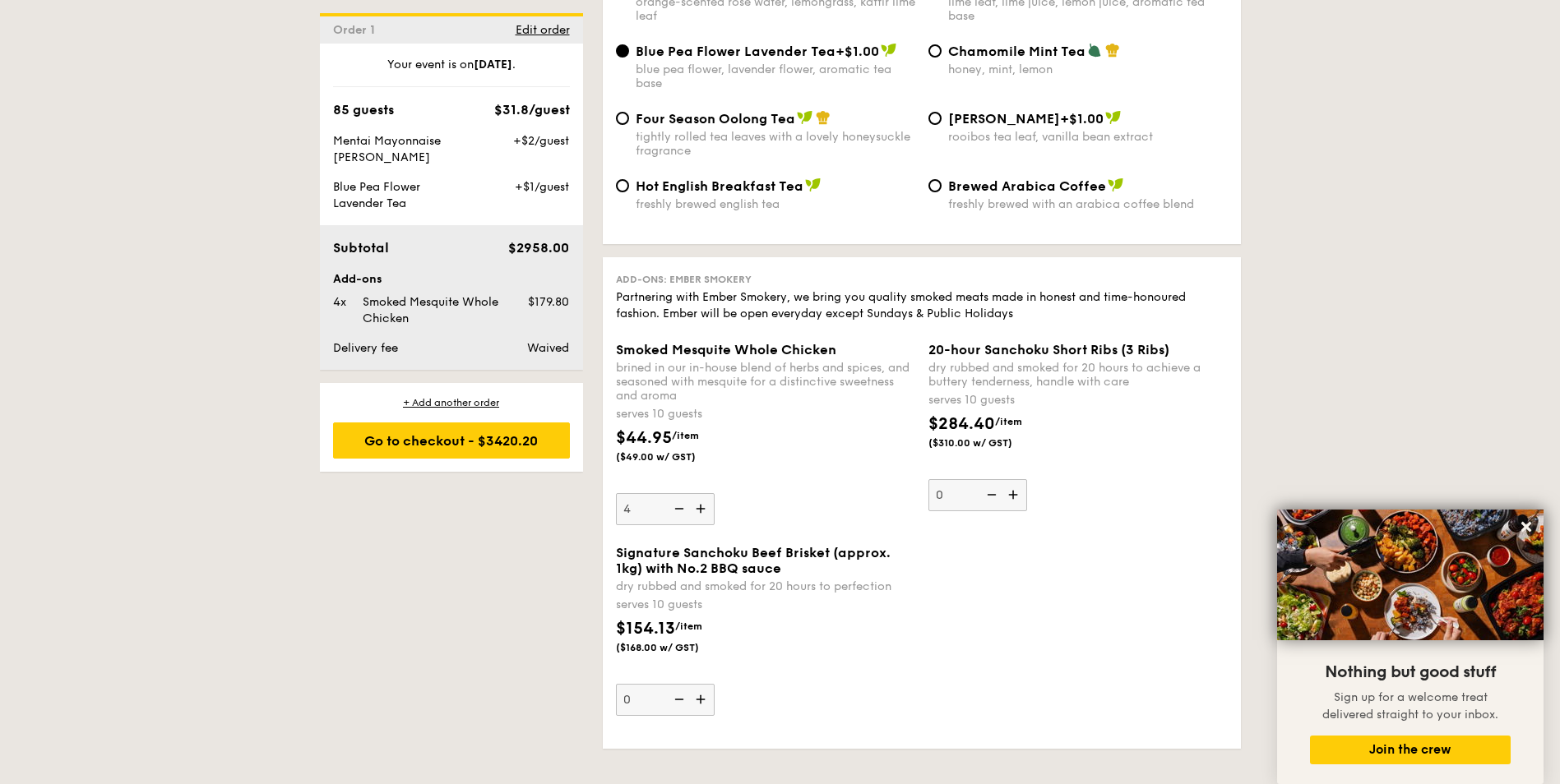
click at [704, 494] on input "4" at bounding box center [665, 509] width 98 height 32
click at [704, 494] on img at bounding box center [703, 509] width 25 height 32
click at [704, 494] on input "5" at bounding box center [665, 509] width 98 height 32
click at [704, 494] on img at bounding box center [703, 509] width 25 height 32
click at [704, 494] on input "6" at bounding box center [665, 509] width 98 height 32
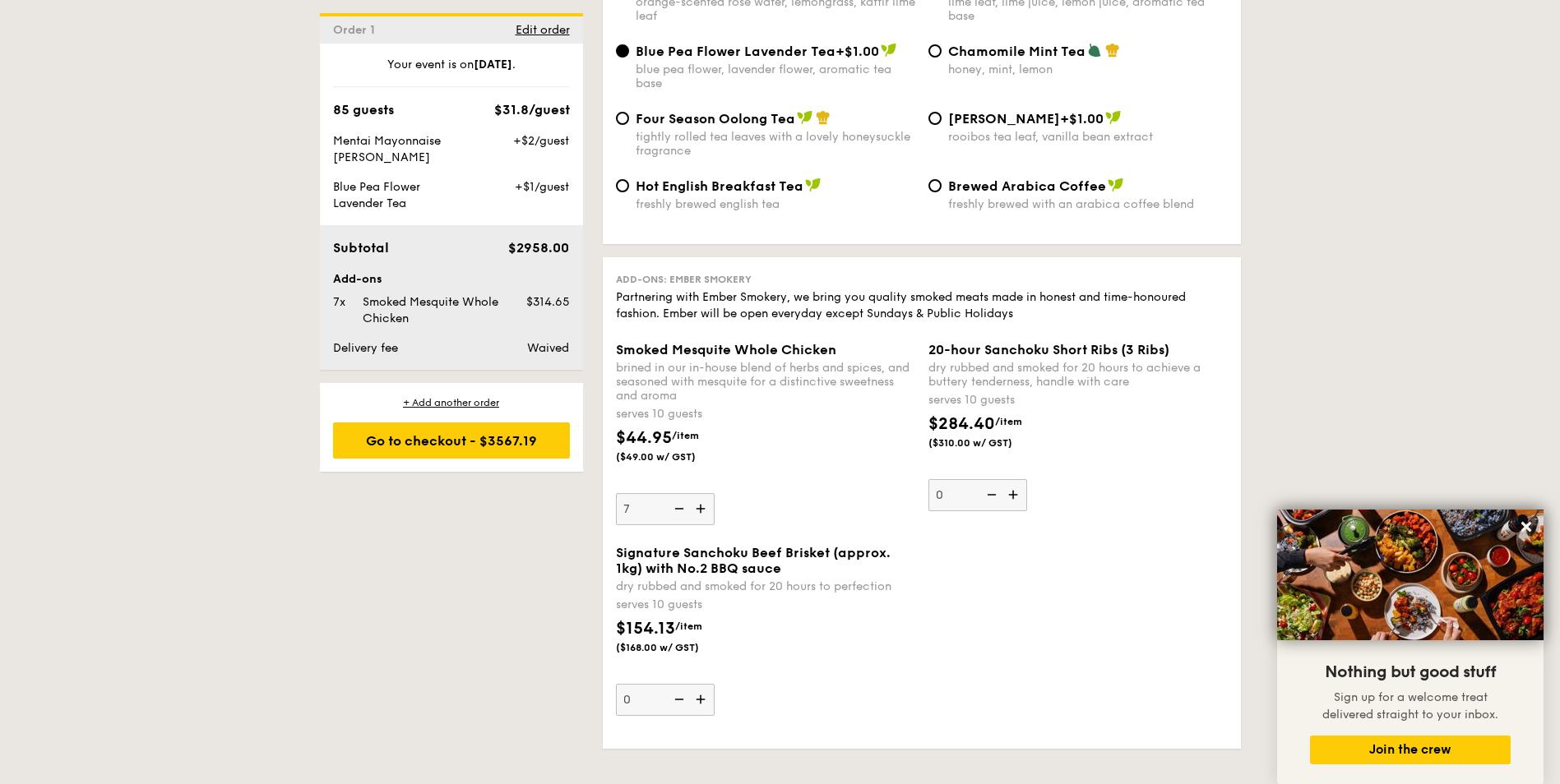
click at [704, 494] on img at bounding box center [703, 509] width 25 height 32
click at [704, 494] on input "7" at bounding box center [665, 509] width 98 height 32
click at [704, 494] on img at bounding box center [703, 509] width 25 height 32
click at [704, 494] on input "8" at bounding box center [665, 509] width 98 height 32
click at [704, 494] on img at bounding box center [703, 509] width 25 height 32
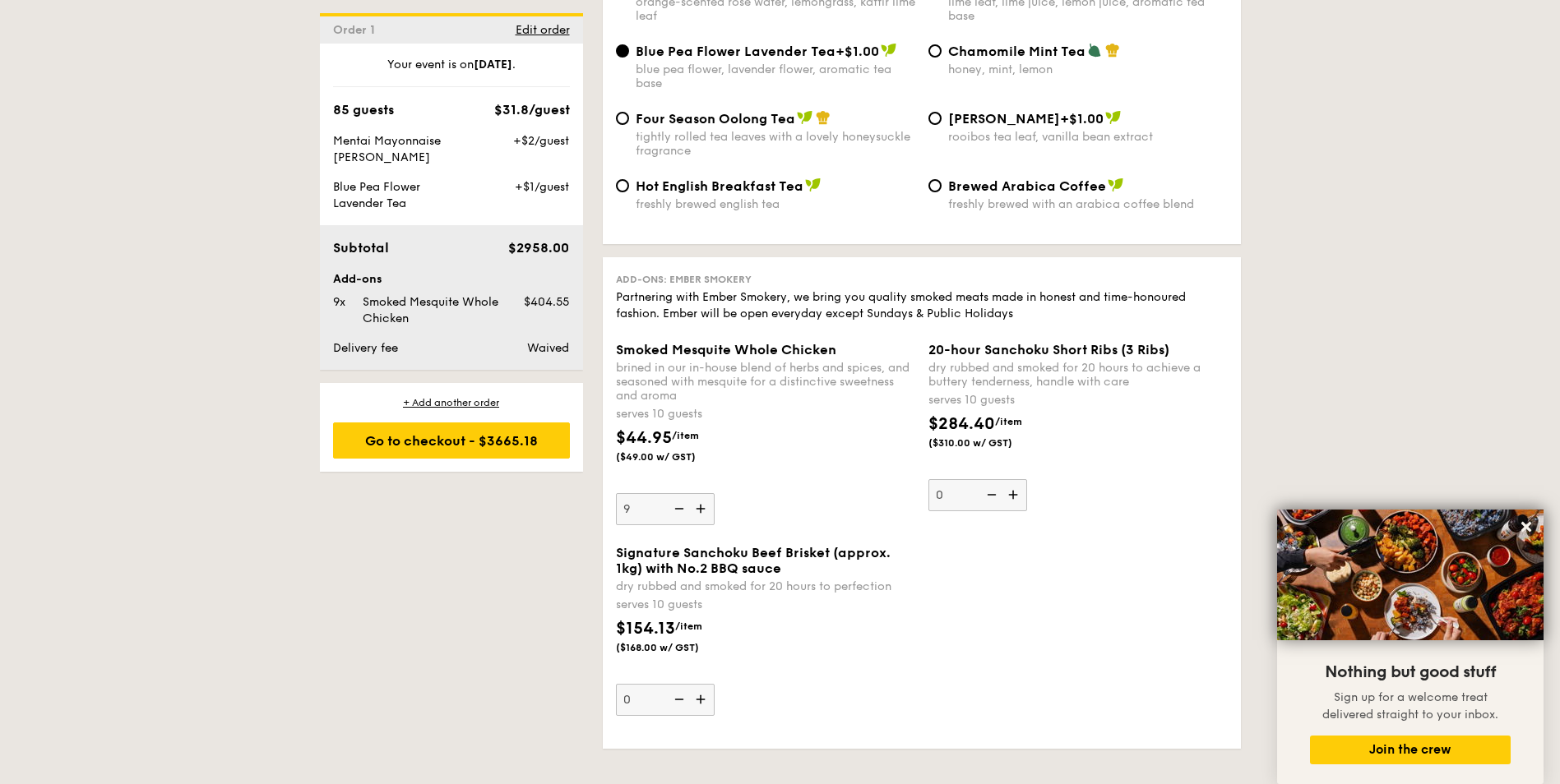
click at [704, 494] on input "9" at bounding box center [665, 509] width 98 height 32
click at [676, 494] on img at bounding box center [677, 509] width 25 height 32
click at [676, 494] on input "10" at bounding box center [665, 509] width 98 height 32
click at [676, 494] on img at bounding box center [677, 509] width 25 height 32
click at [676, 494] on input "9" at bounding box center [665, 509] width 98 height 32
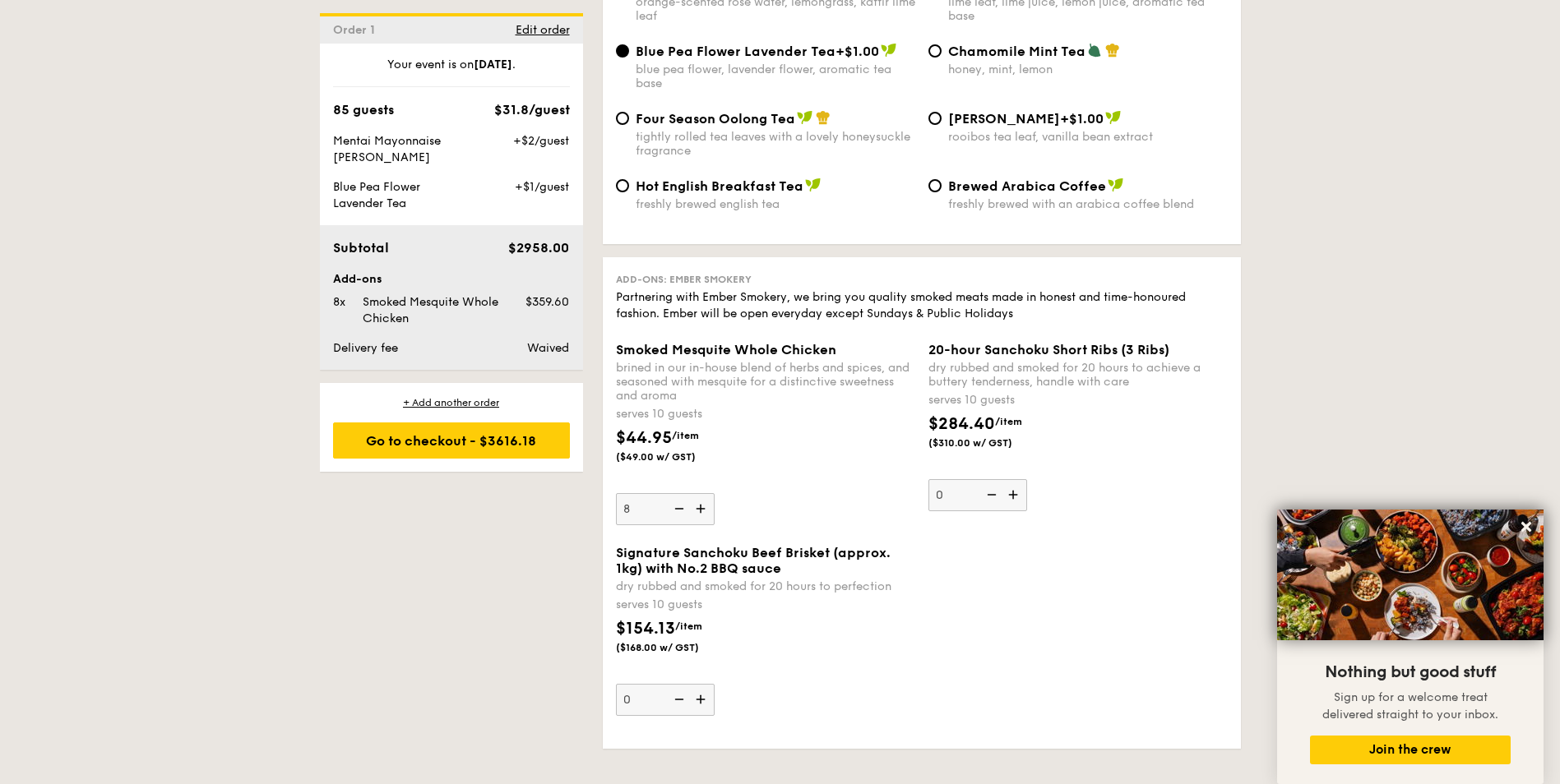
click at [676, 494] on img at bounding box center [677, 509] width 25 height 32
click at [676, 494] on input "8" at bounding box center [665, 509] width 98 height 32
click at [676, 494] on img at bounding box center [677, 509] width 25 height 32
click at [676, 494] on input "7" at bounding box center [665, 509] width 98 height 32
click at [676, 494] on img at bounding box center [677, 509] width 25 height 32
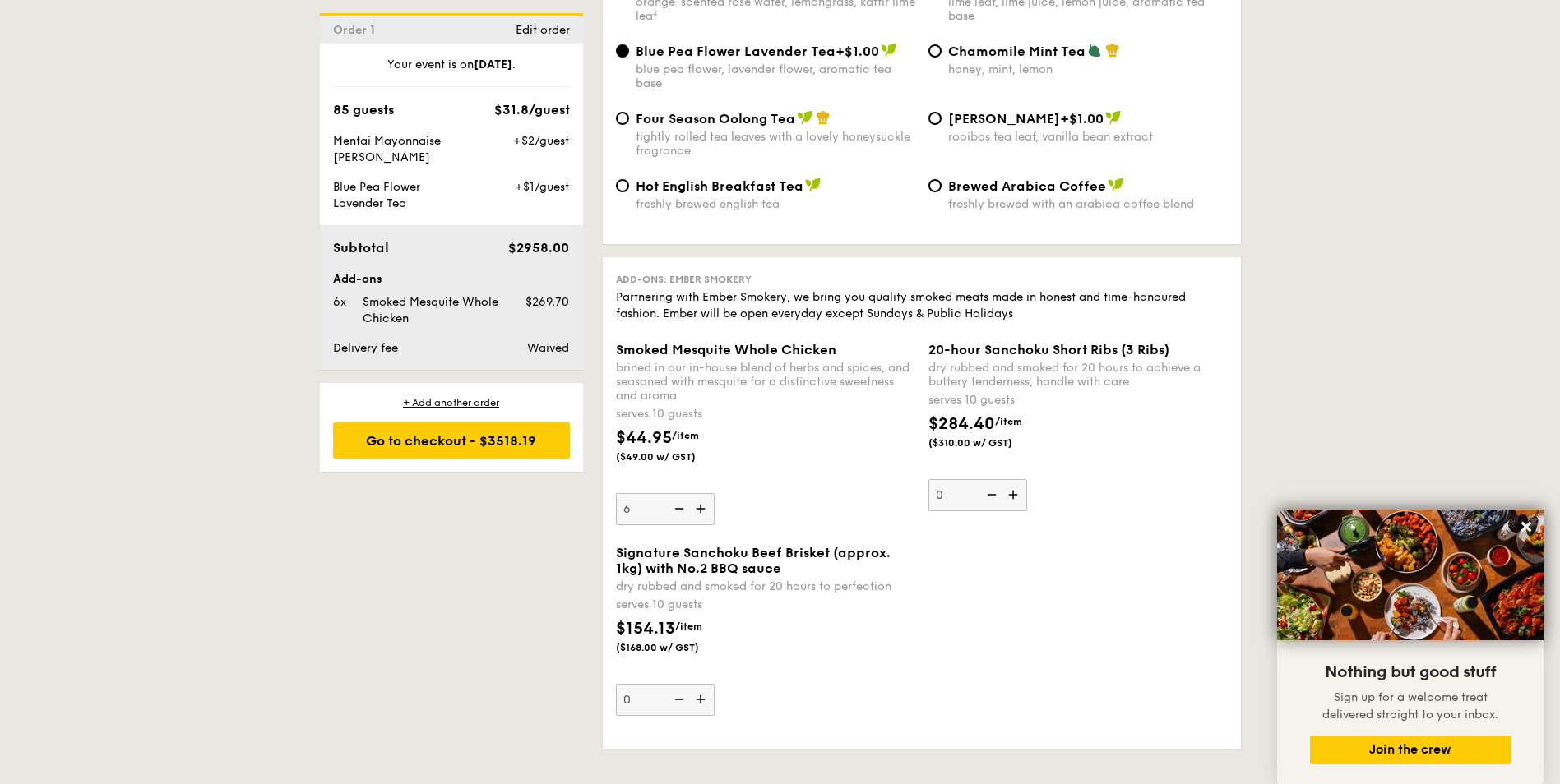
click at [676, 494] on input "6" at bounding box center [665, 509] width 98 height 32
click at [676, 494] on img at bounding box center [677, 509] width 25 height 32
click at [676, 494] on input "5" at bounding box center [665, 509] width 98 height 32
click at [676, 494] on img at bounding box center [677, 509] width 25 height 32
click at [676, 494] on input "4" at bounding box center [665, 509] width 98 height 32
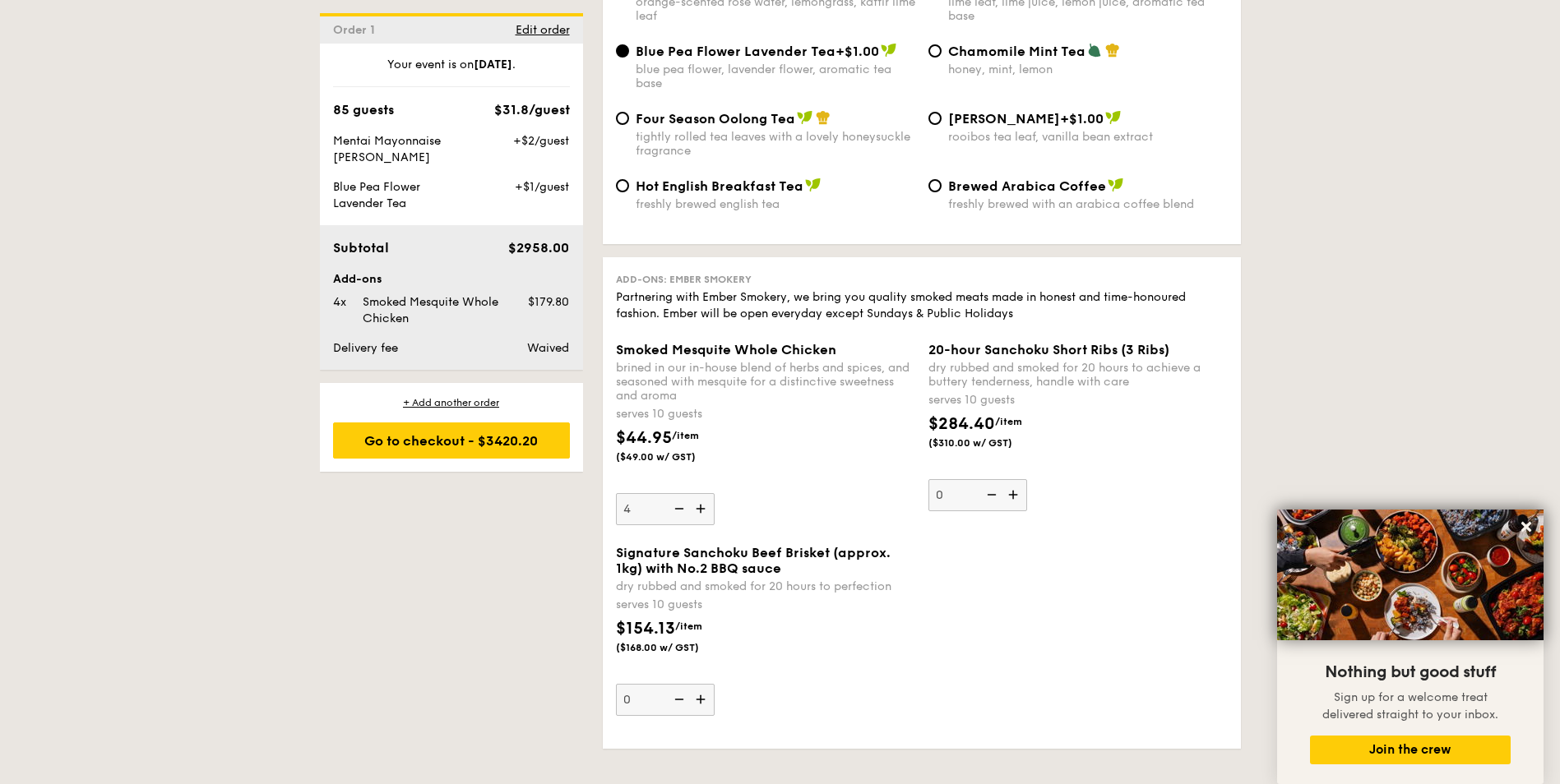
type input "3"
click at [794, 426] on div "$44.95 /item ($49.00 w/ GST)" at bounding box center [766, 455] width 313 height 58
click at [715, 494] on input "3" at bounding box center [665, 509] width 98 height 32
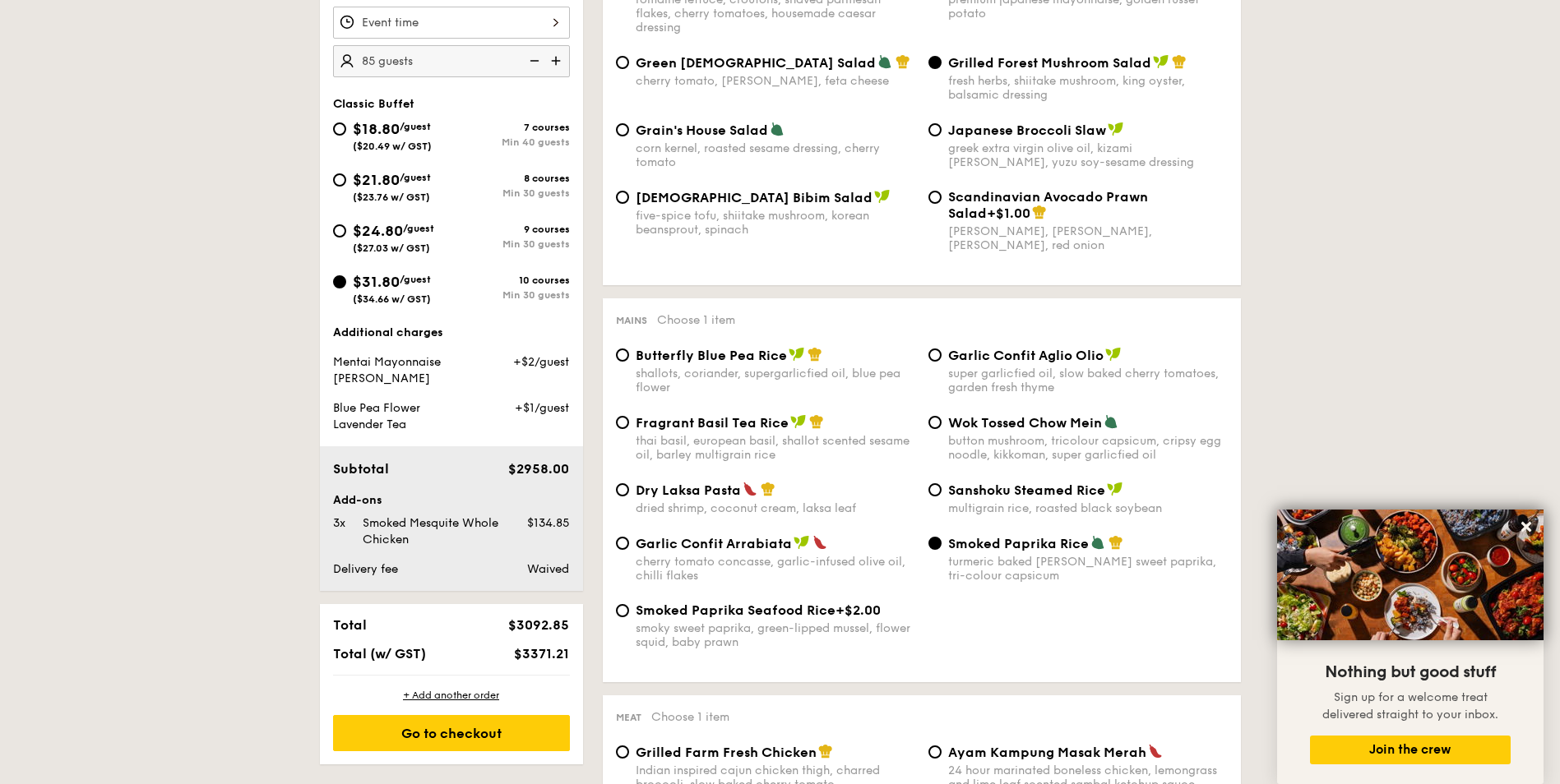
scroll to position [164, 0]
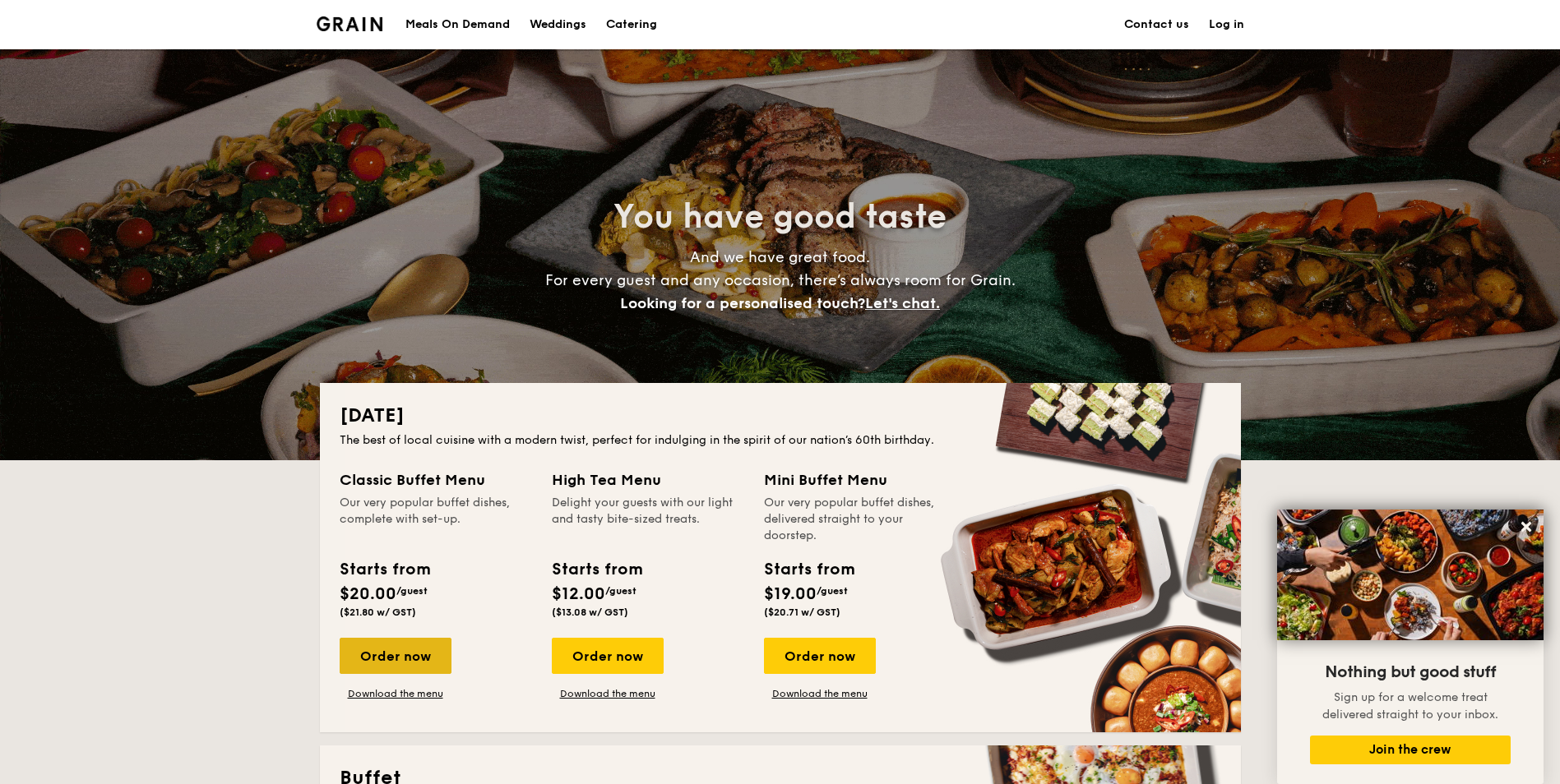
click at [399, 657] on div "Order now" at bounding box center [395, 656] width 112 height 36
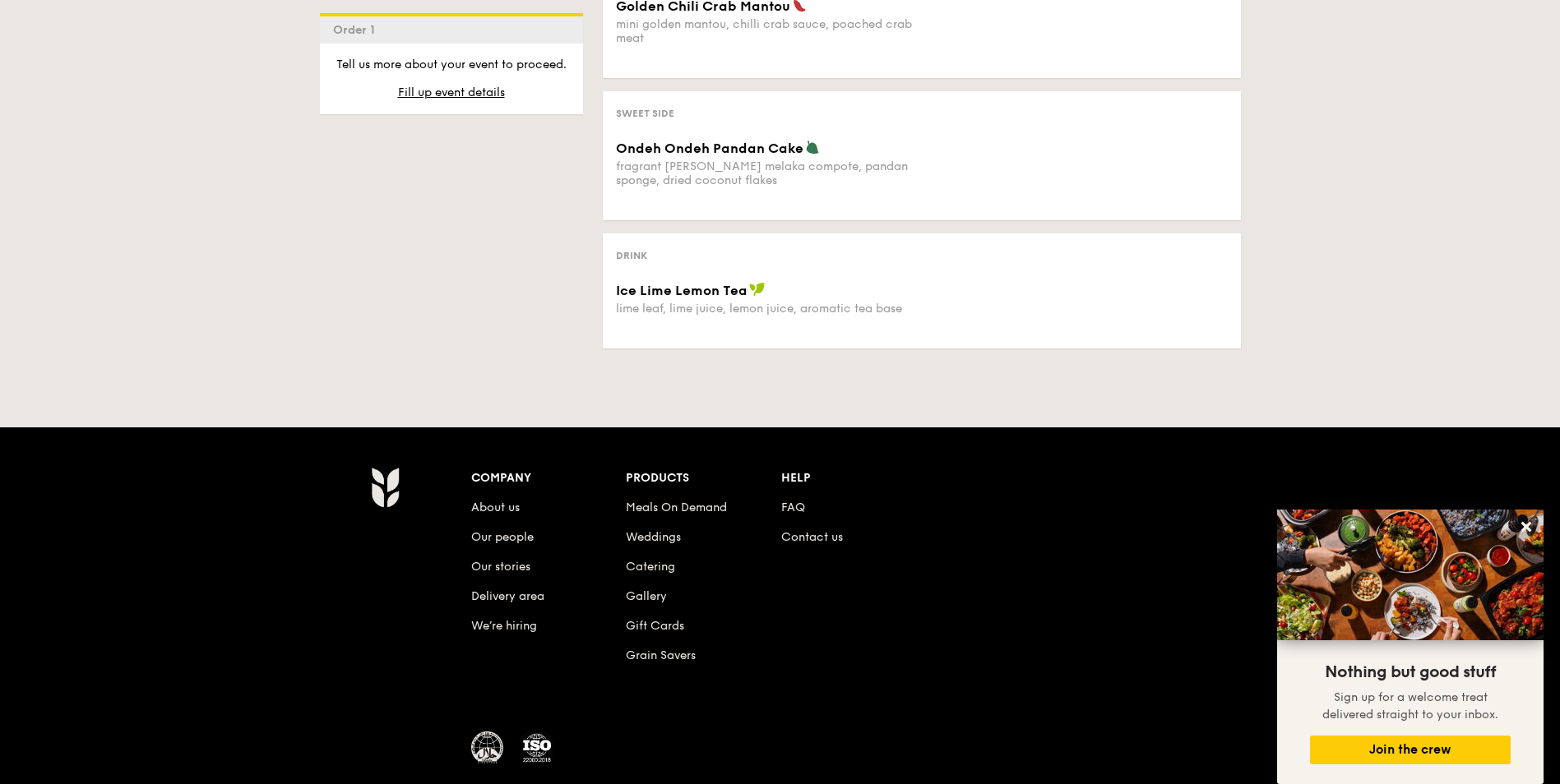
scroll to position [1155, 0]
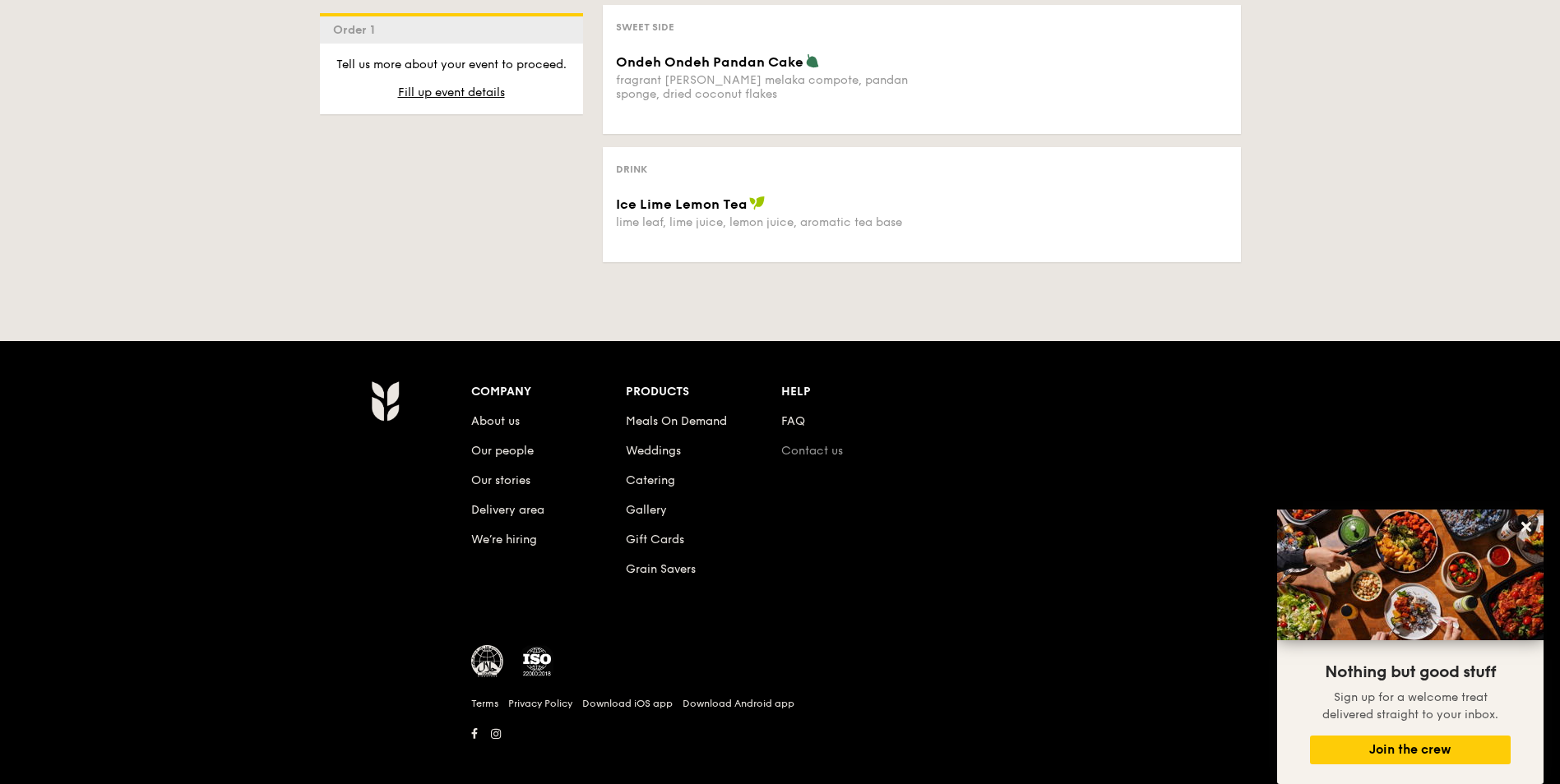
click at [805, 444] on link "Contact us" at bounding box center [812, 451] width 61 height 14
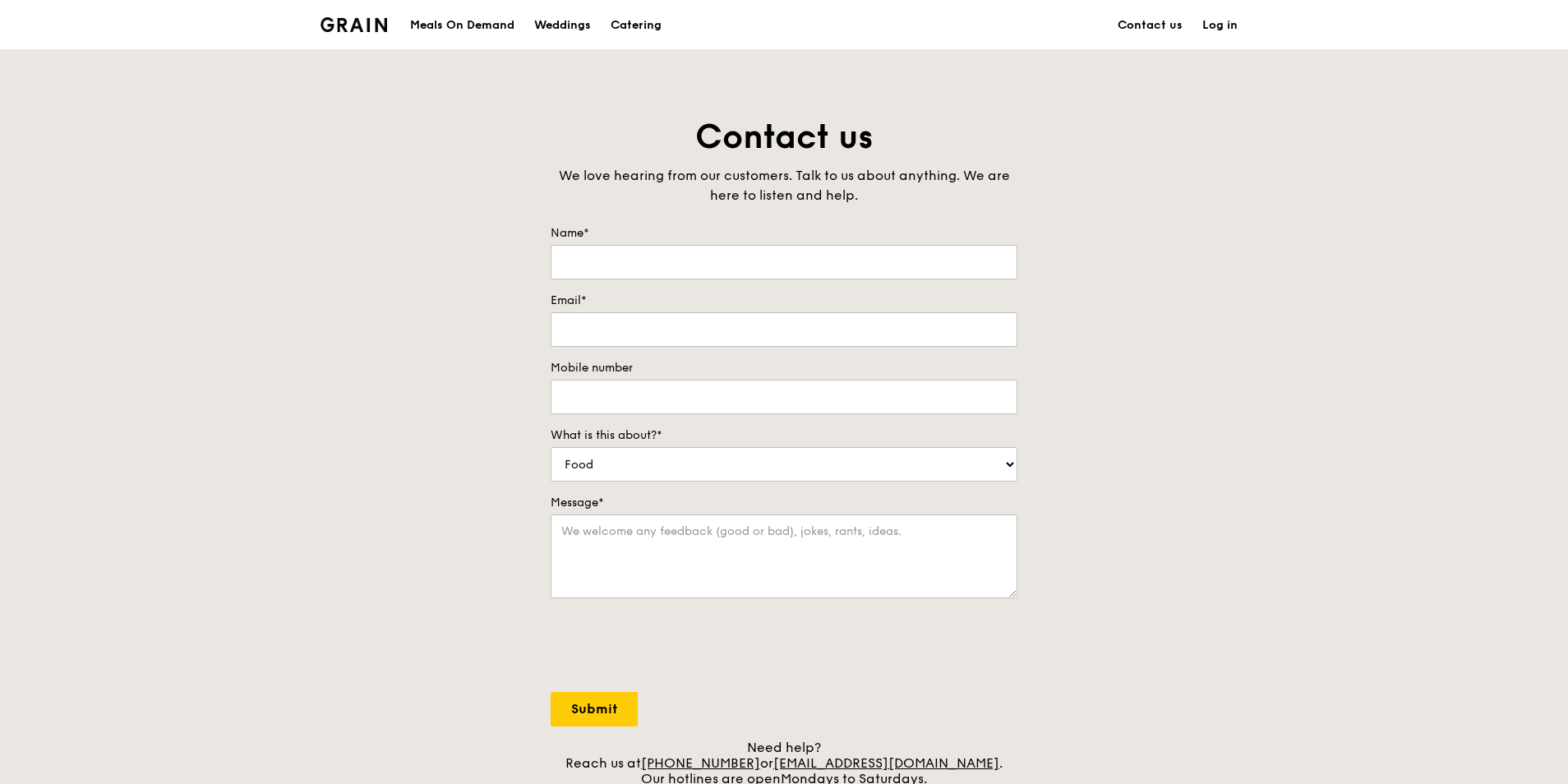
drag, startPoint x: 561, startPoint y: 175, endPoint x: 1005, endPoint y: 185, distance: 444.1
click at [1006, 185] on div "We love hearing from our customers. Talk to us about anything. We are here to l…" at bounding box center [784, 186] width 466 height 40
drag, startPoint x: 719, startPoint y: 191, endPoint x: 901, endPoint y: 201, distance: 182.3
click at [901, 201] on div "We love hearing from our customers. Talk to us about anything. We are here to l…" at bounding box center [784, 186] width 466 height 40
click at [910, 223] on div "Contact us We love hearing from our customers. Talk to us about anything. We ar…" at bounding box center [784, 458] width 493 height 688
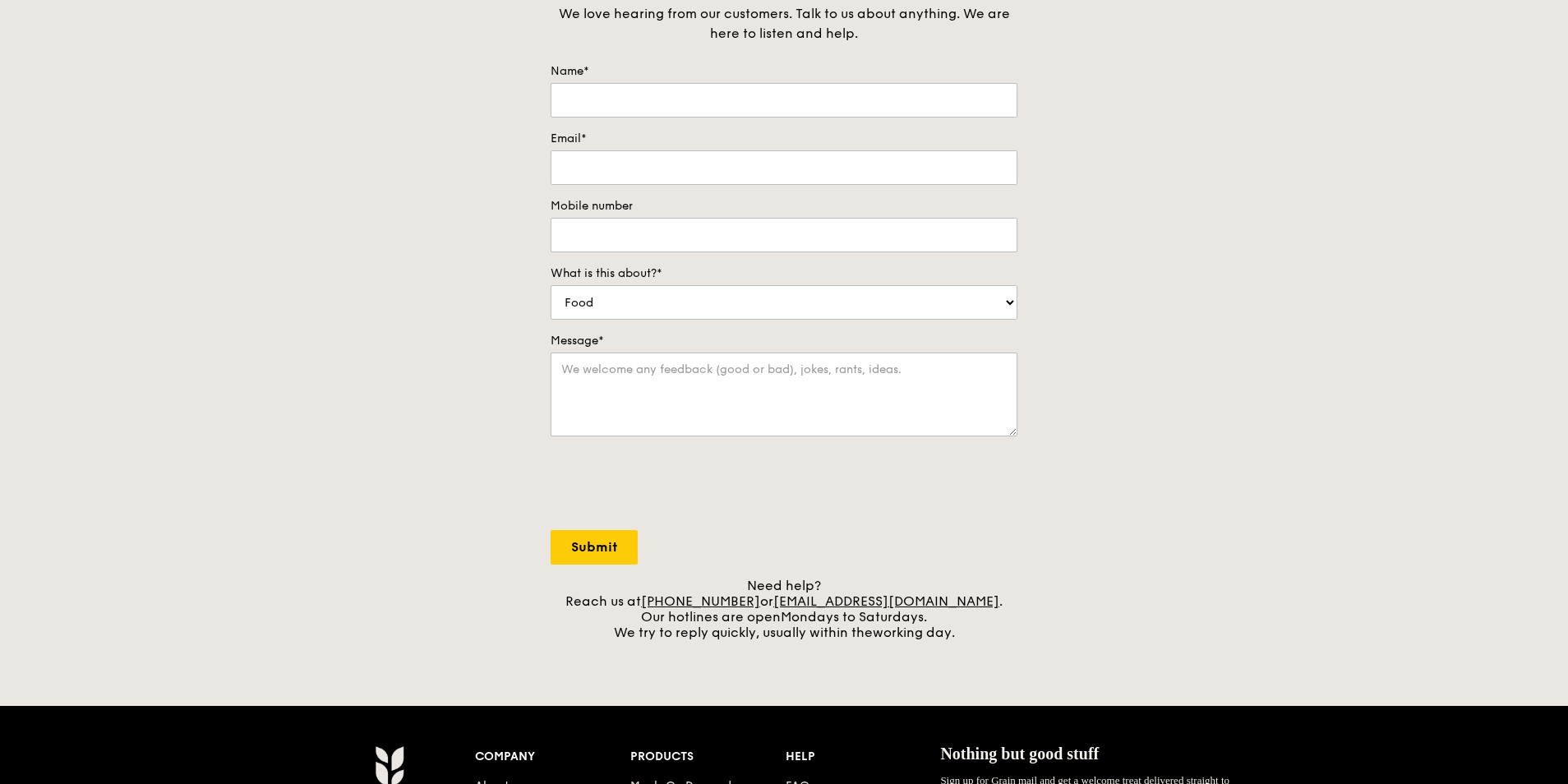
scroll to position [83, 0]
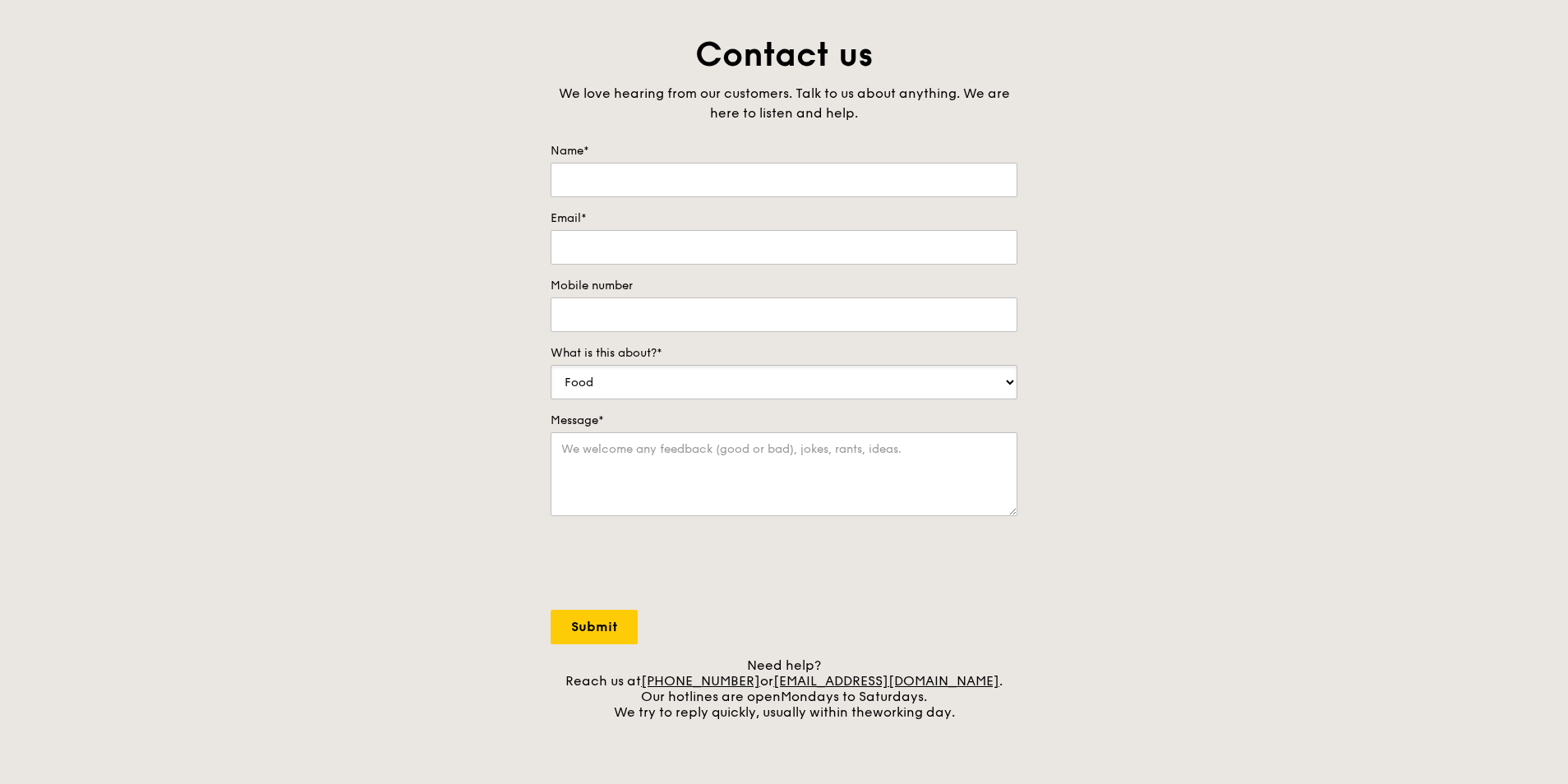
select select "Catering"
click at [610, 470] on textarea "Message*" at bounding box center [784, 474] width 466 height 84
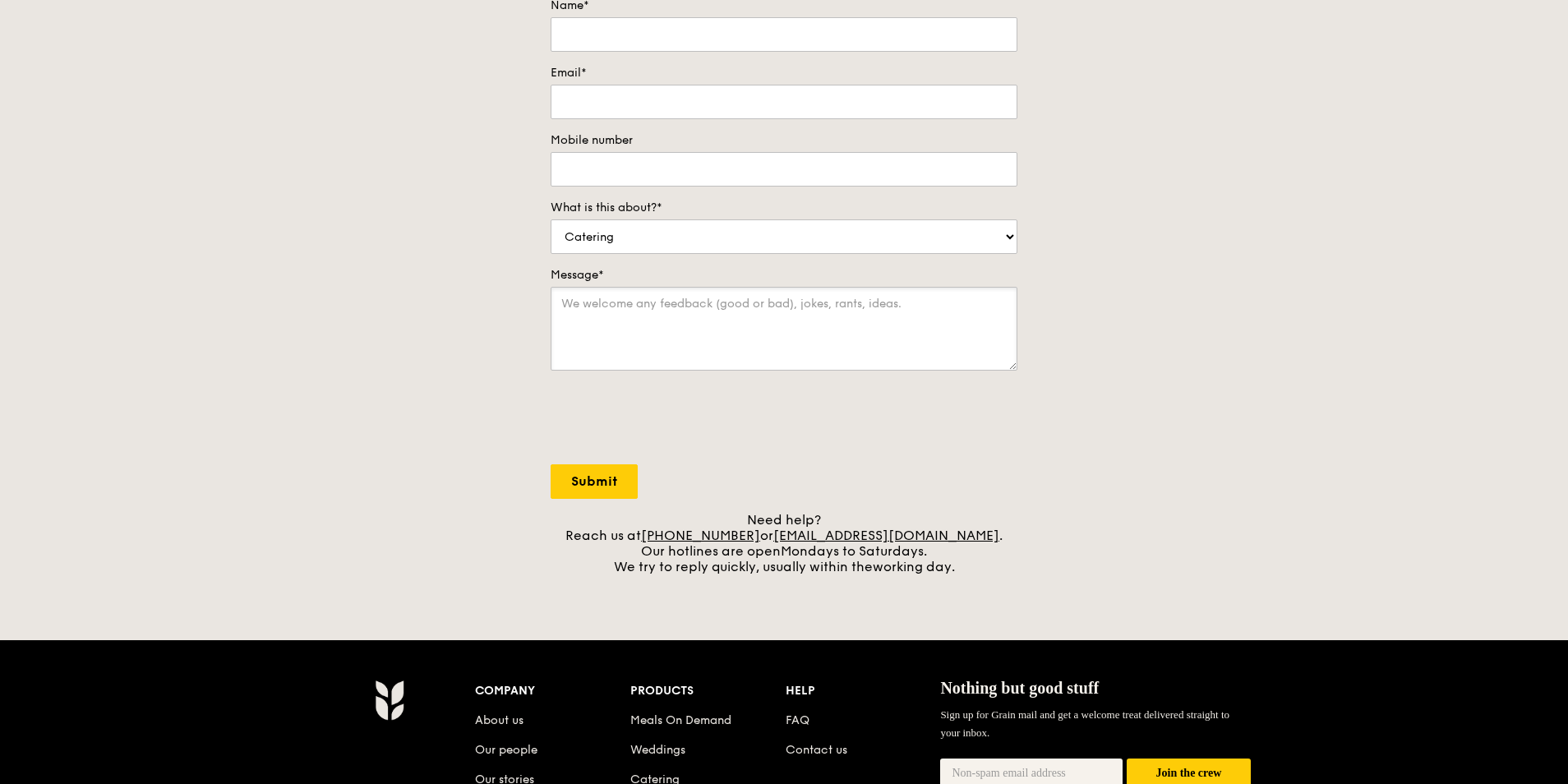
scroll to position [247, 0]
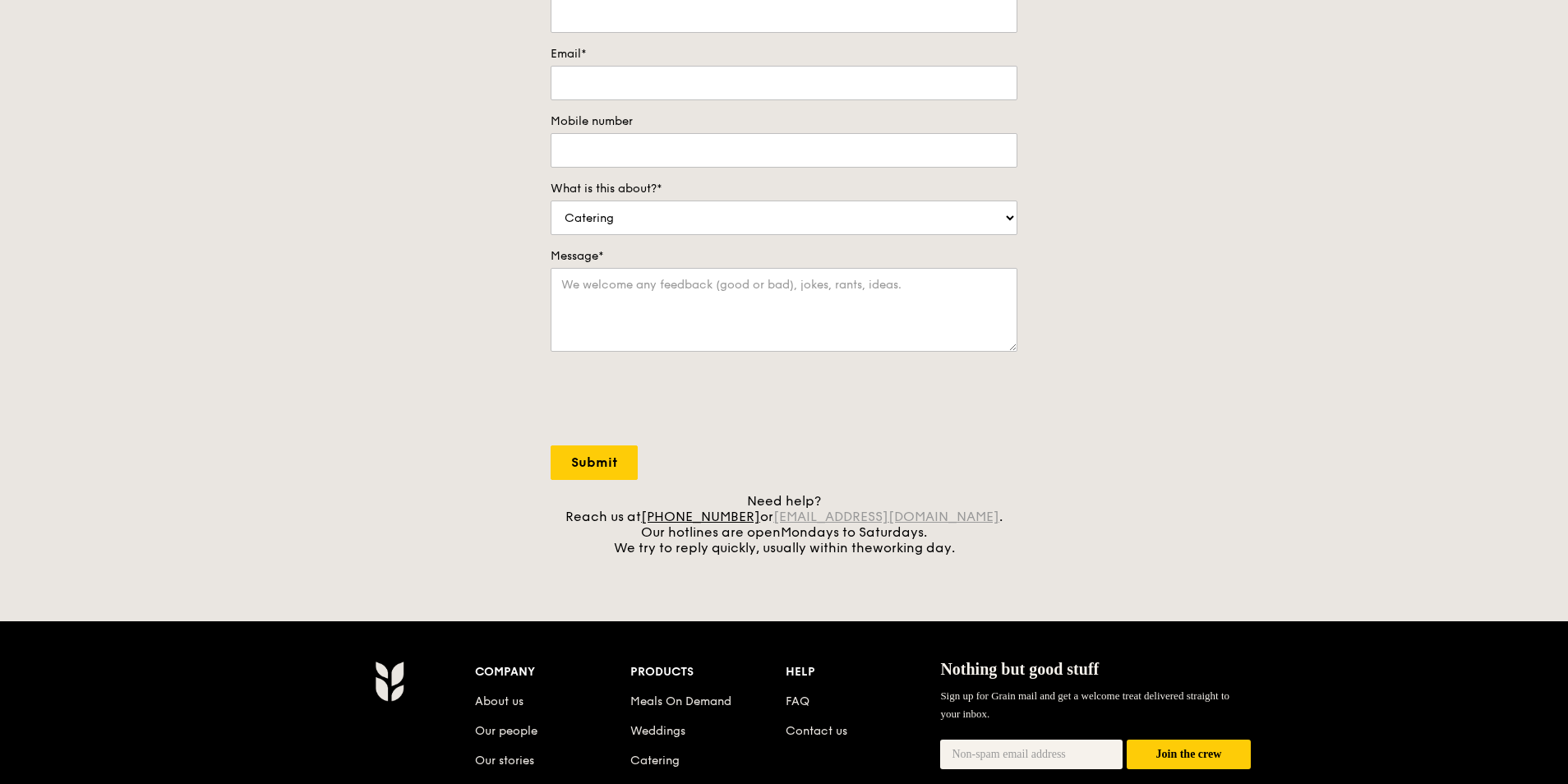
drag, startPoint x: 975, startPoint y: 524, endPoint x: 798, endPoint y: 521, distance: 177.0
click at [798, 521] on div "Need help? Reach us at +65 3163 5335 or concierge@grain.com.sg . Our hotlines a…" at bounding box center [784, 524] width 466 height 62
copy div "concierge@grain.com.sg ."
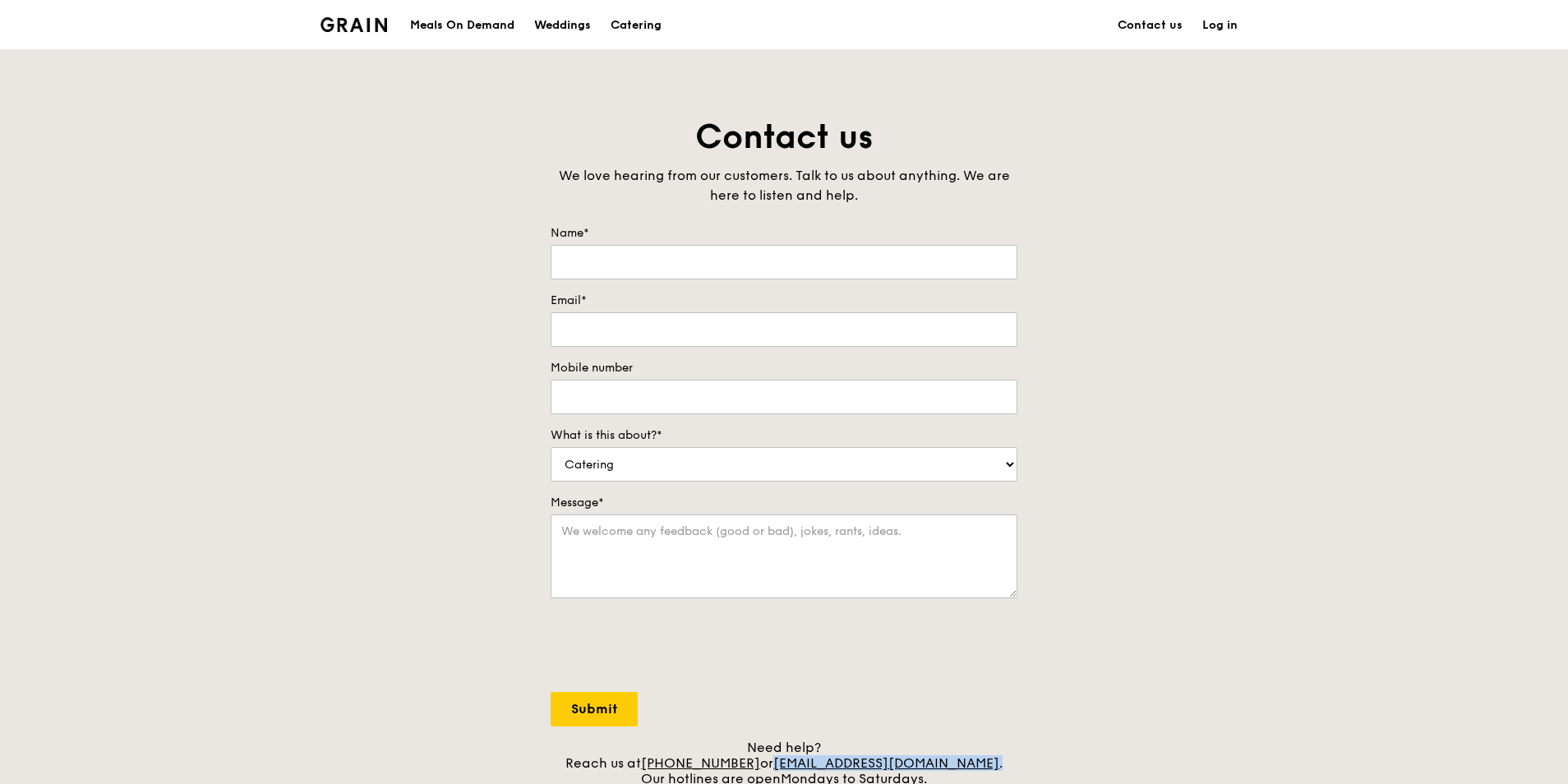
click at [883, 662] on div at bounding box center [784, 647] width 466 height 64
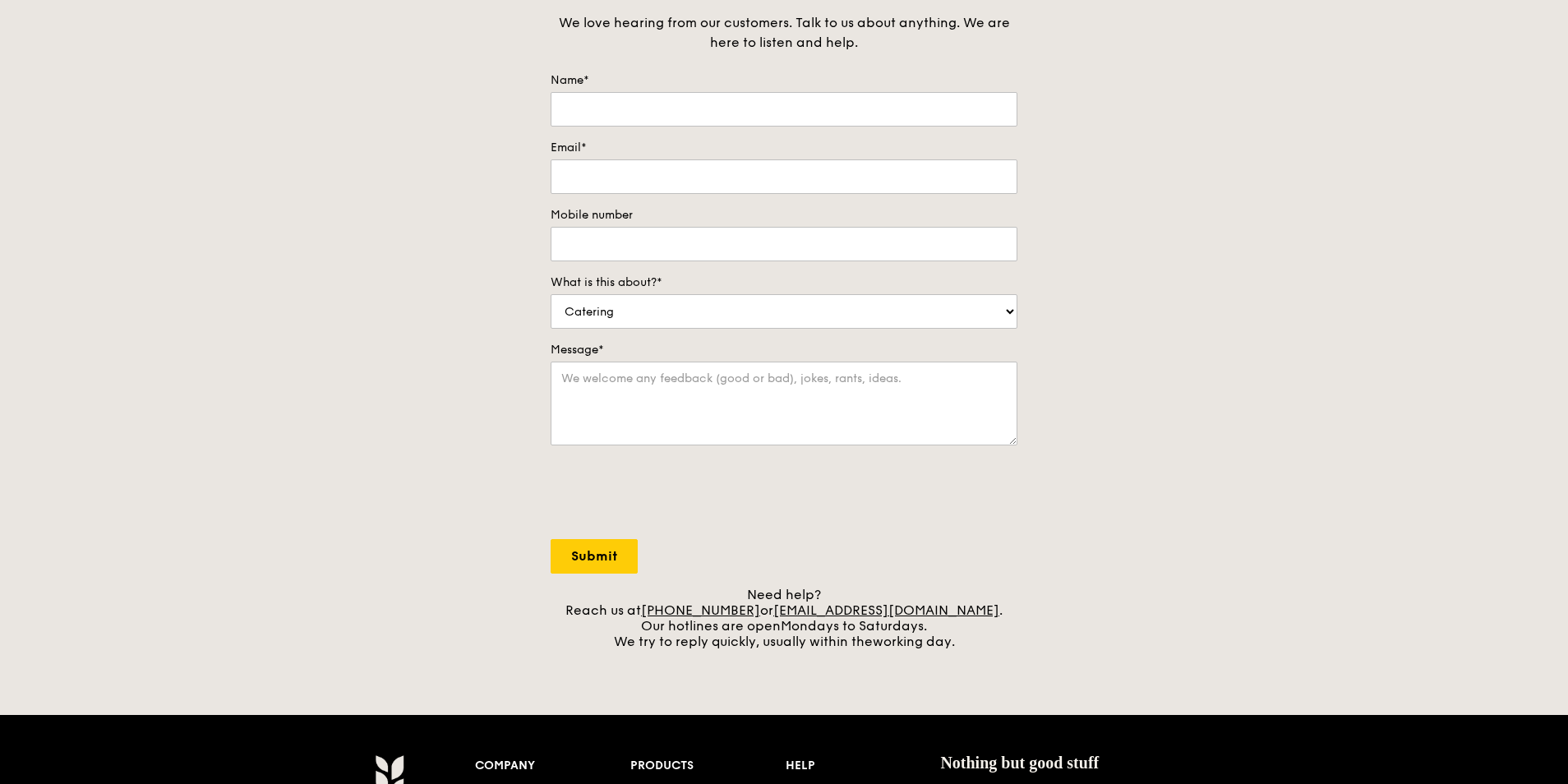
scroll to position [164, 0]
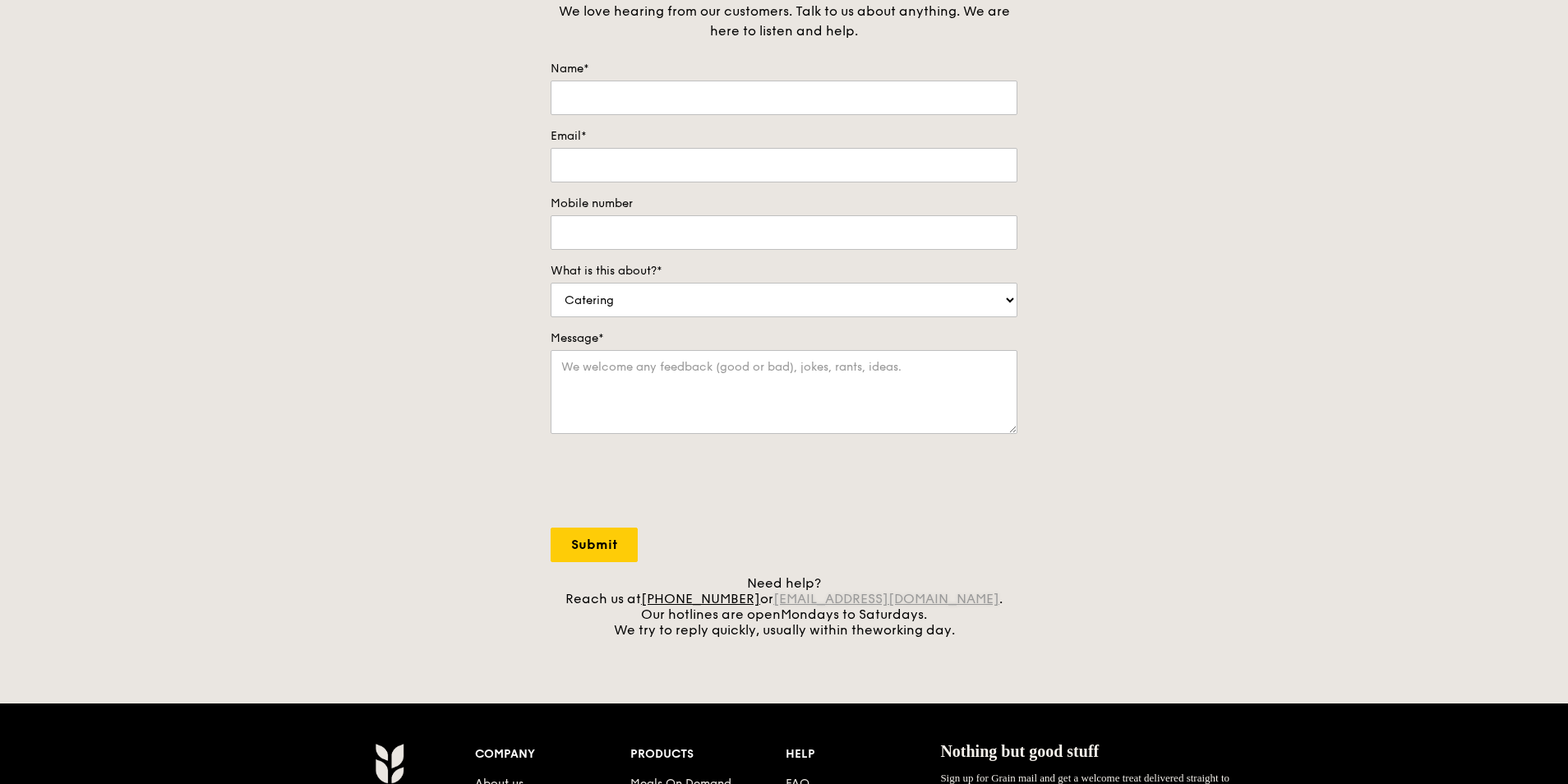
click at [930, 602] on link "[EMAIL_ADDRESS][DOMAIN_NAME]" at bounding box center [886, 598] width 226 height 16
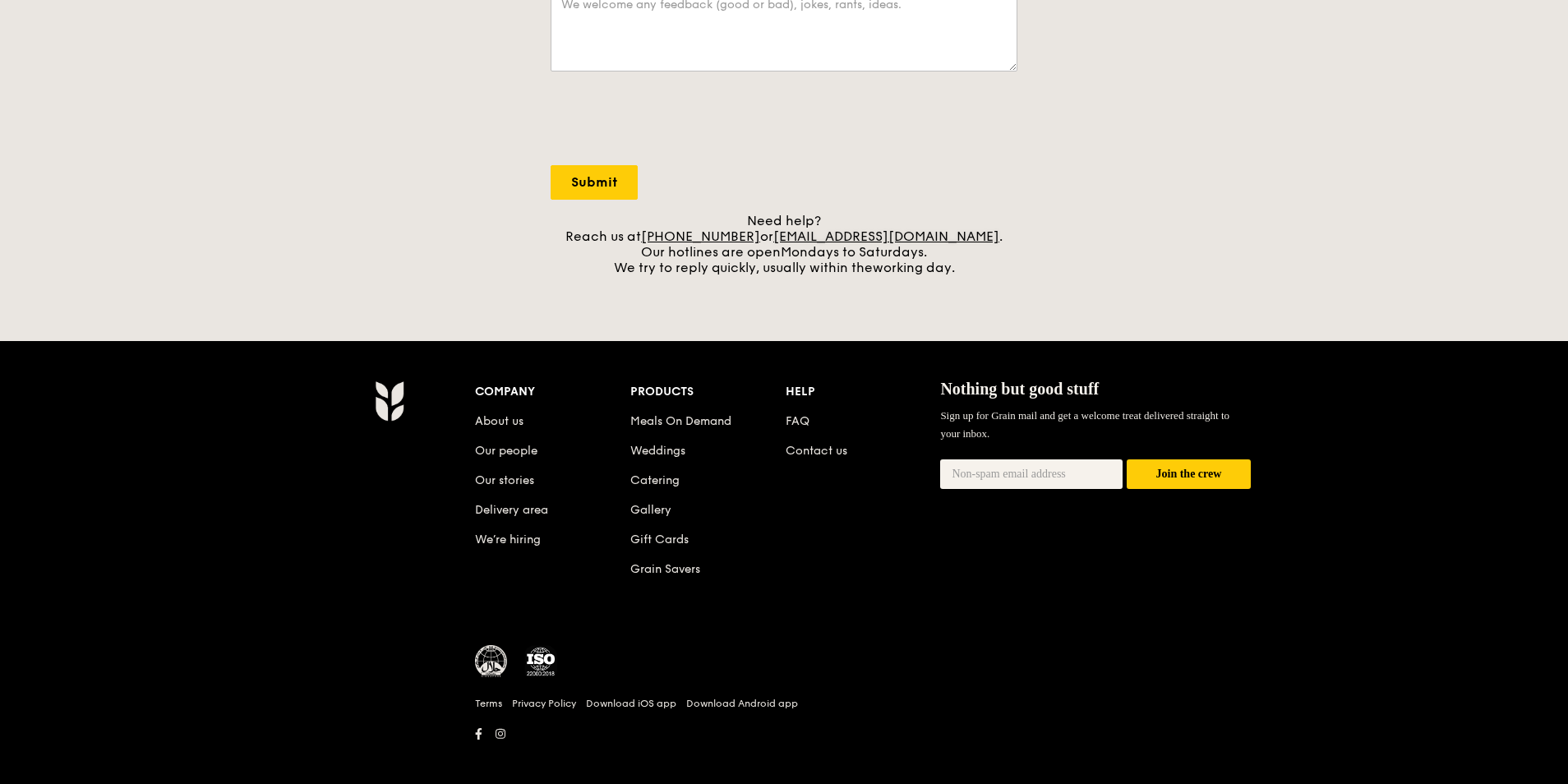
scroll to position [541, 0]
